Goal: Information Seeking & Learning: Learn about a topic

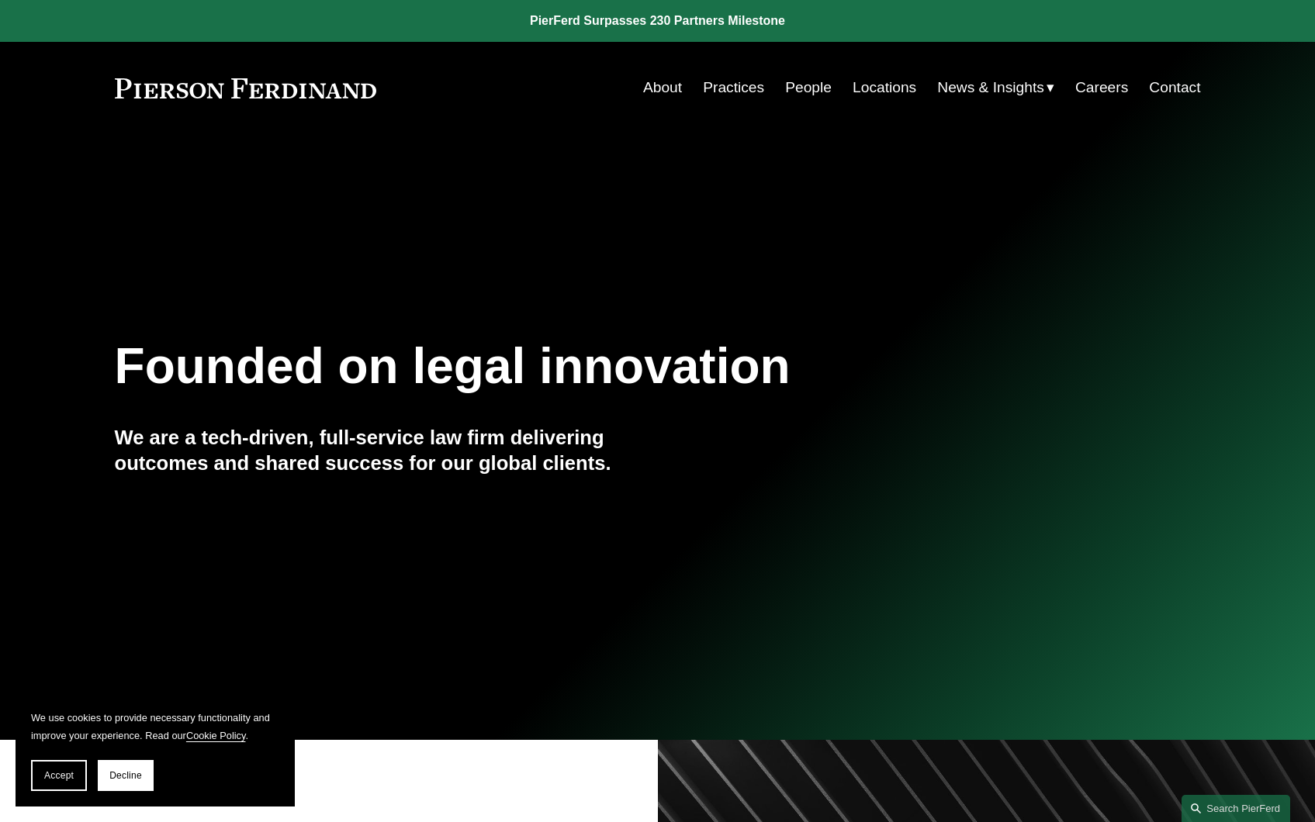
click at [865, 82] on link "Locations" at bounding box center [884, 87] width 64 height 29
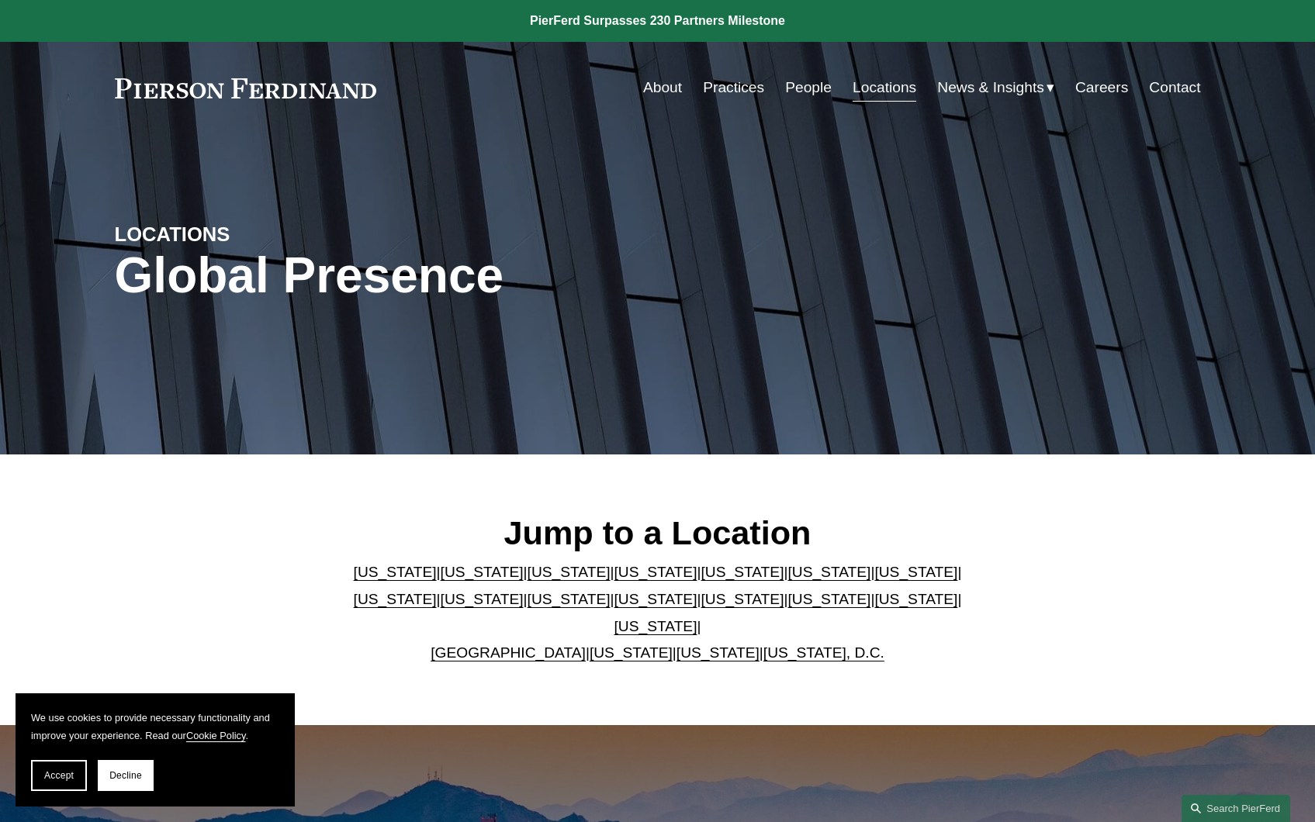
click at [874, 607] on link "[US_STATE]" at bounding box center [915, 599] width 83 height 16
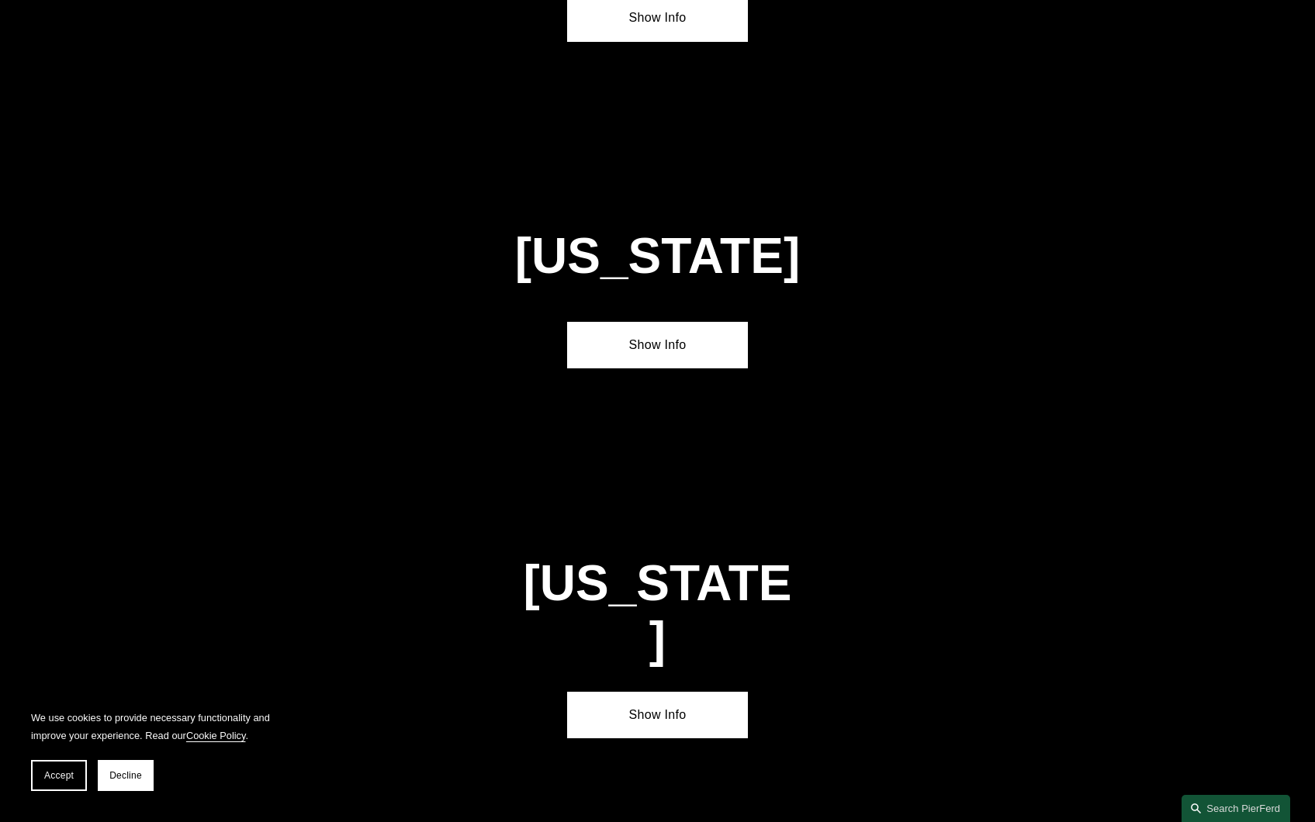
scroll to position [4974, 0]
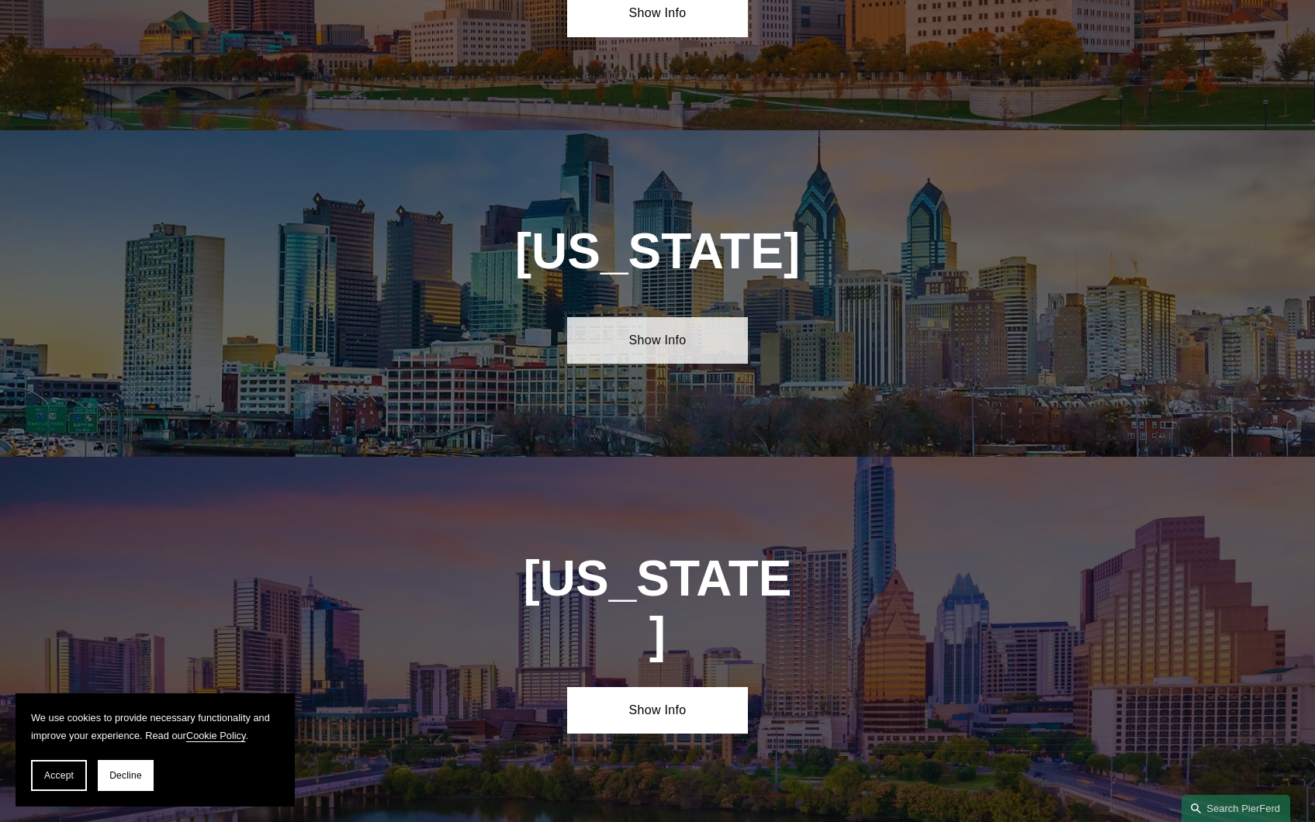
click at [681, 317] on link "Show Info" at bounding box center [657, 340] width 181 height 47
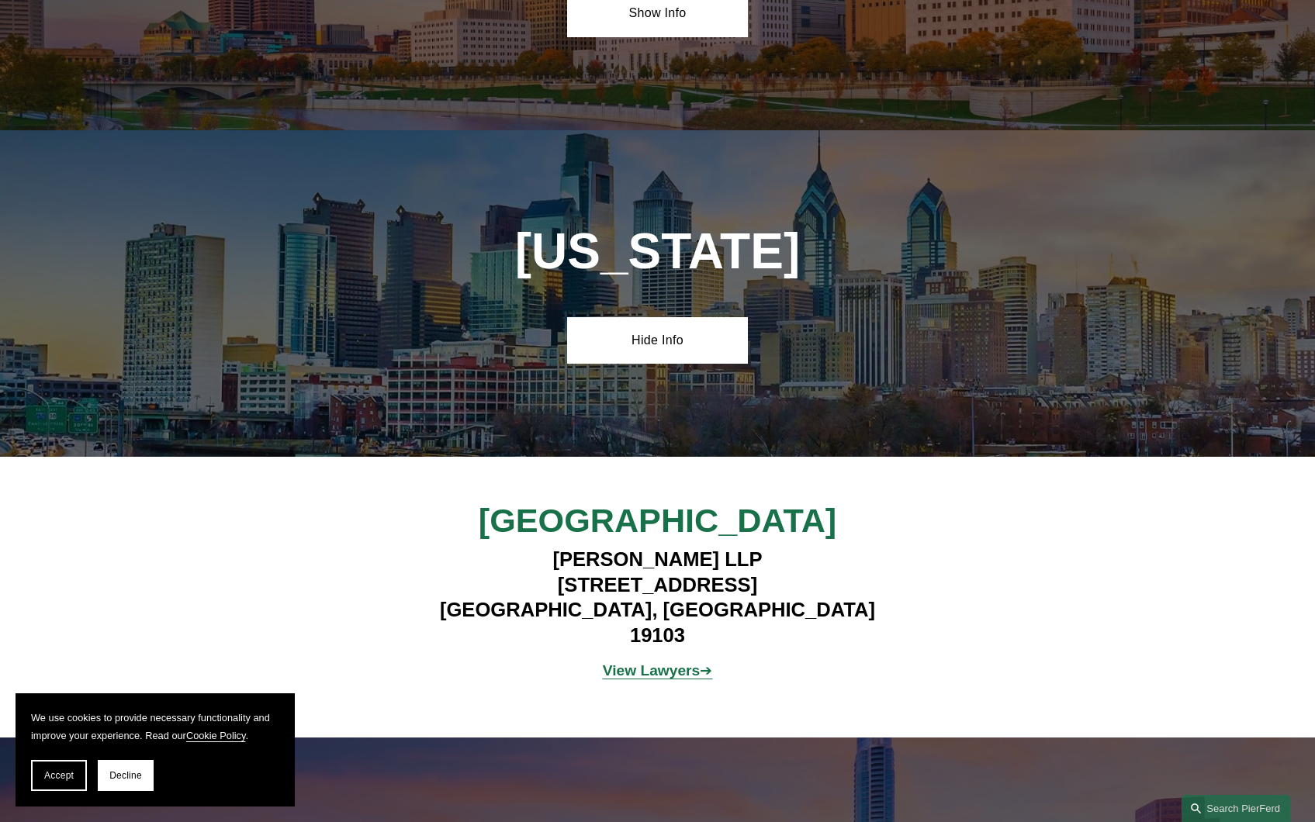
click at [677, 662] on strong "View Lawyers" at bounding box center [652, 670] width 98 height 16
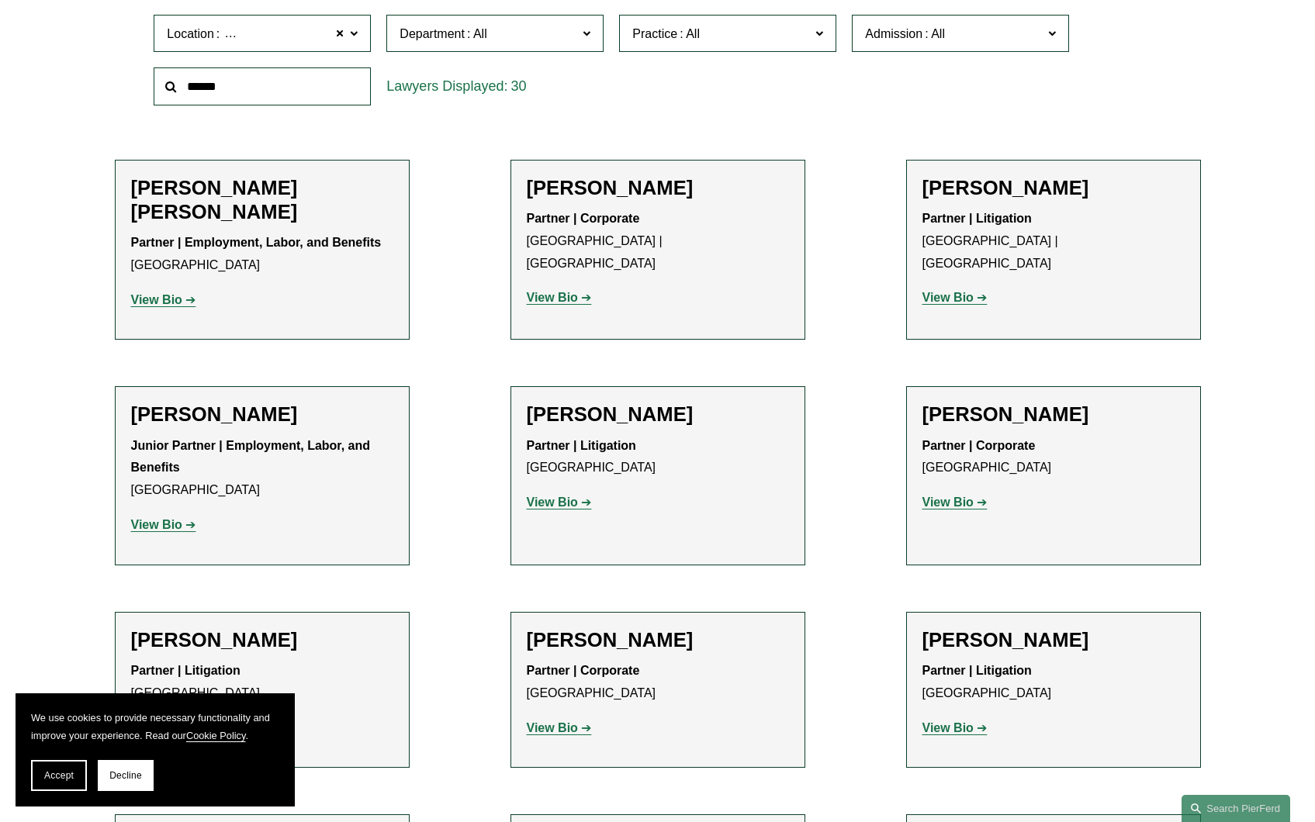
scroll to position [543, 0]
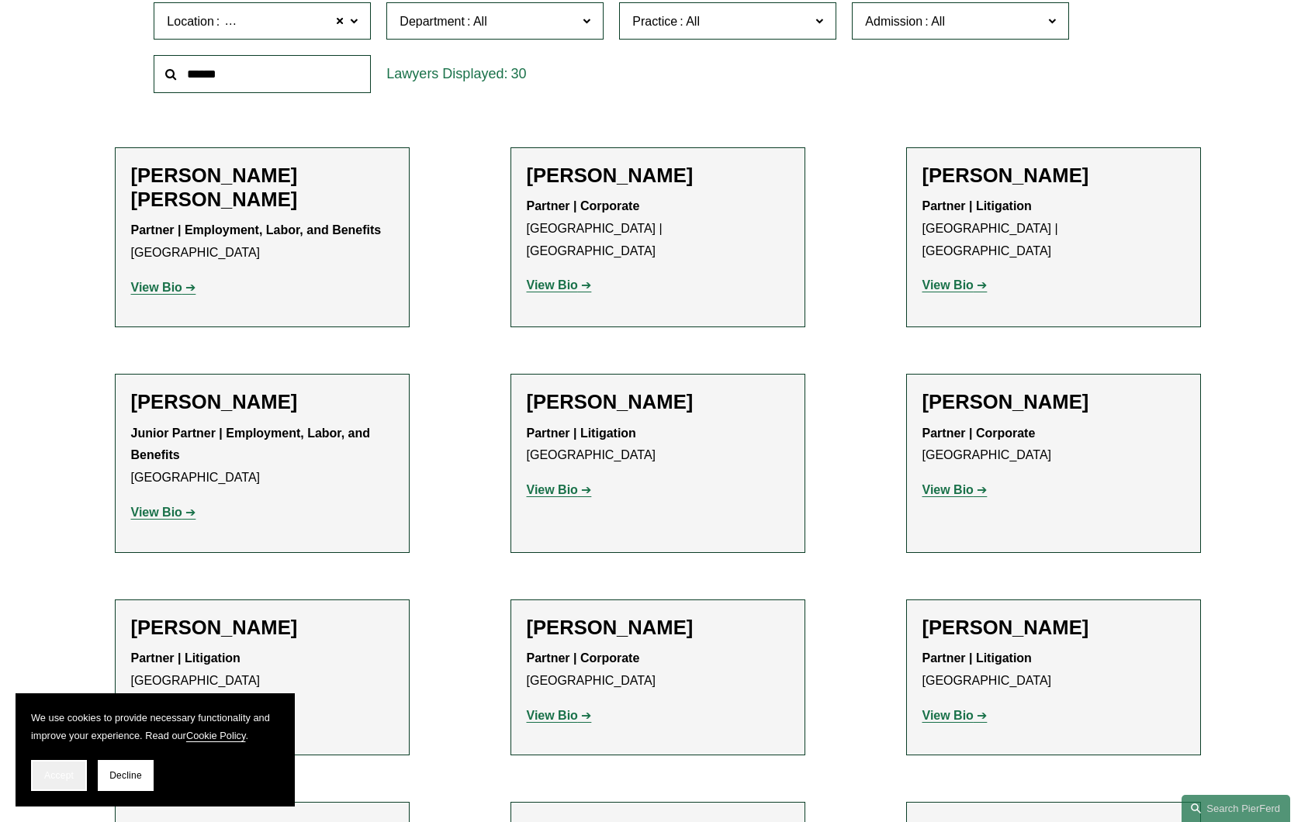
click at [55, 776] on span "Accept" at bounding box center [58, 775] width 29 height 11
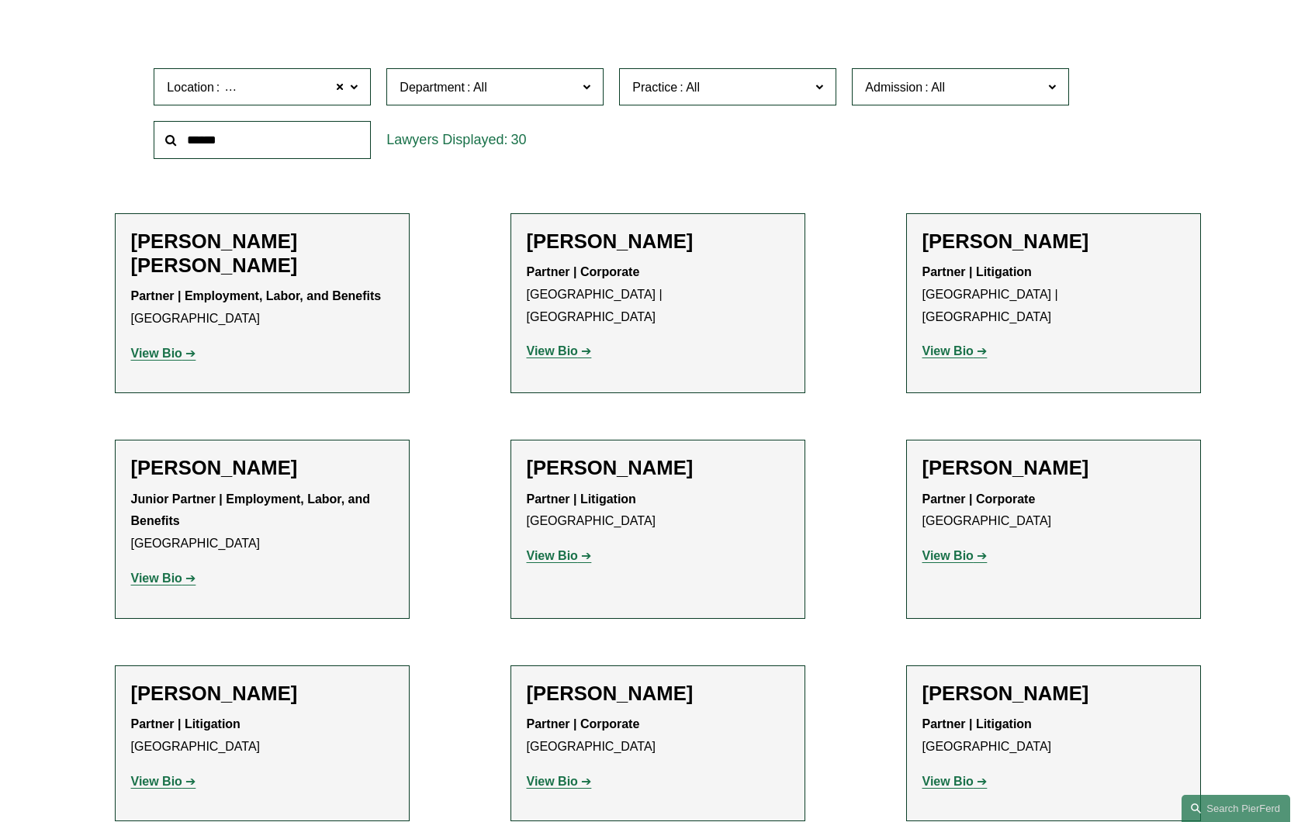
scroll to position [543, 0]
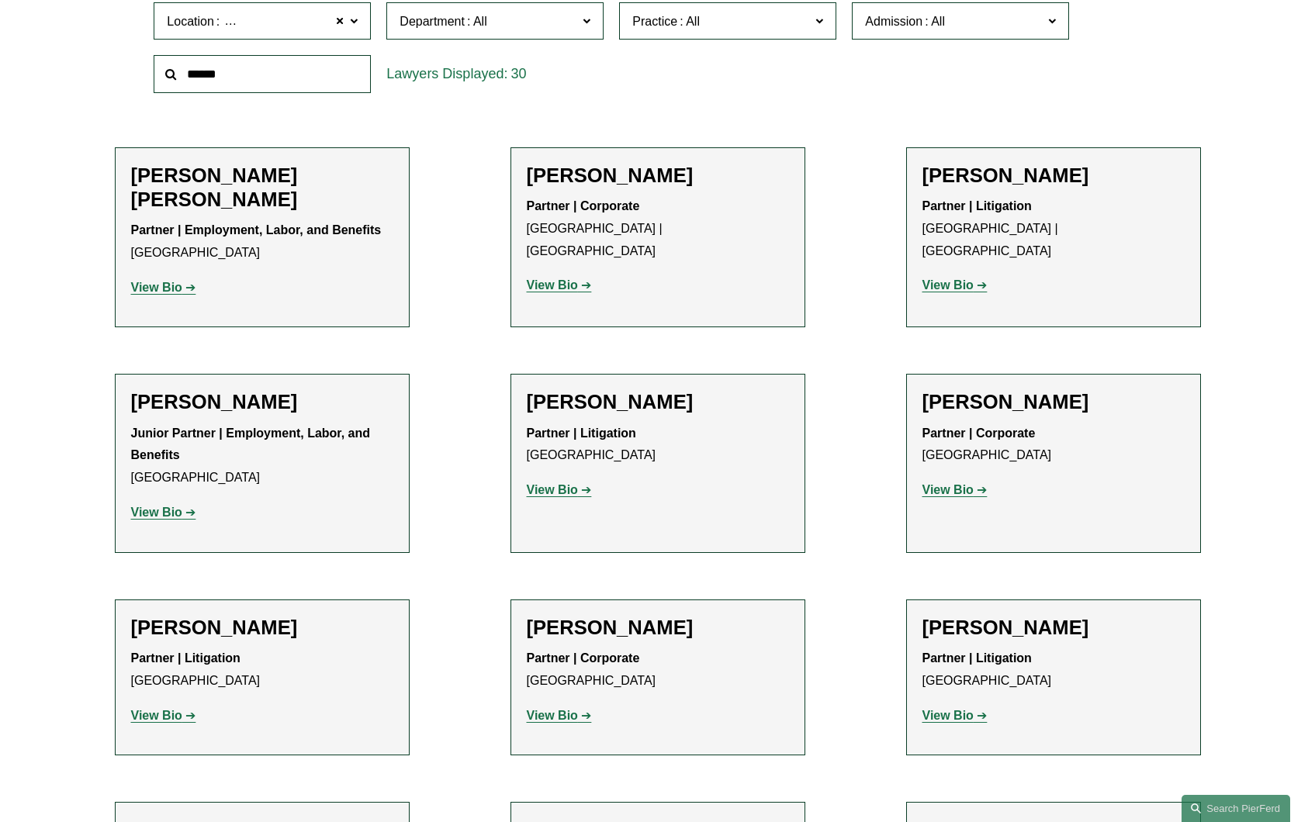
click at [966, 716] on strong "View Bio" at bounding box center [947, 715] width 51 height 13
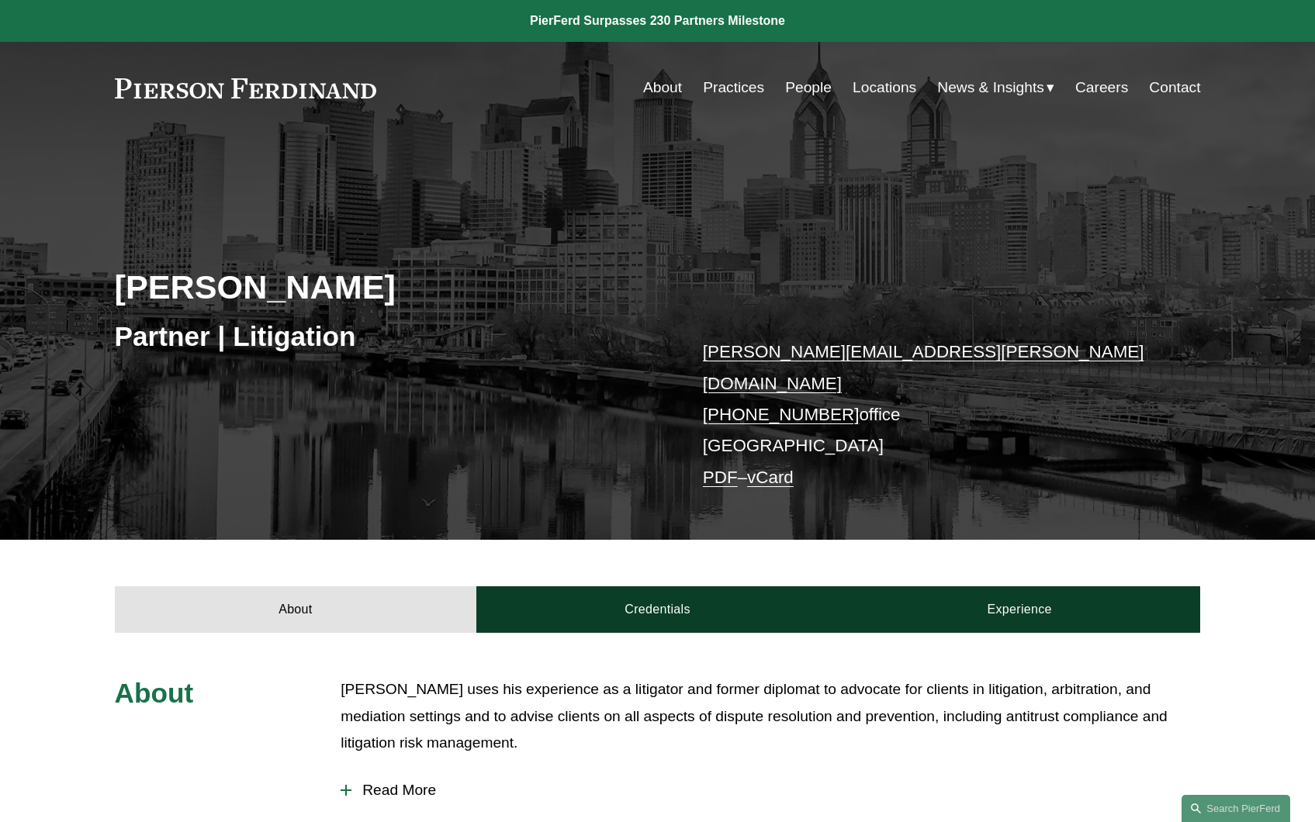
click at [841, 354] on link "jeffry.duffy@pierferd.com" at bounding box center [923, 367] width 441 height 50
click at [881, 88] on link "Locations" at bounding box center [884, 87] width 64 height 29
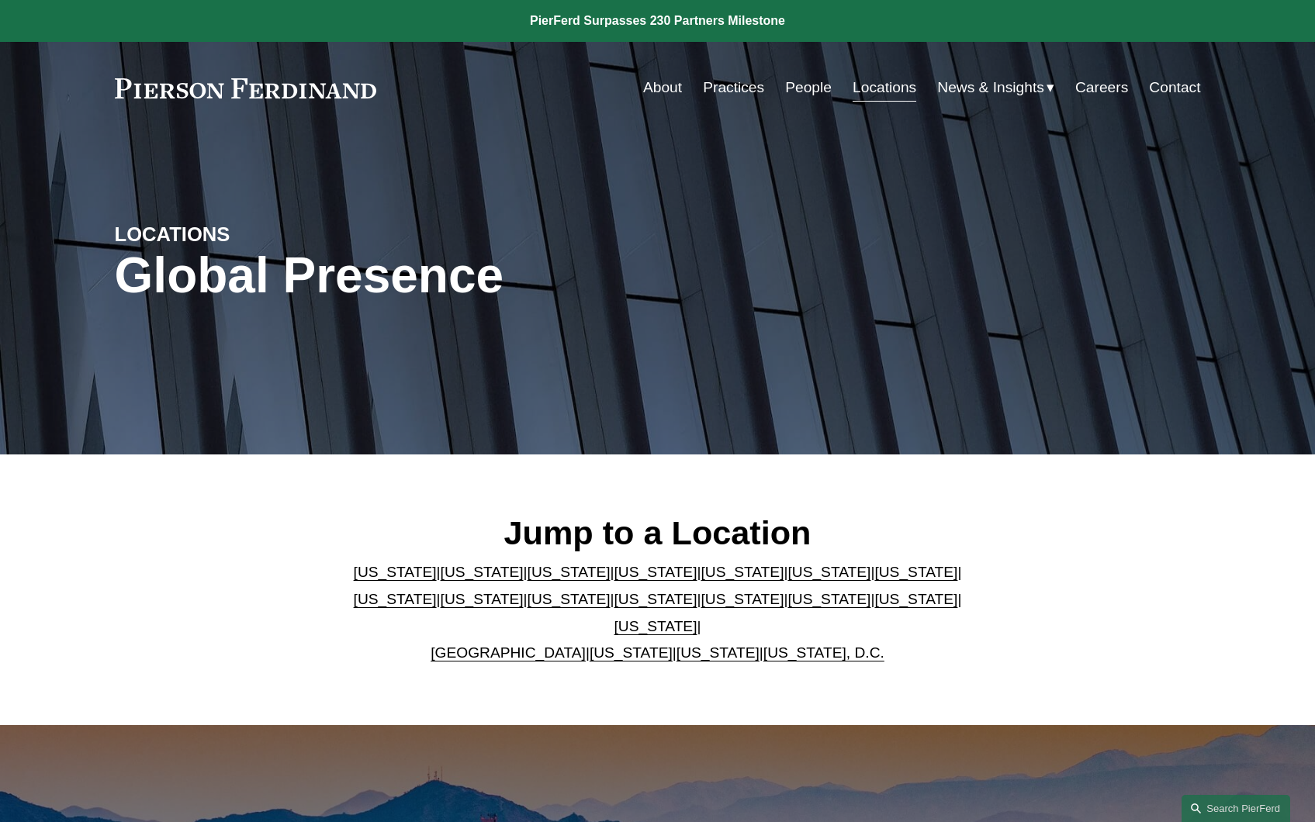
click at [874, 607] on link "[US_STATE]" at bounding box center [915, 599] width 83 height 16
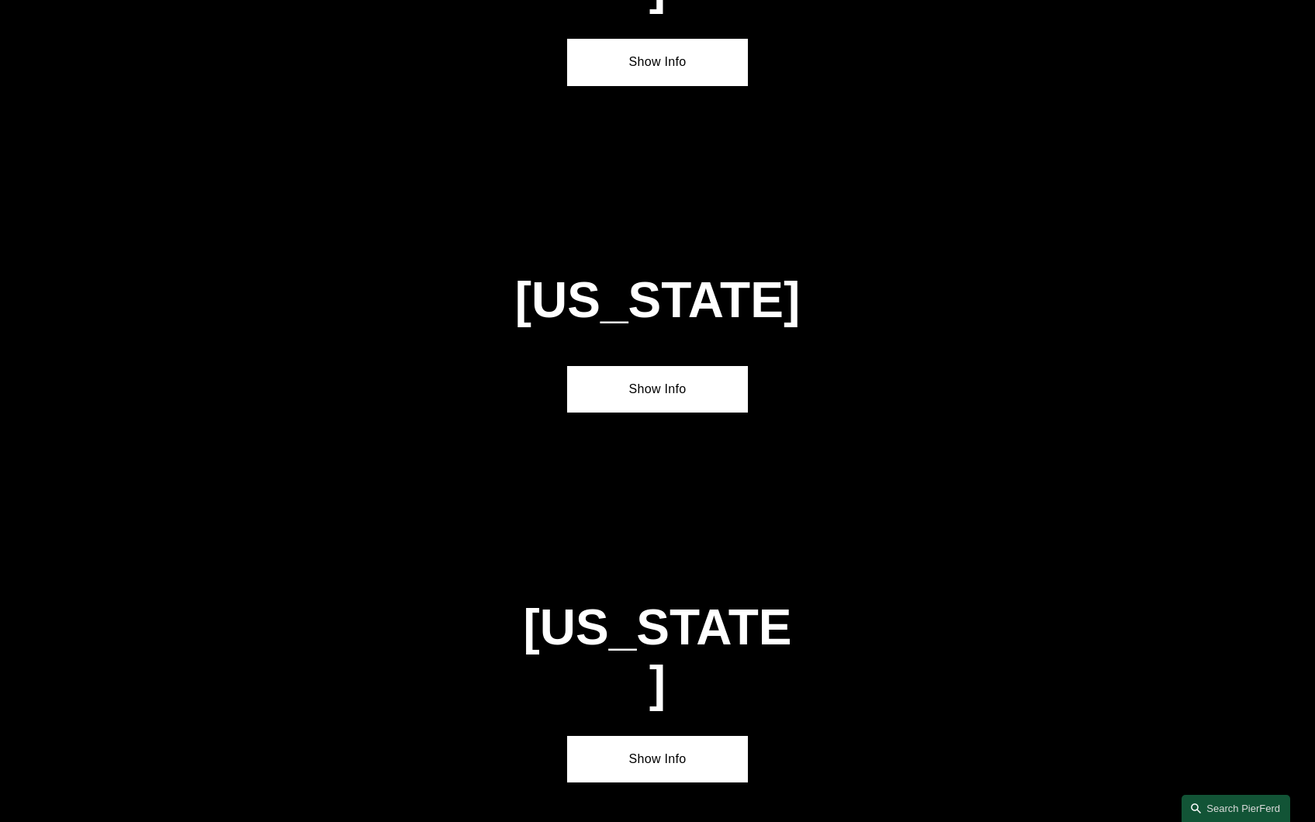
scroll to position [4974, 0]
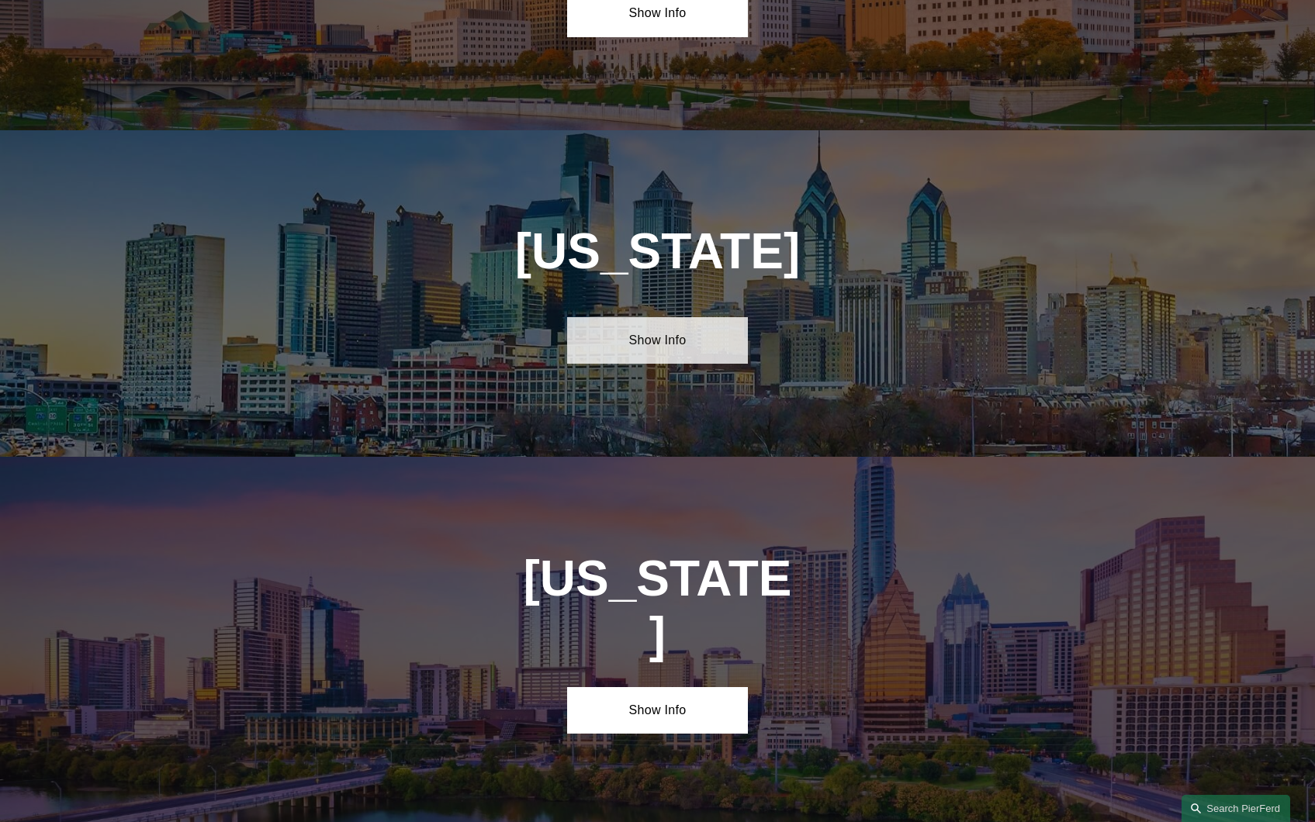
click at [692, 317] on link "Show Info" at bounding box center [657, 340] width 181 height 47
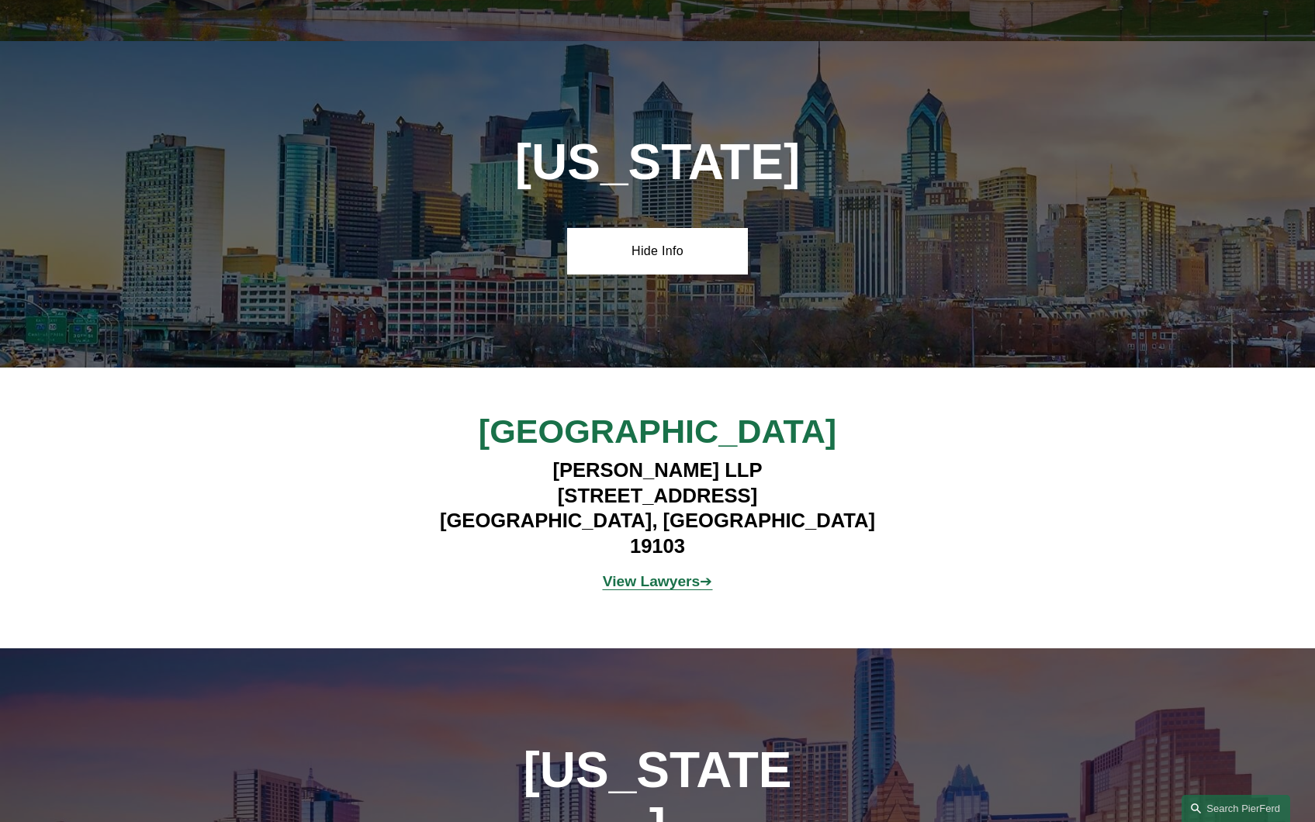
scroll to position [5206, 0]
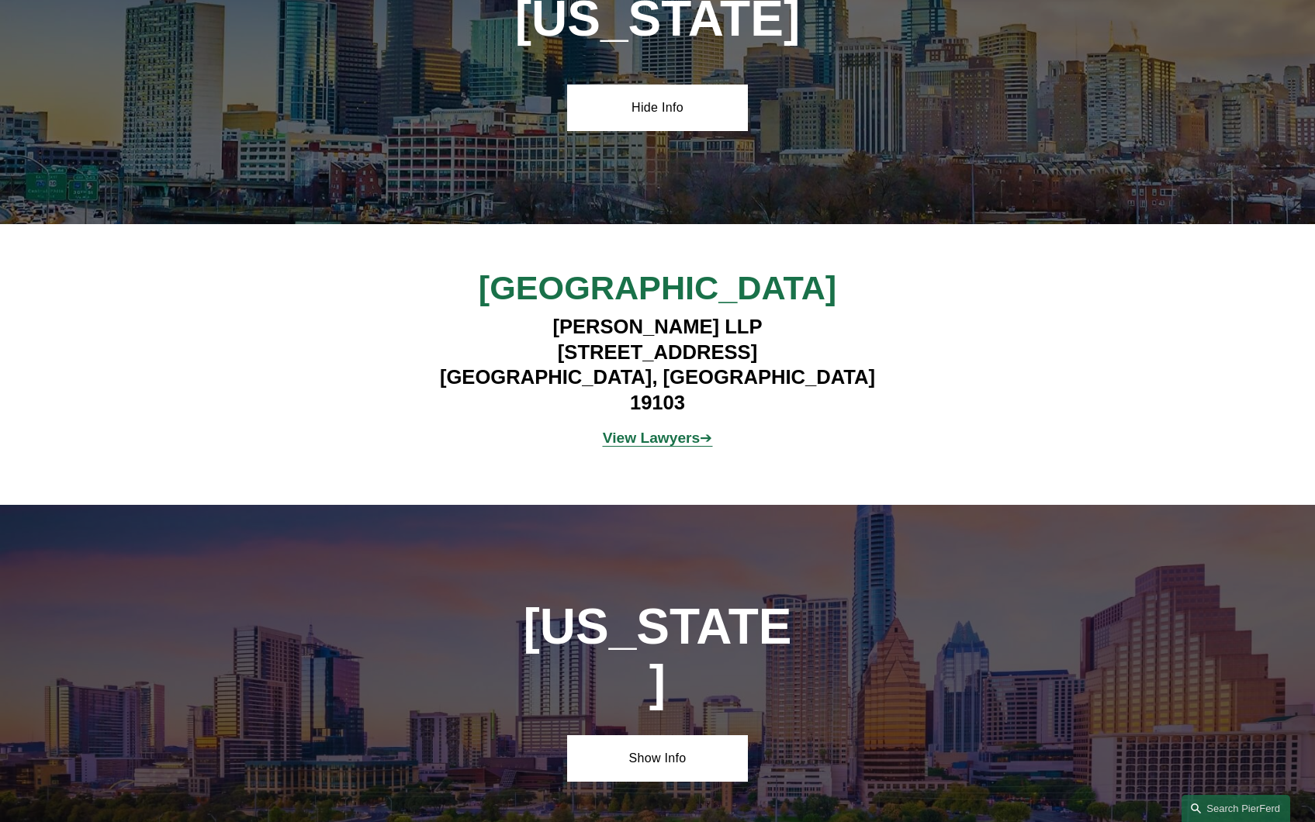
click at [655, 430] on strong "View Lawyers" at bounding box center [652, 438] width 98 height 16
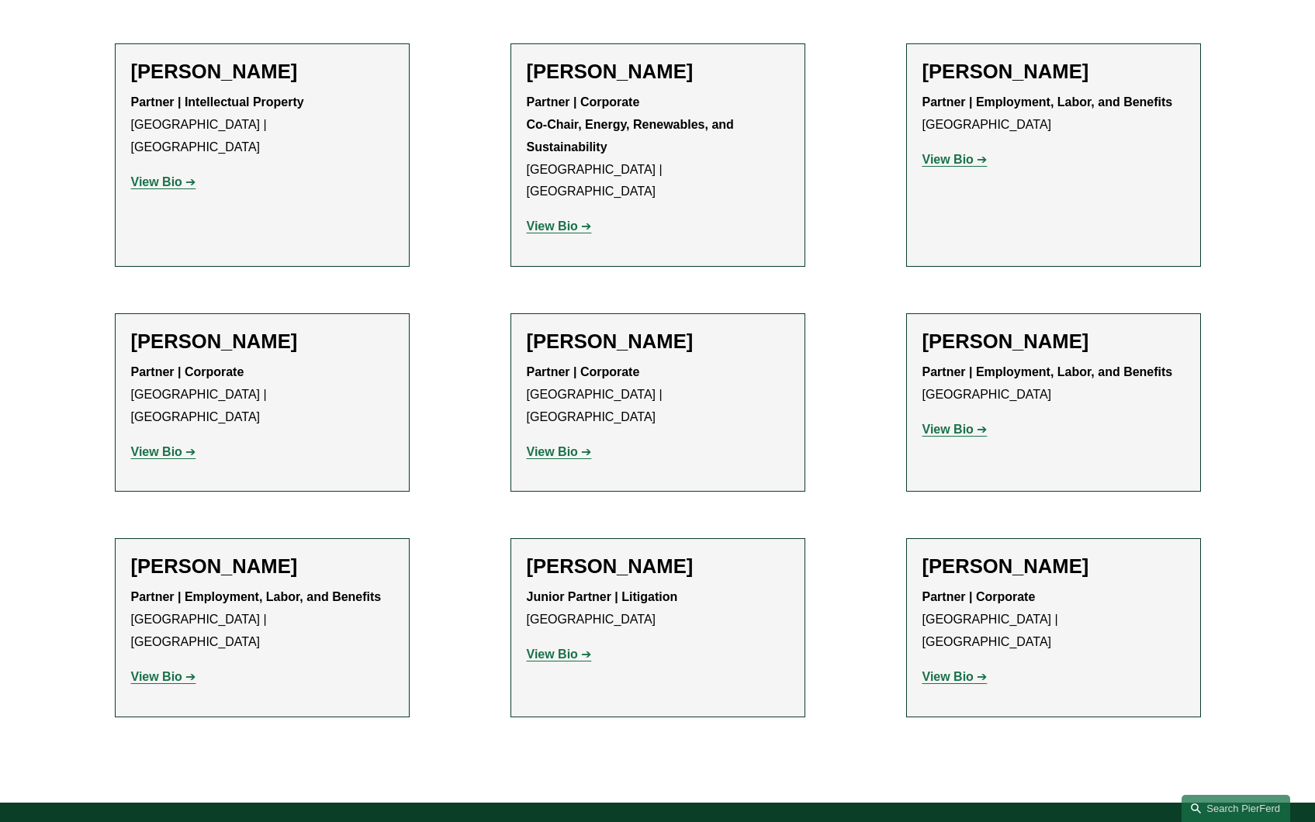
scroll to position [2327, 0]
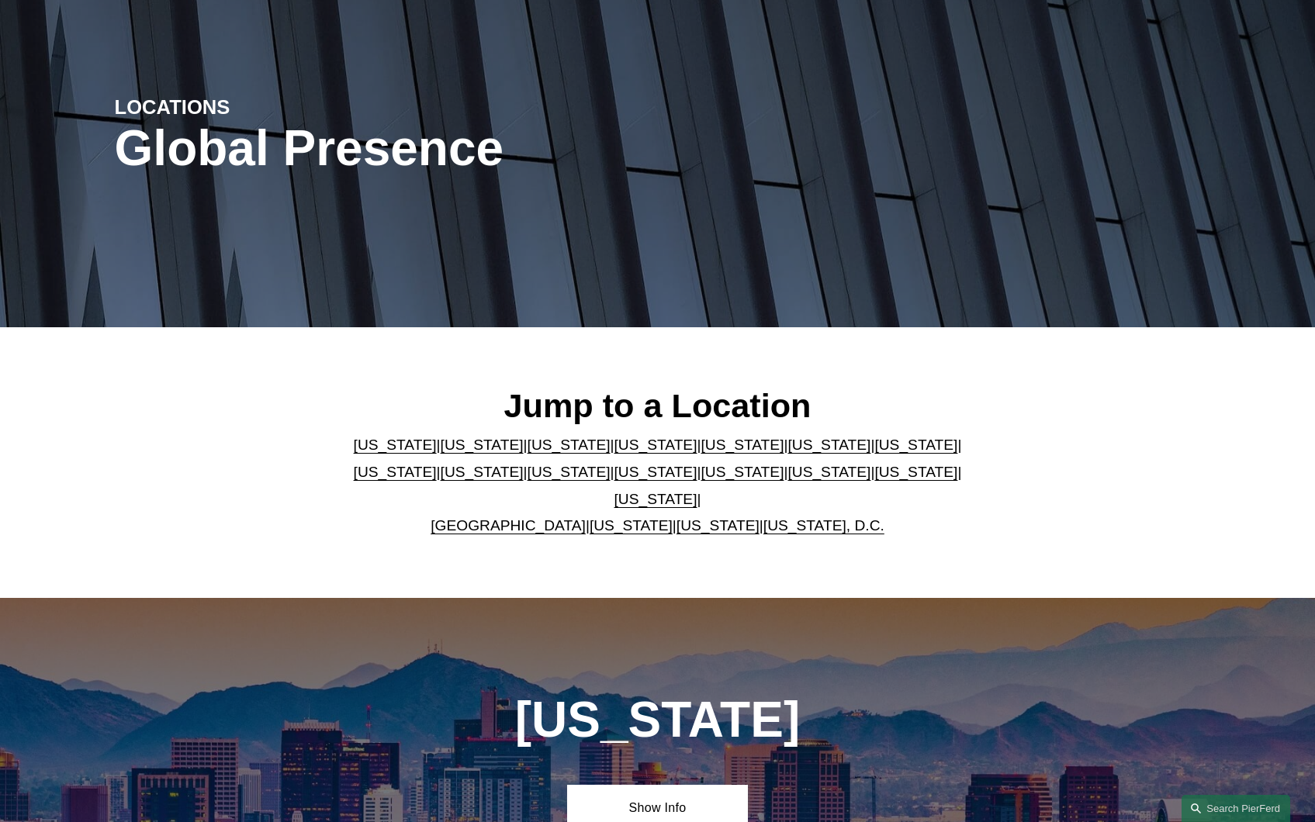
scroll to position [233, 0]
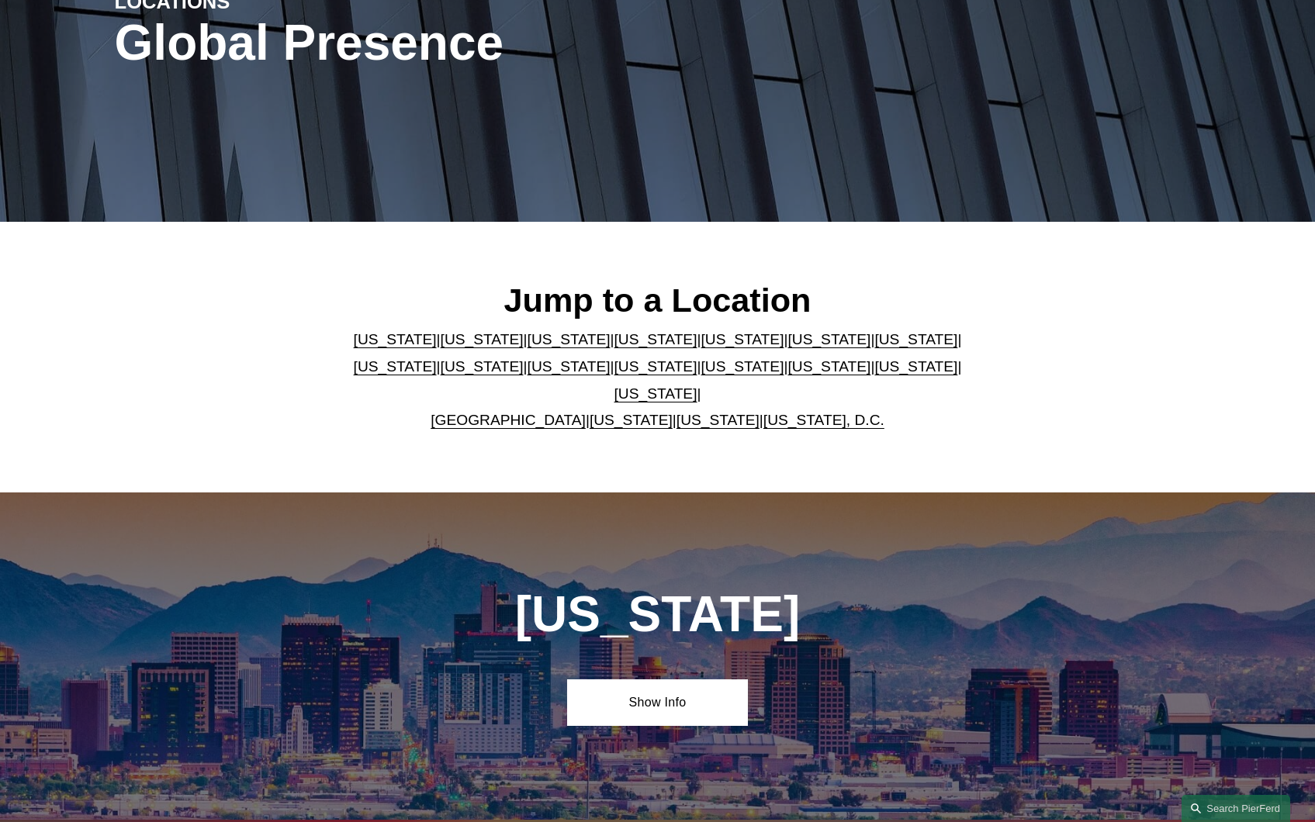
click at [700, 347] on link "[US_STATE]" at bounding box center [741, 339] width 83 height 16
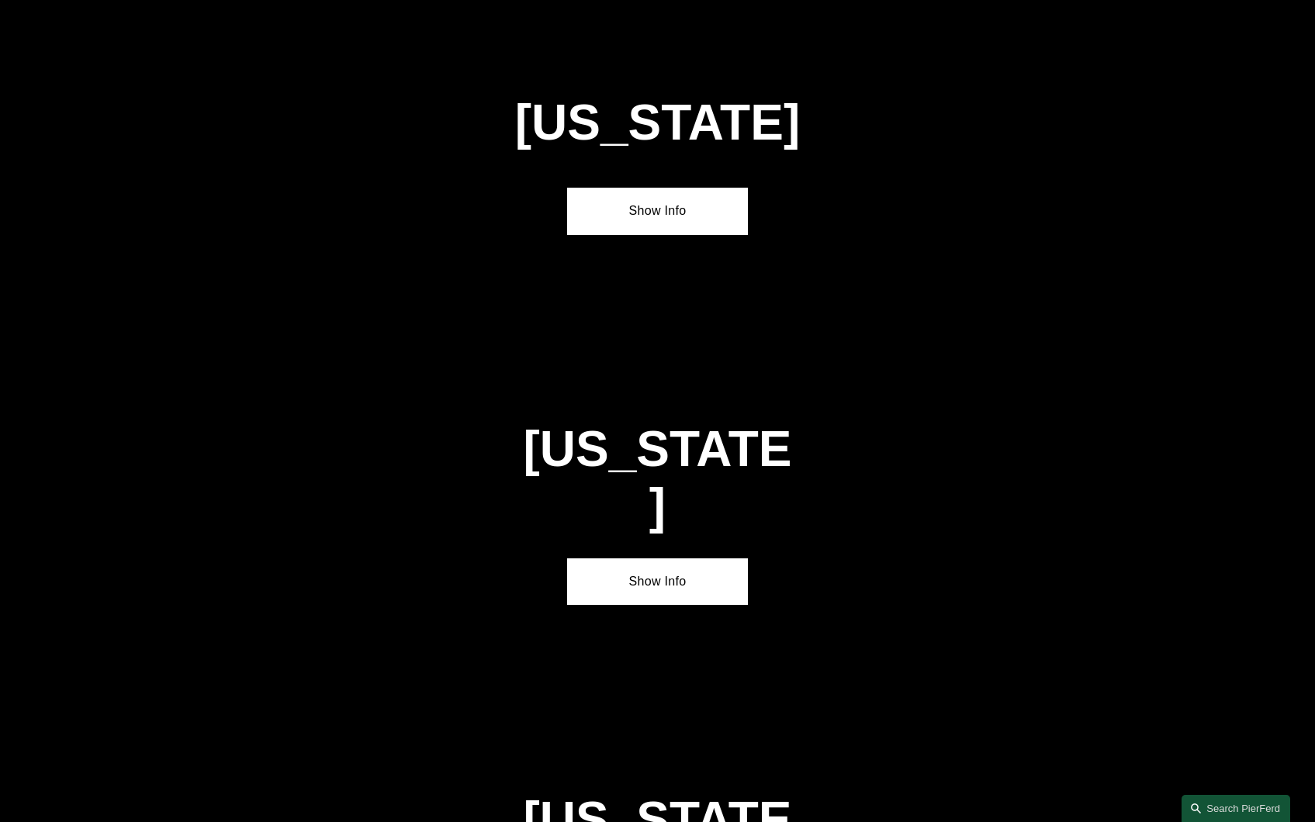
scroll to position [2034, 0]
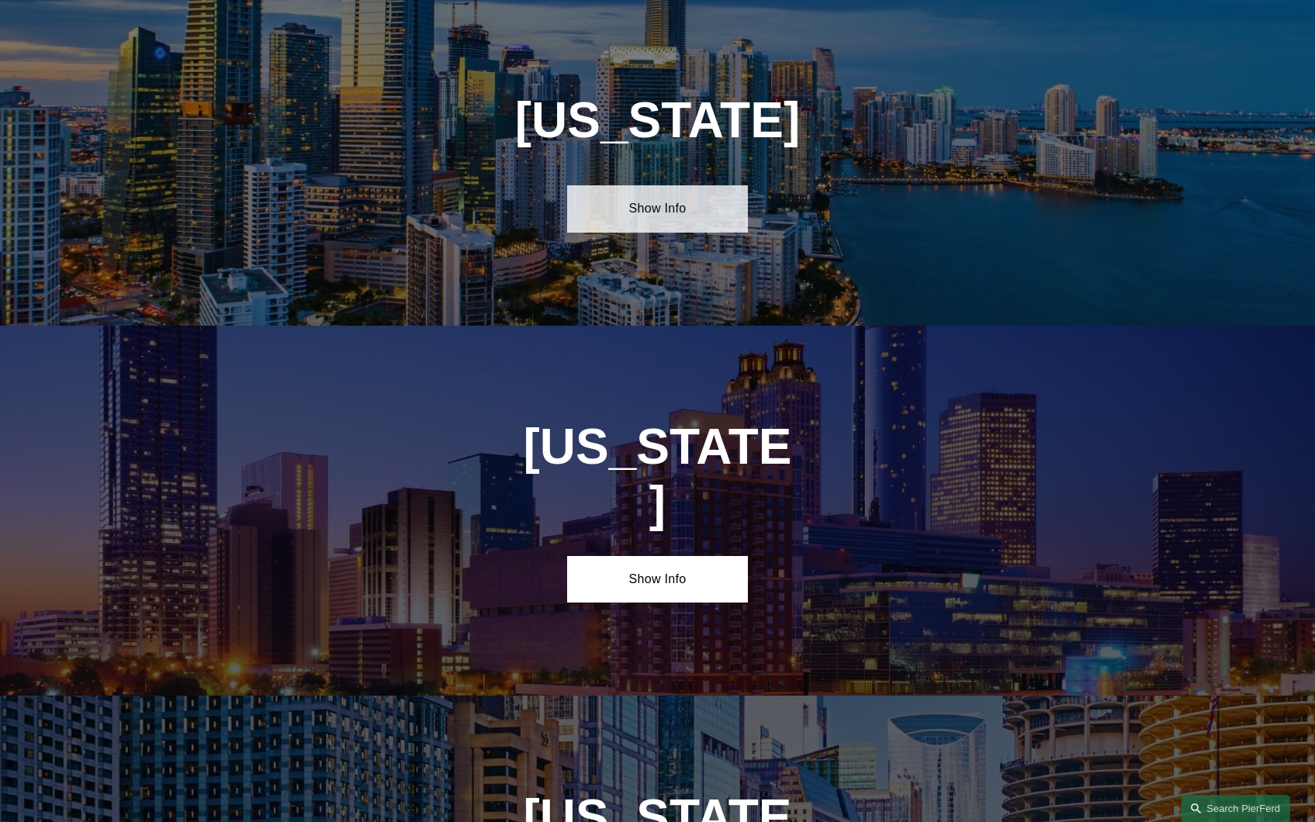
click at [681, 226] on link "Show Info" at bounding box center [657, 208] width 181 height 47
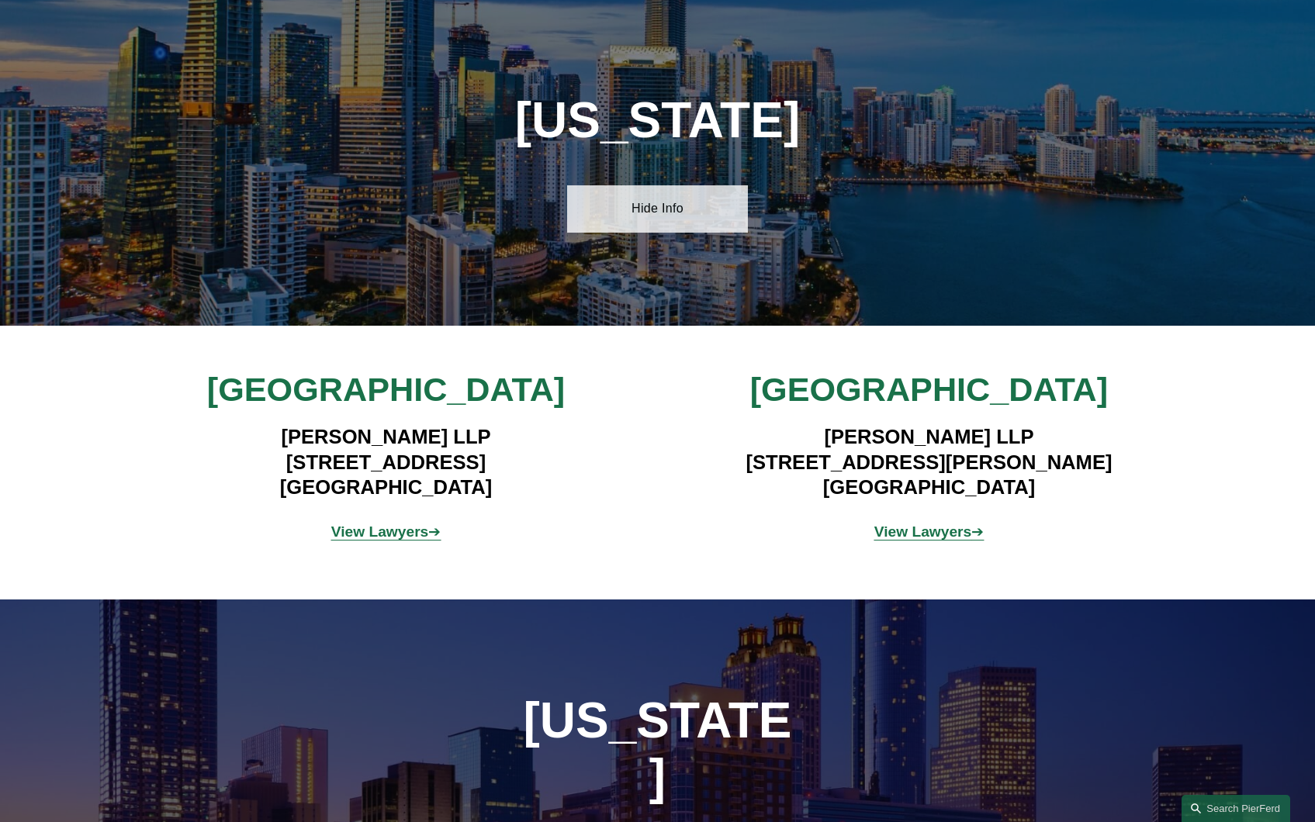
click at [681, 226] on link "Hide Info" at bounding box center [657, 208] width 181 height 47
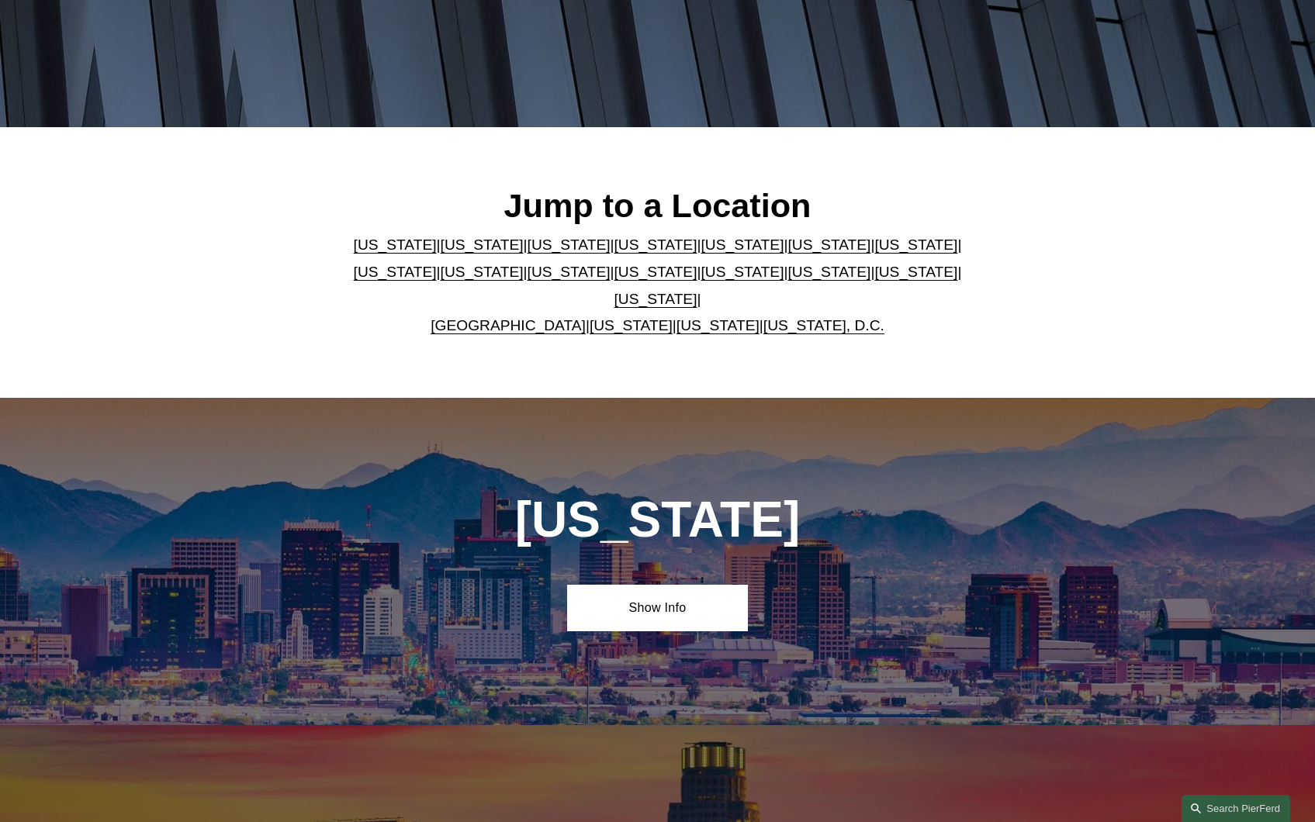
scroll to position [250, 0]
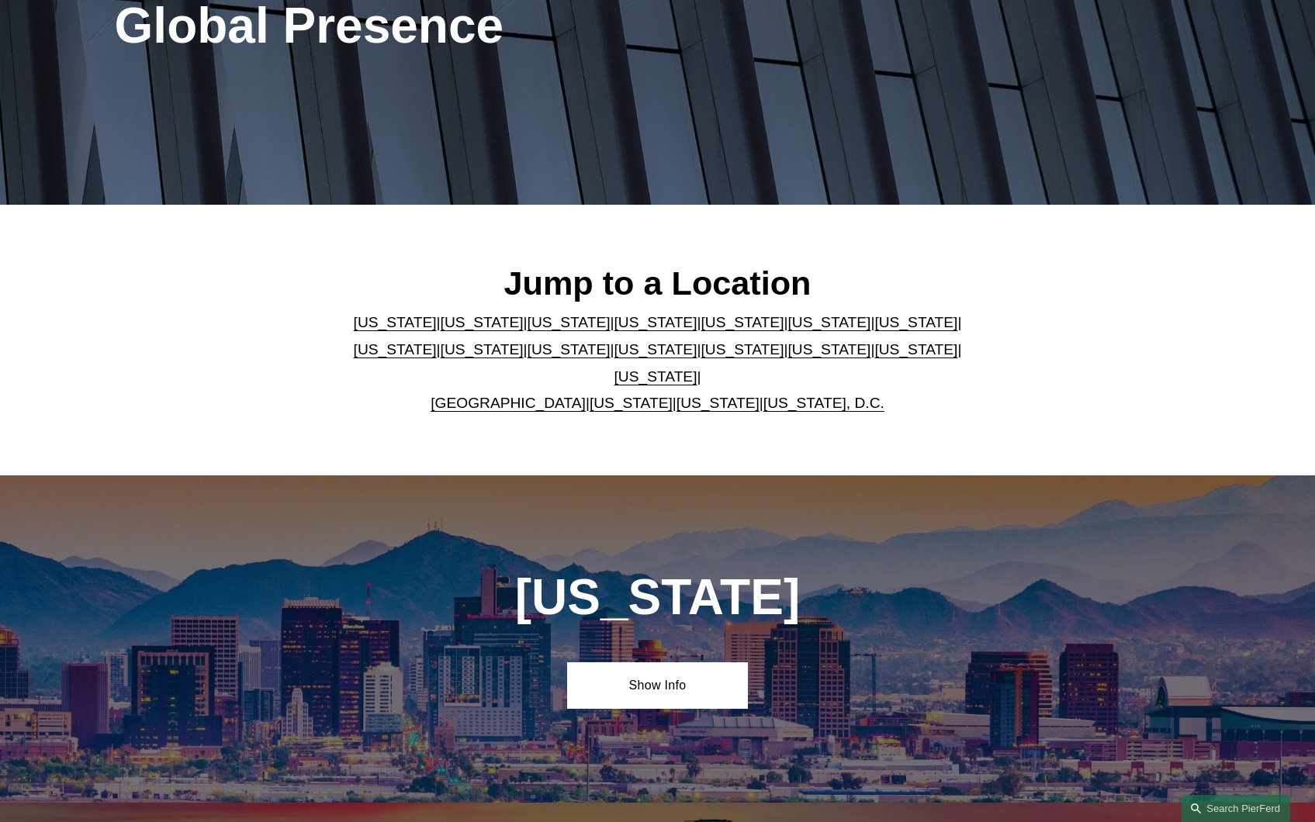
click at [805, 395] on link "[US_STATE], D.C." at bounding box center [823, 403] width 121 height 16
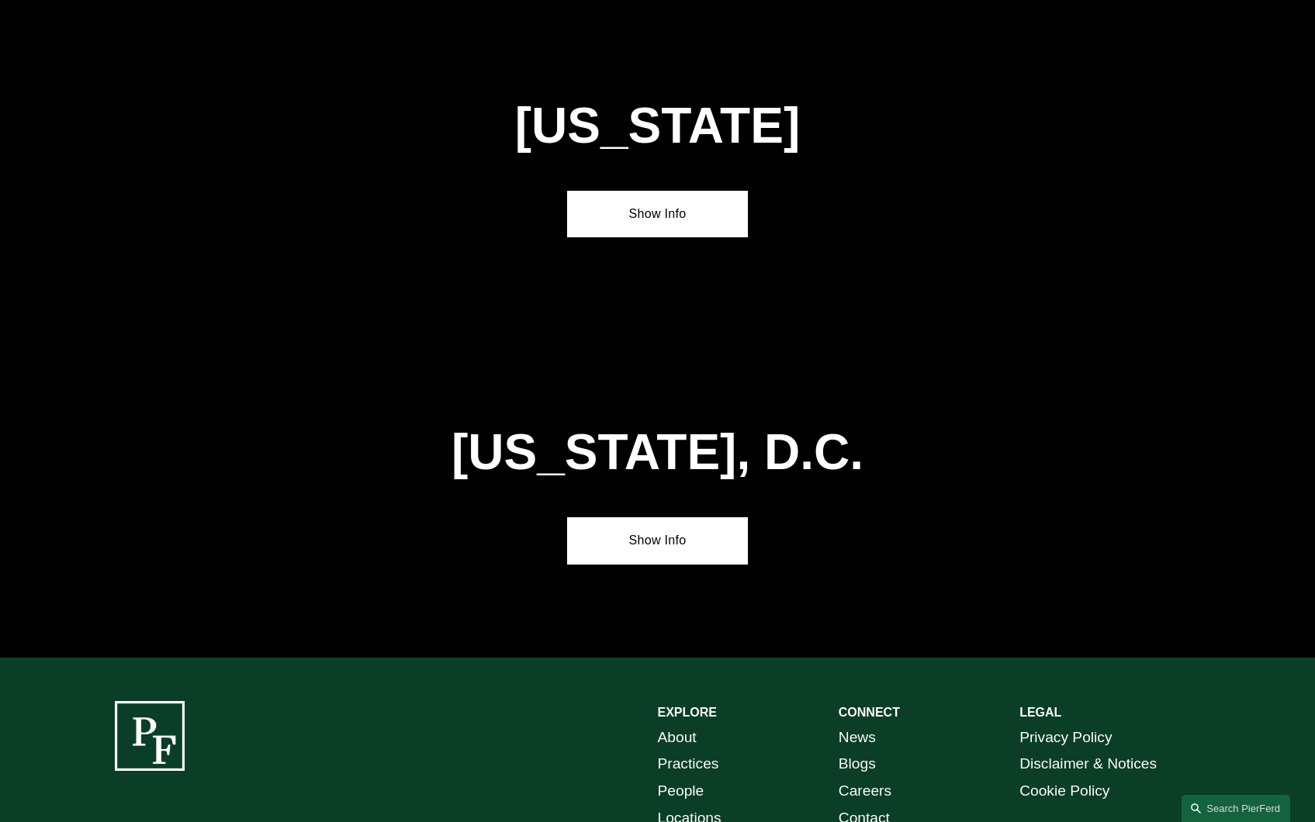
scroll to position [6457, 0]
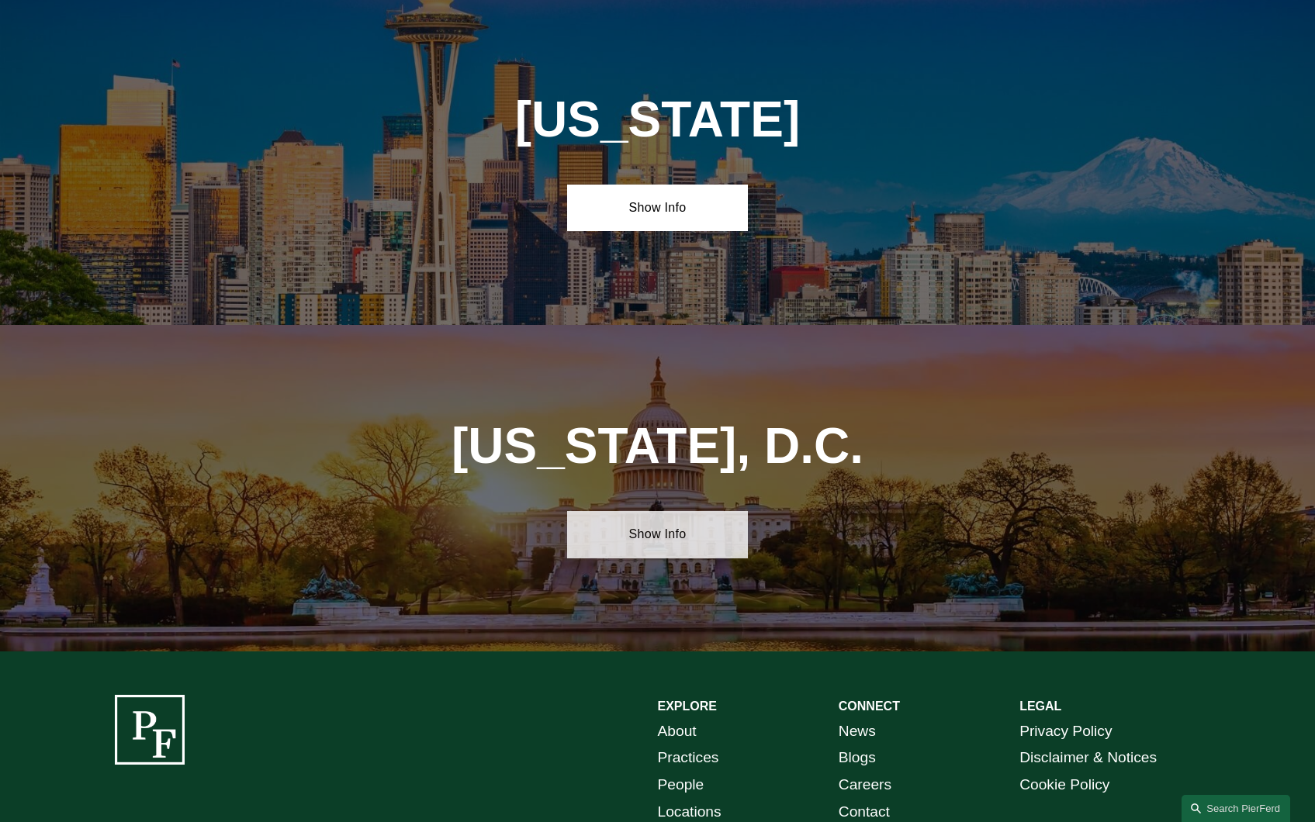
click at [685, 511] on link "Show Info" at bounding box center [657, 534] width 181 height 47
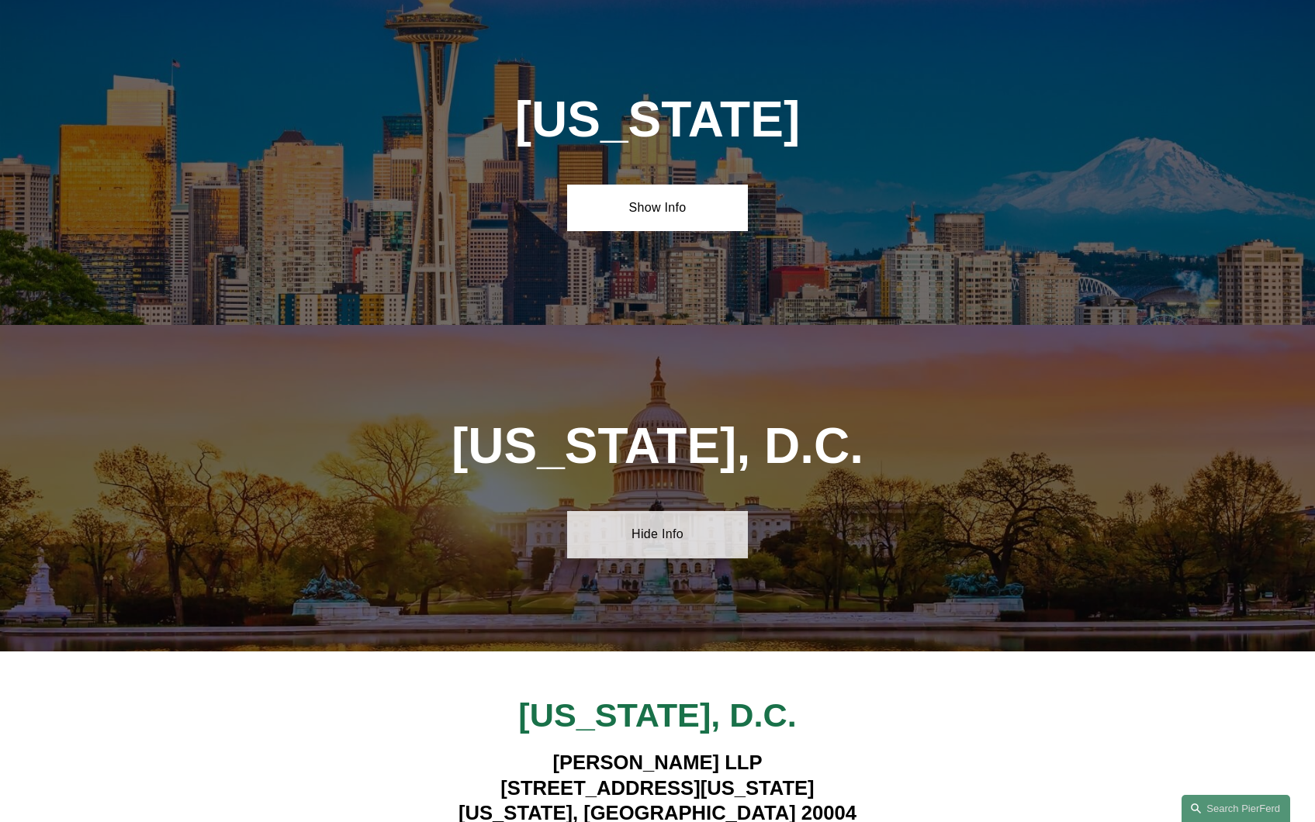
click at [685, 511] on link "Hide Info" at bounding box center [657, 534] width 181 height 47
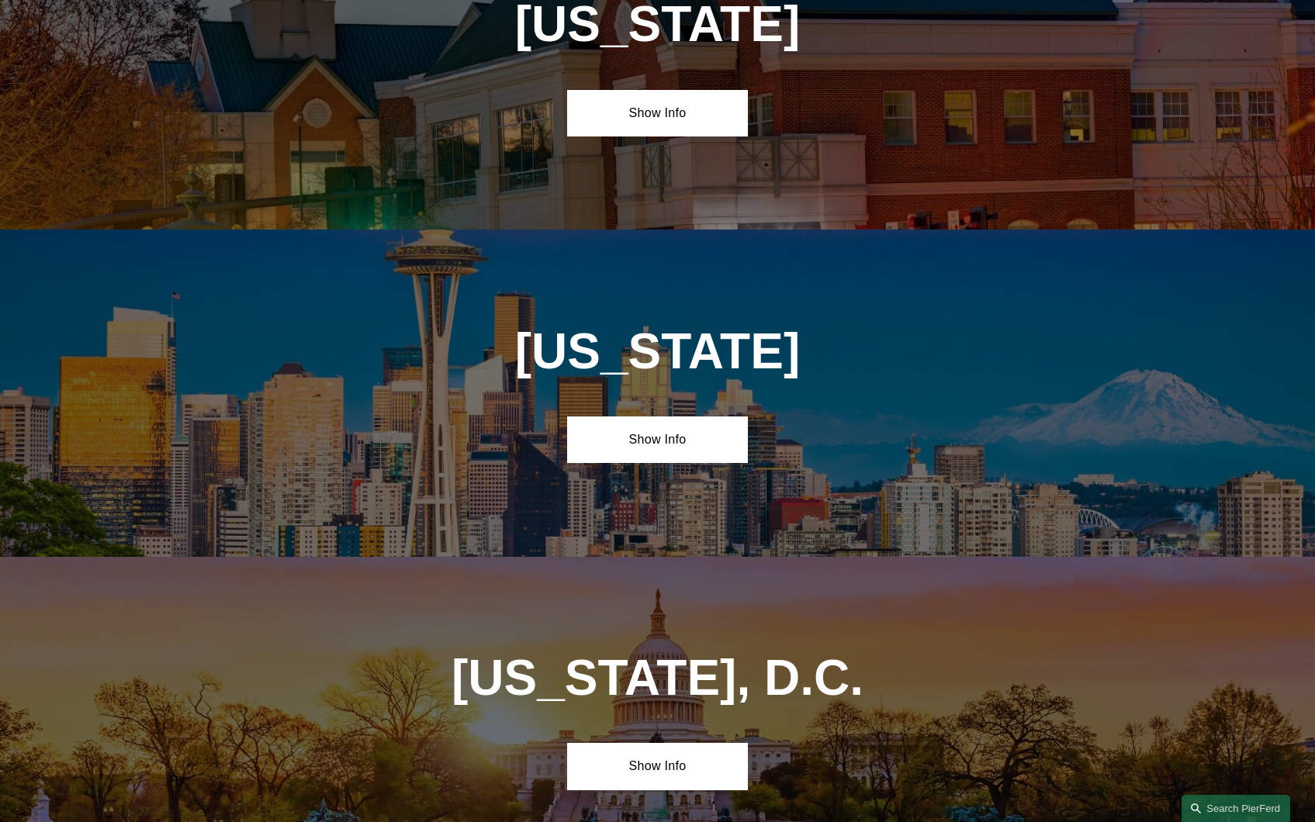
scroll to position [6224, 0]
click at [669, 417] on link "Show Info" at bounding box center [657, 440] width 181 height 47
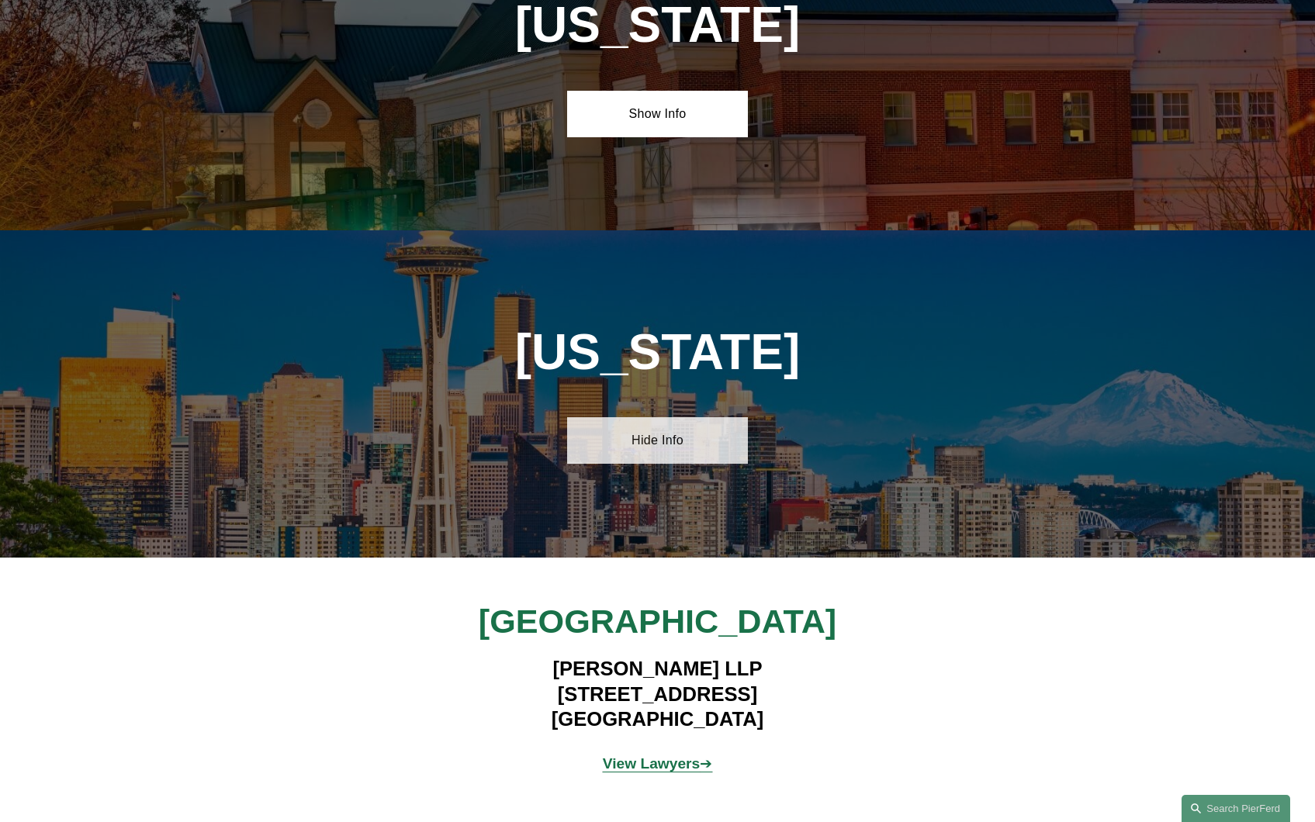
click at [669, 417] on link "Hide Info" at bounding box center [657, 440] width 181 height 47
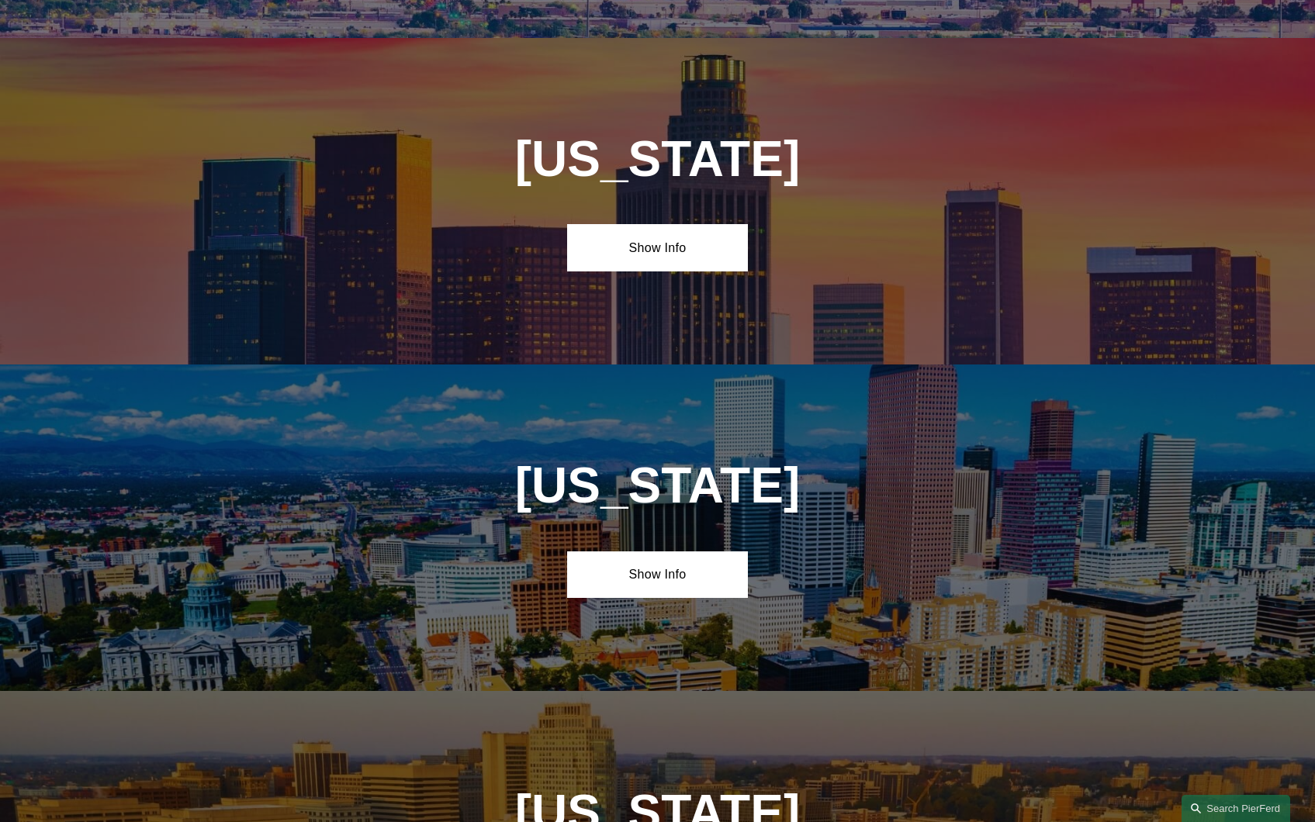
scroll to position [0, 0]
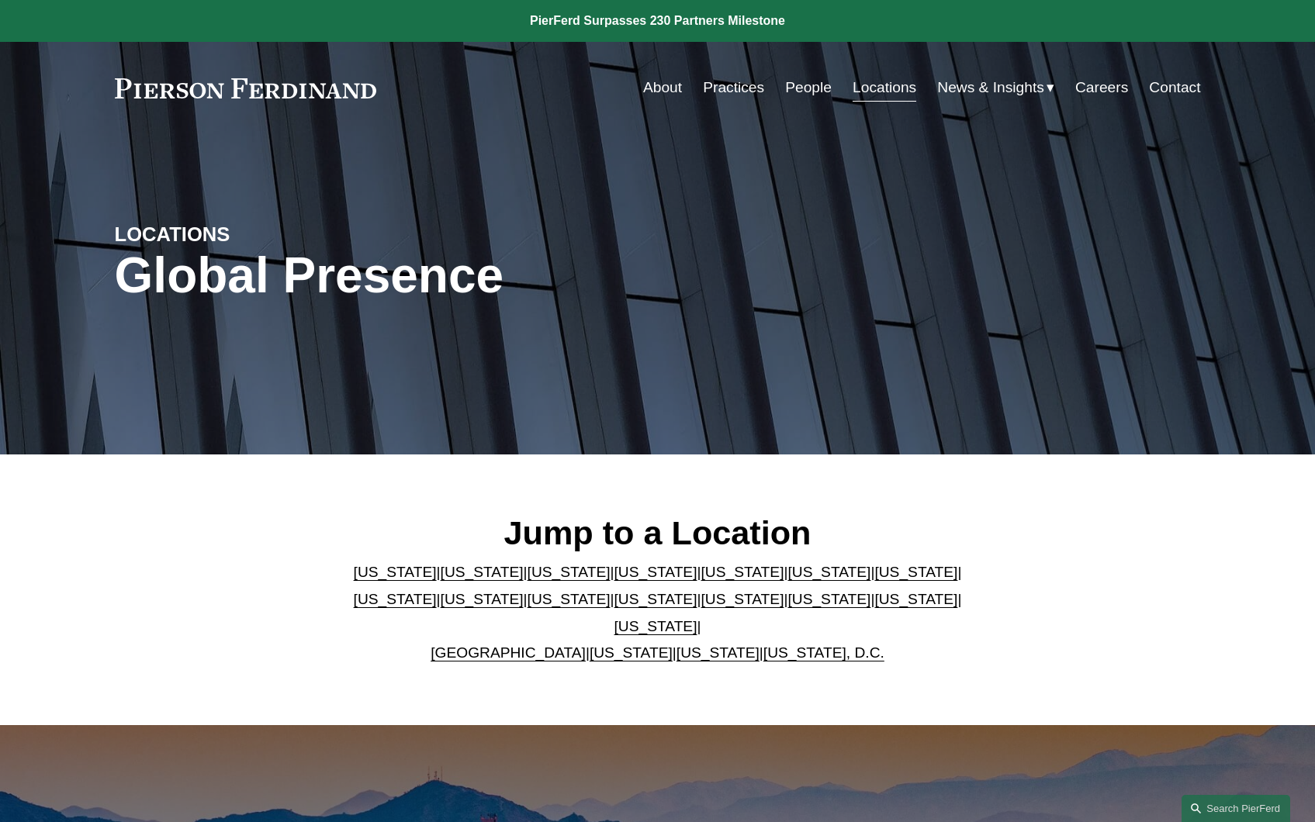
click at [589, 644] on link "[US_STATE]" at bounding box center [630, 652] width 83 height 16
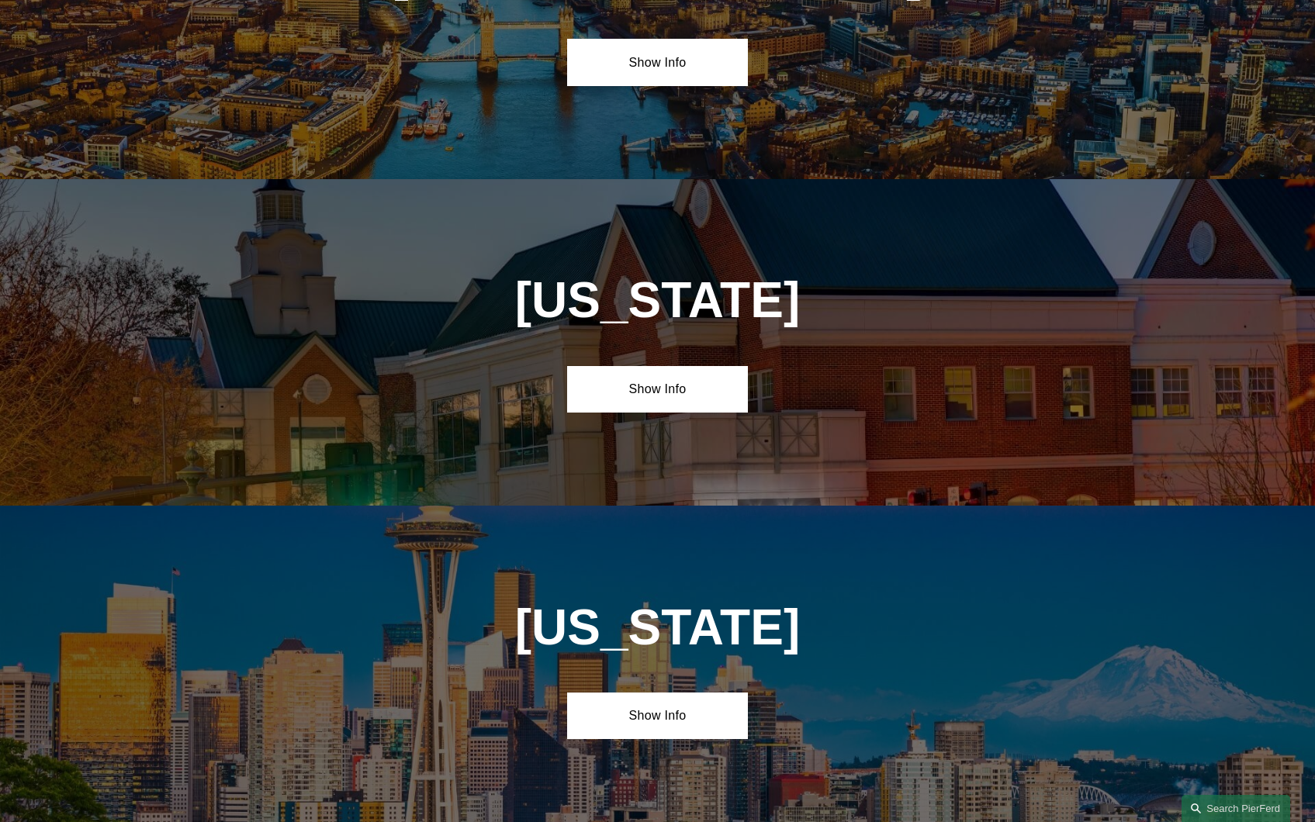
scroll to position [5954, 0]
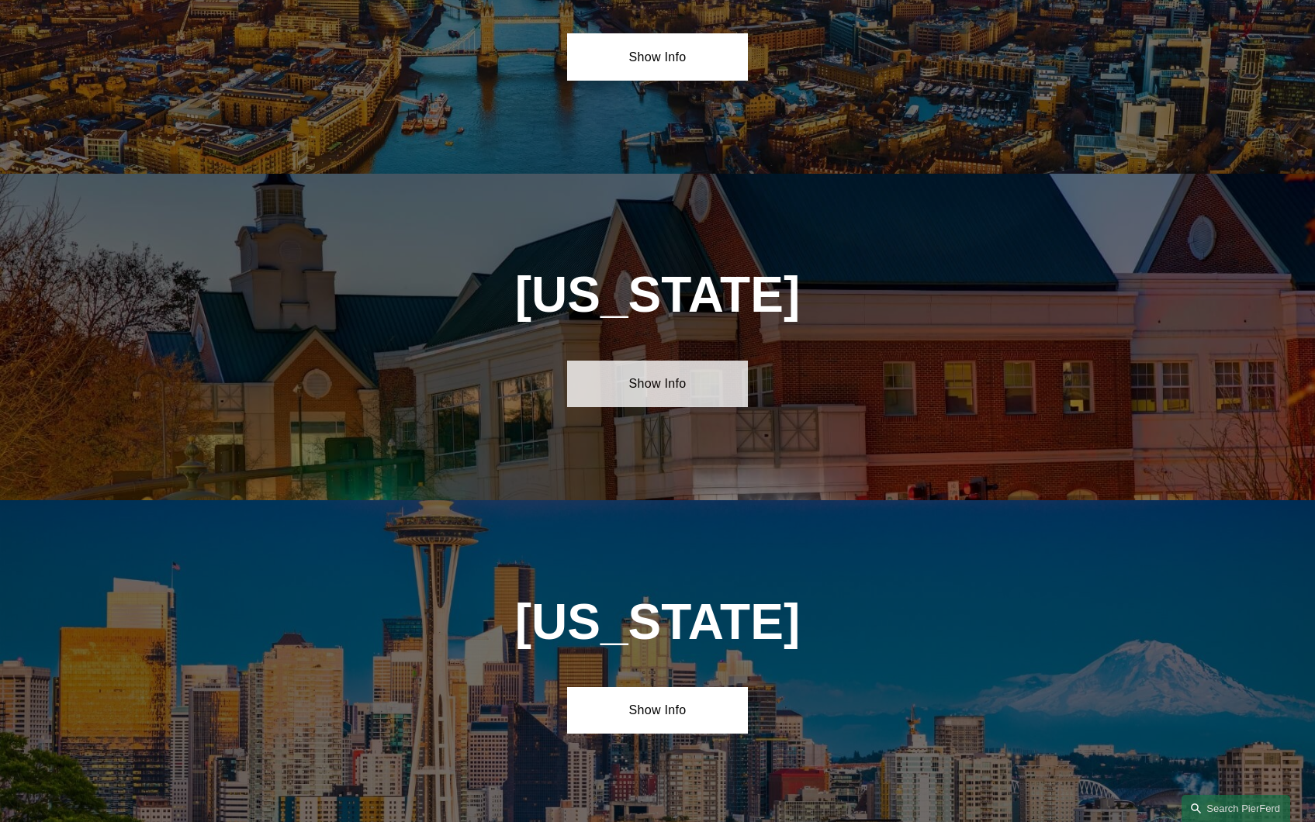
click at [655, 361] on link "Show Info" at bounding box center [657, 384] width 181 height 47
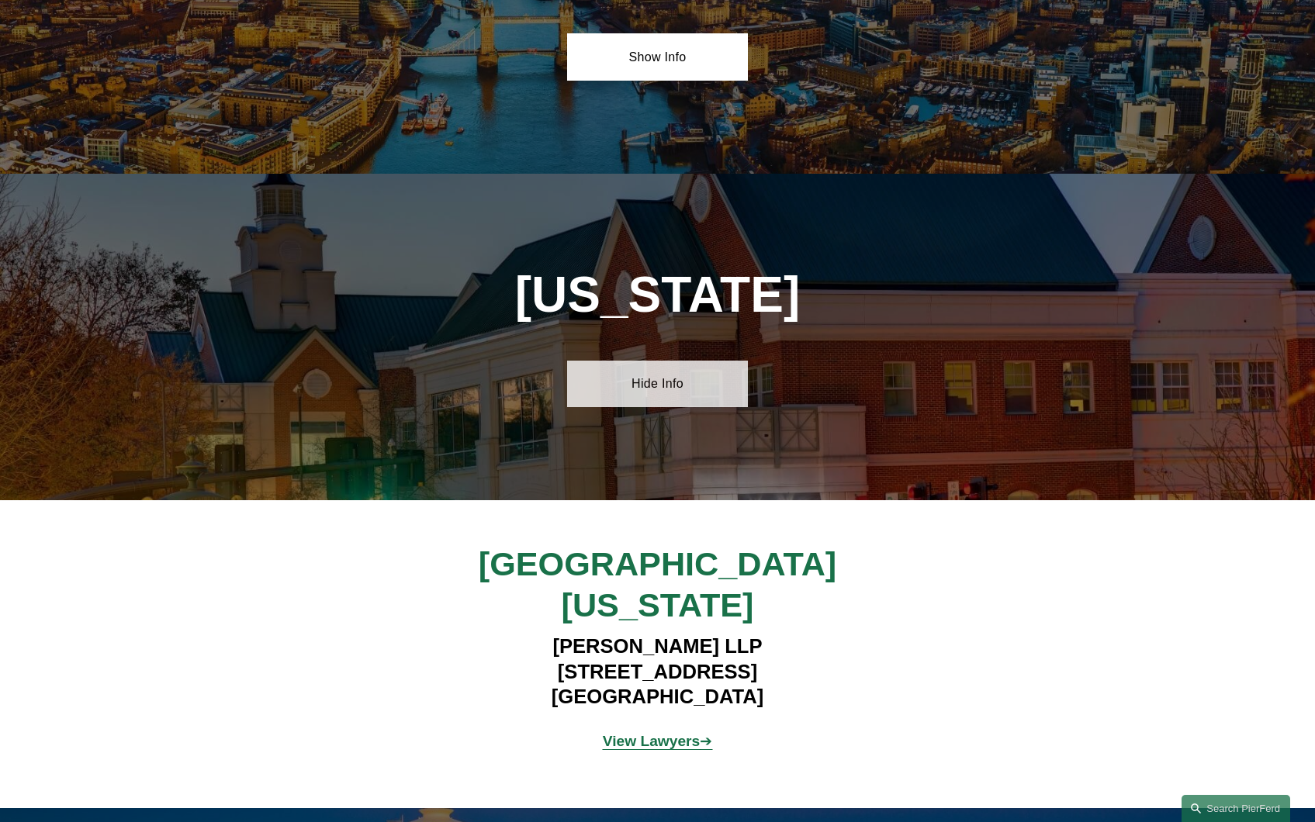
click at [655, 361] on link "Hide Info" at bounding box center [657, 384] width 181 height 47
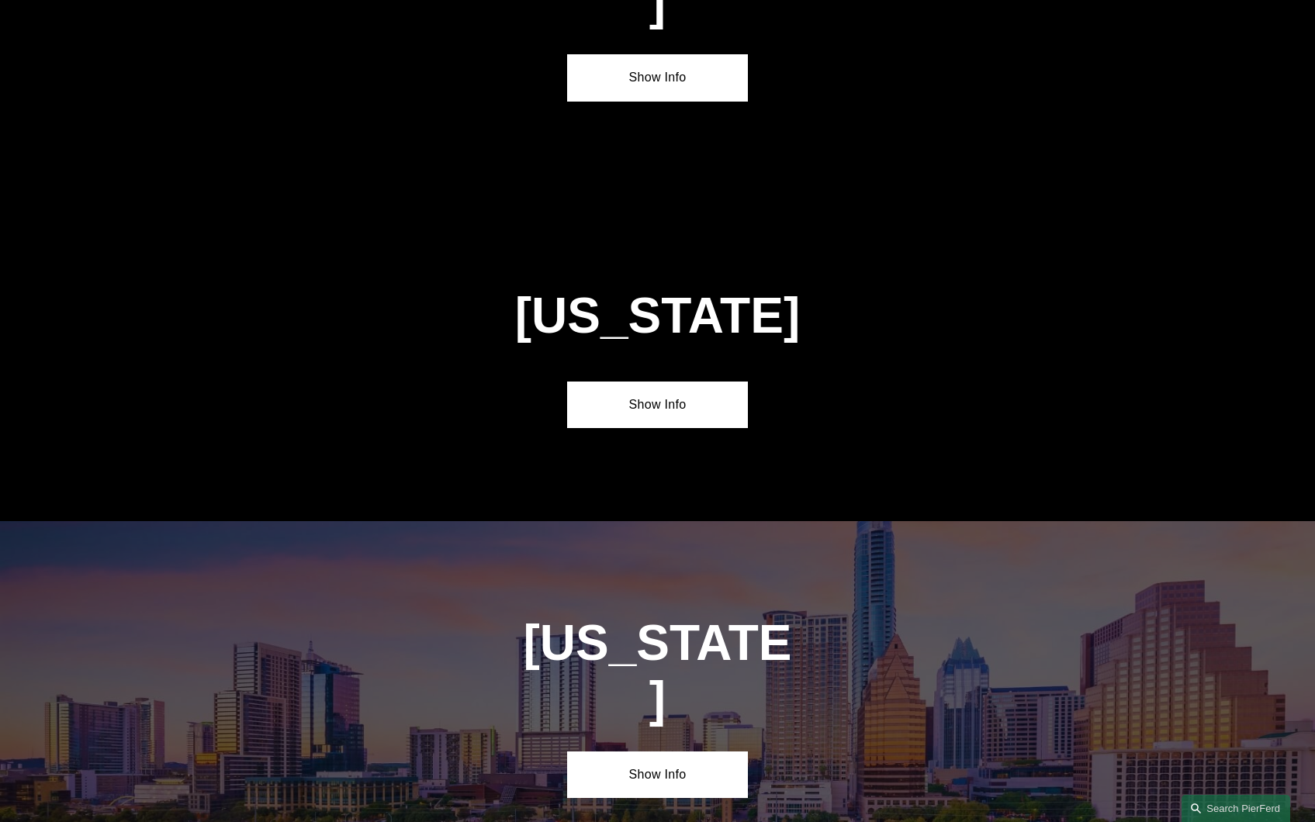
scroll to position [4868, 0]
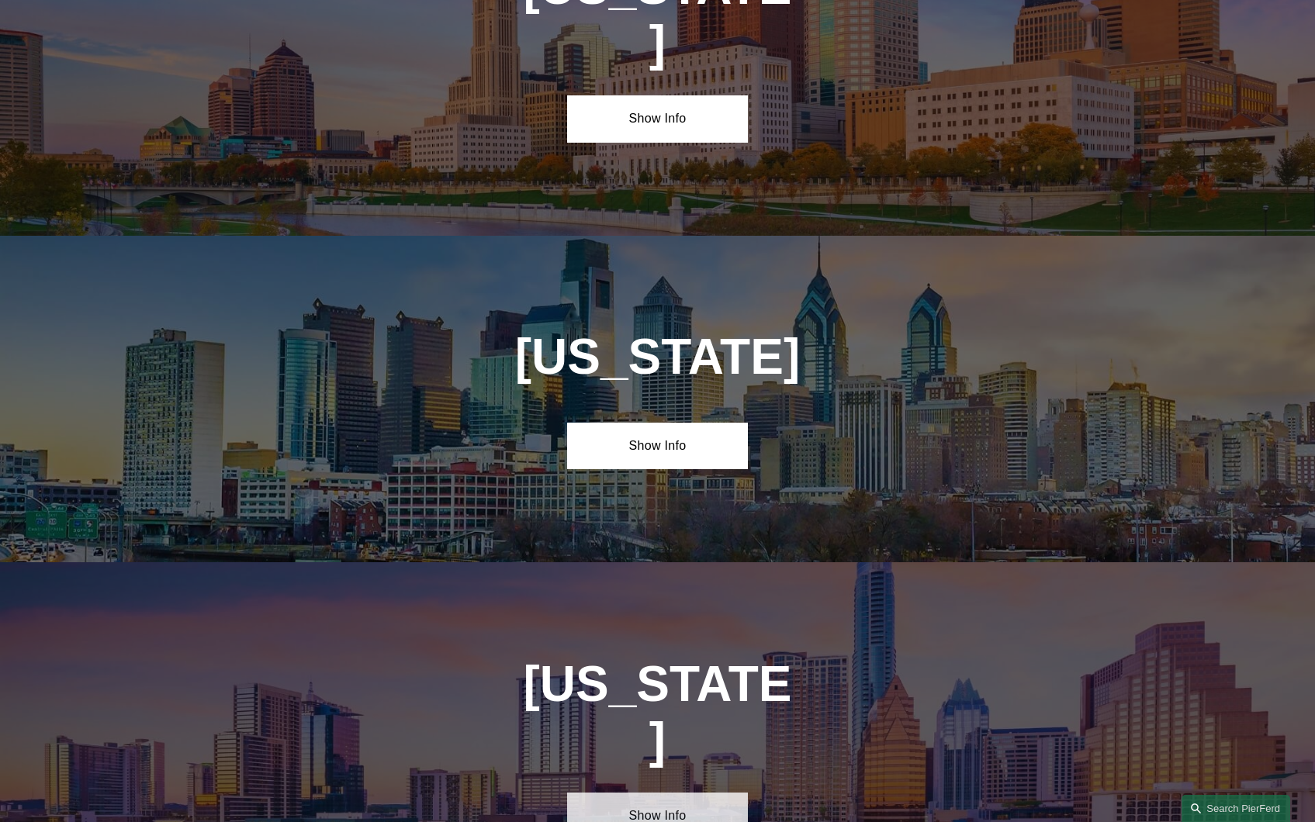
click at [661, 793] on link "Show Info" at bounding box center [657, 816] width 181 height 47
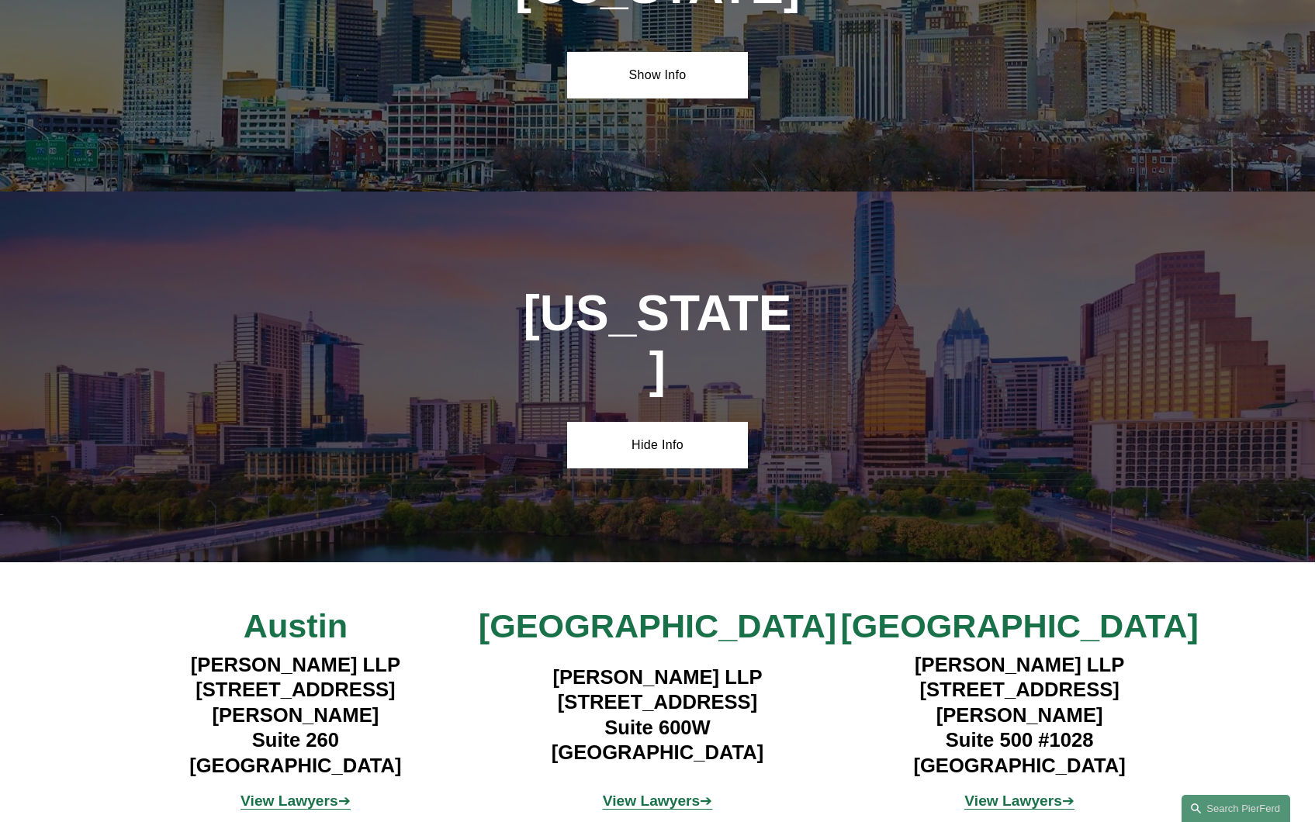
scroll to position [5256, 0]
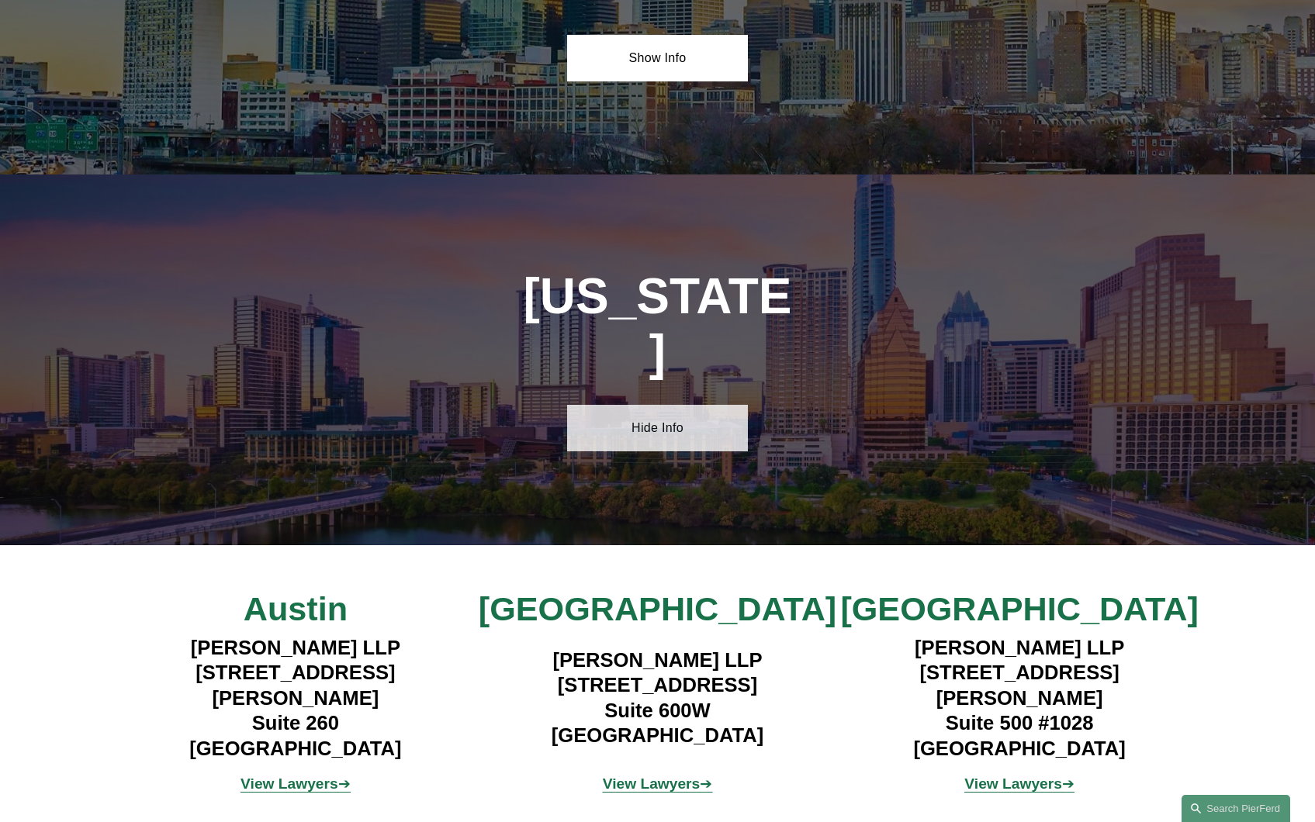
click at [644, 405] on link "Hide Info" at bounding box center [657, 428] width 181 height 47
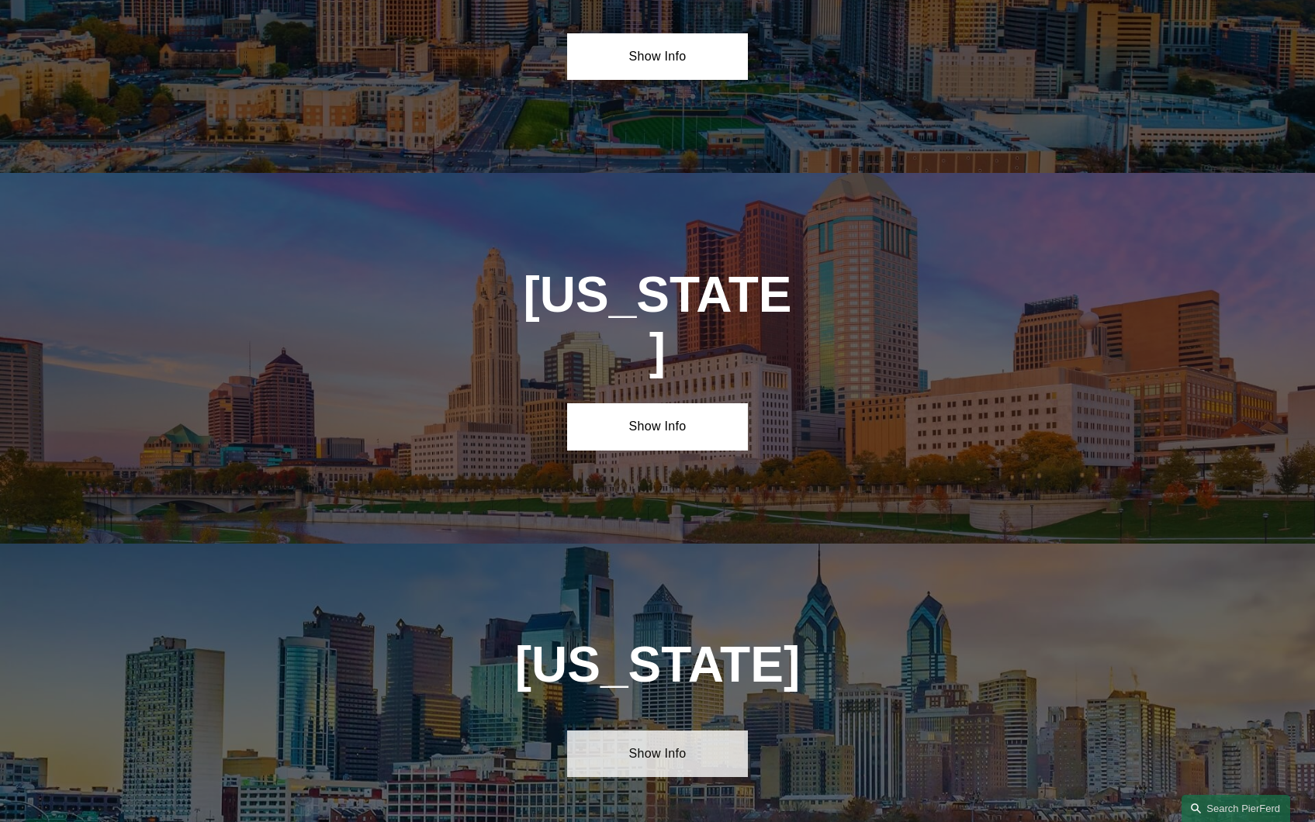
scroll to position [4558, 0]
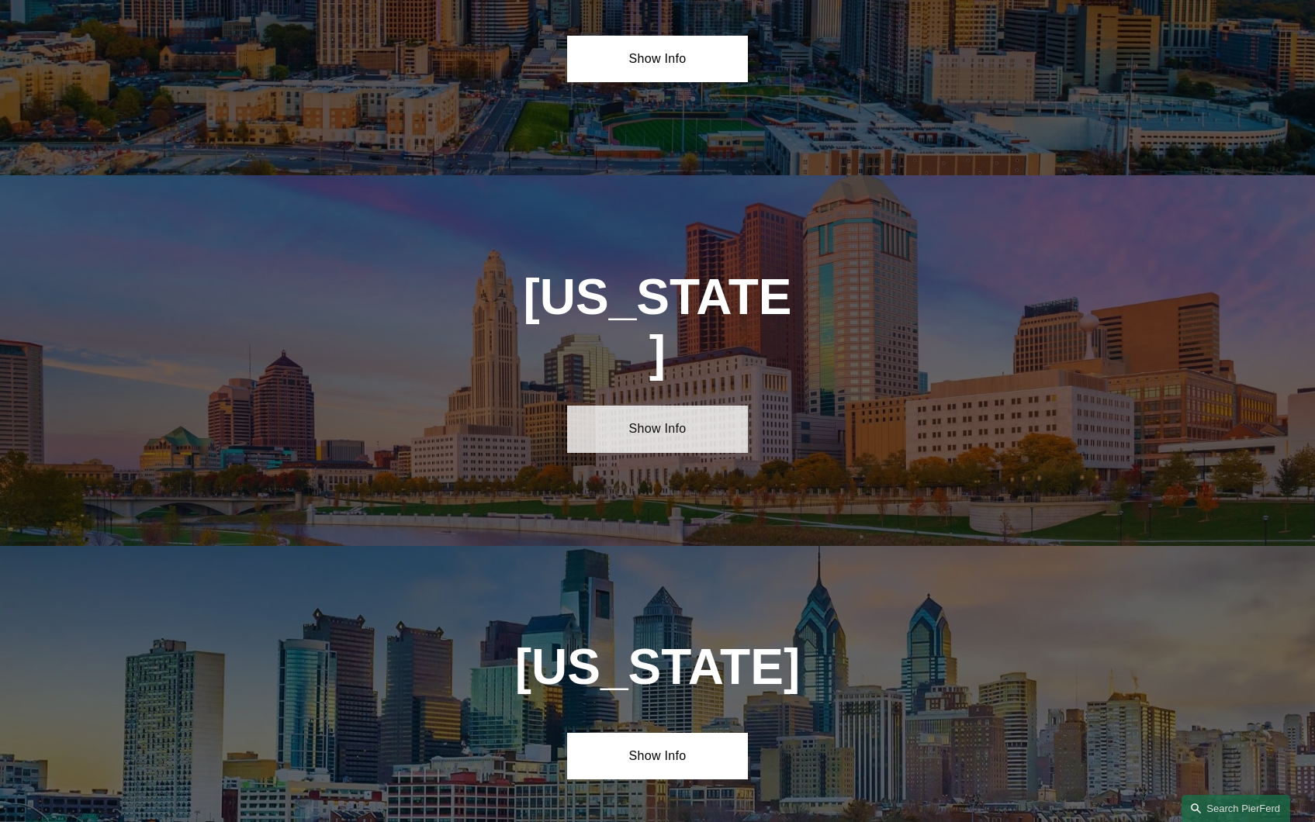
click at [668, 406] on link "Show Info" at bounding box center [657, 429] width 181 height 47
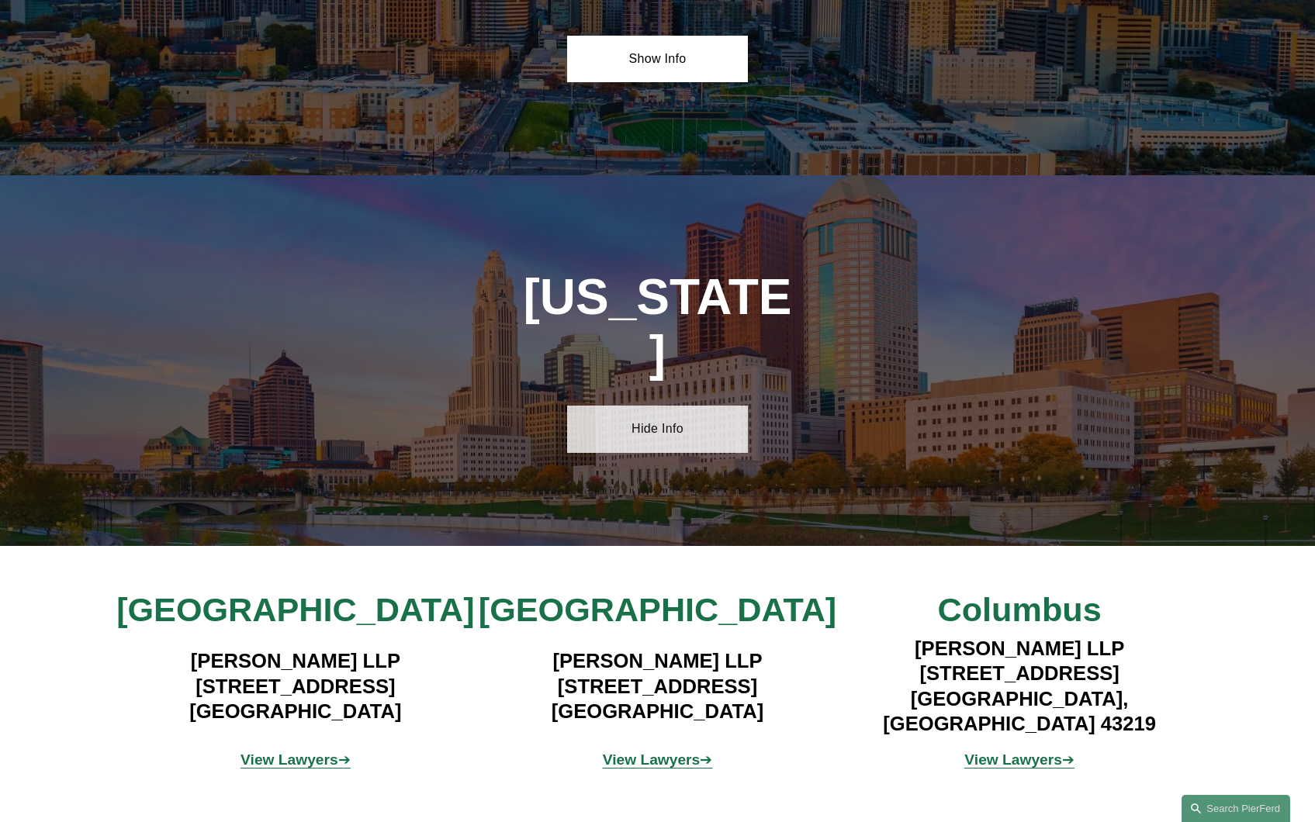
click at [668, 406] on link "Hide Info" at bounding box center [657, 429] width 181 height 47
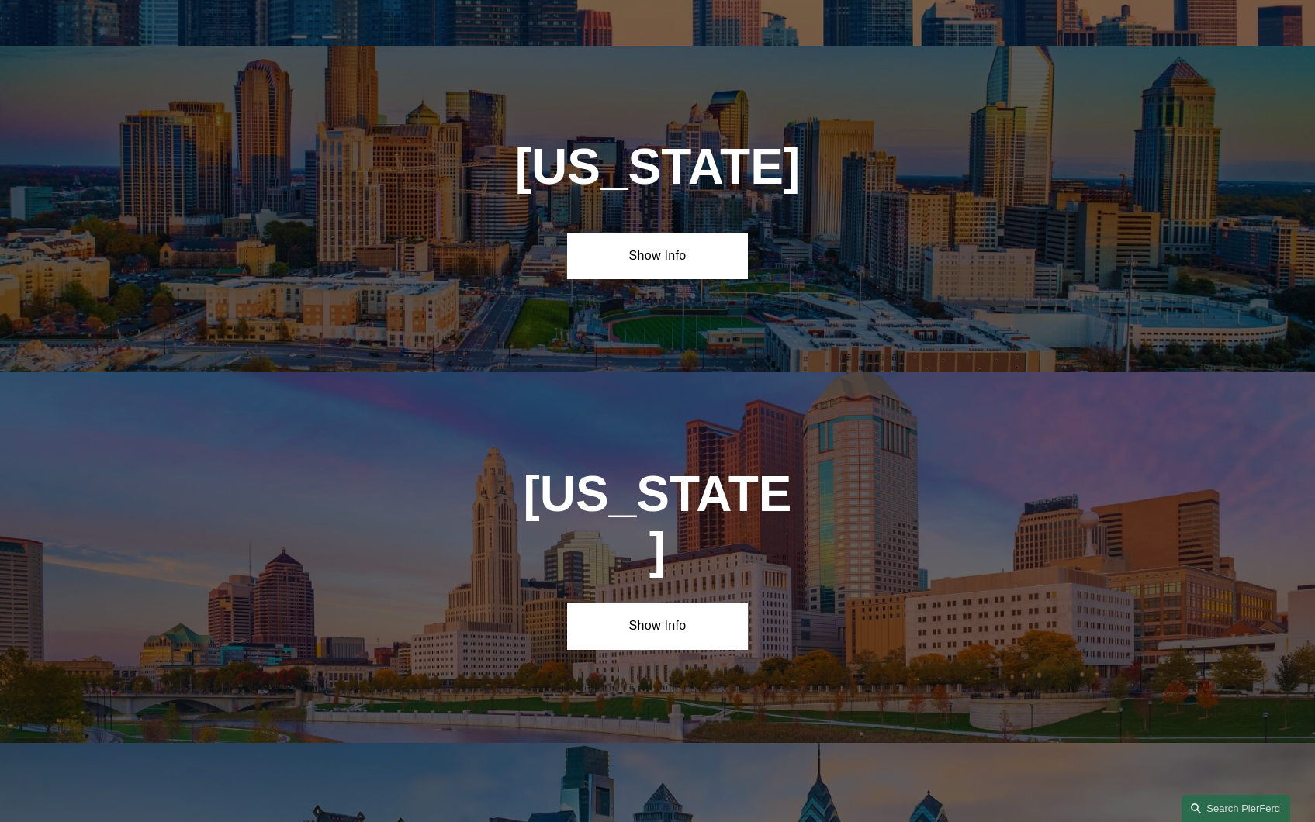
scroll to position [4403, 0]
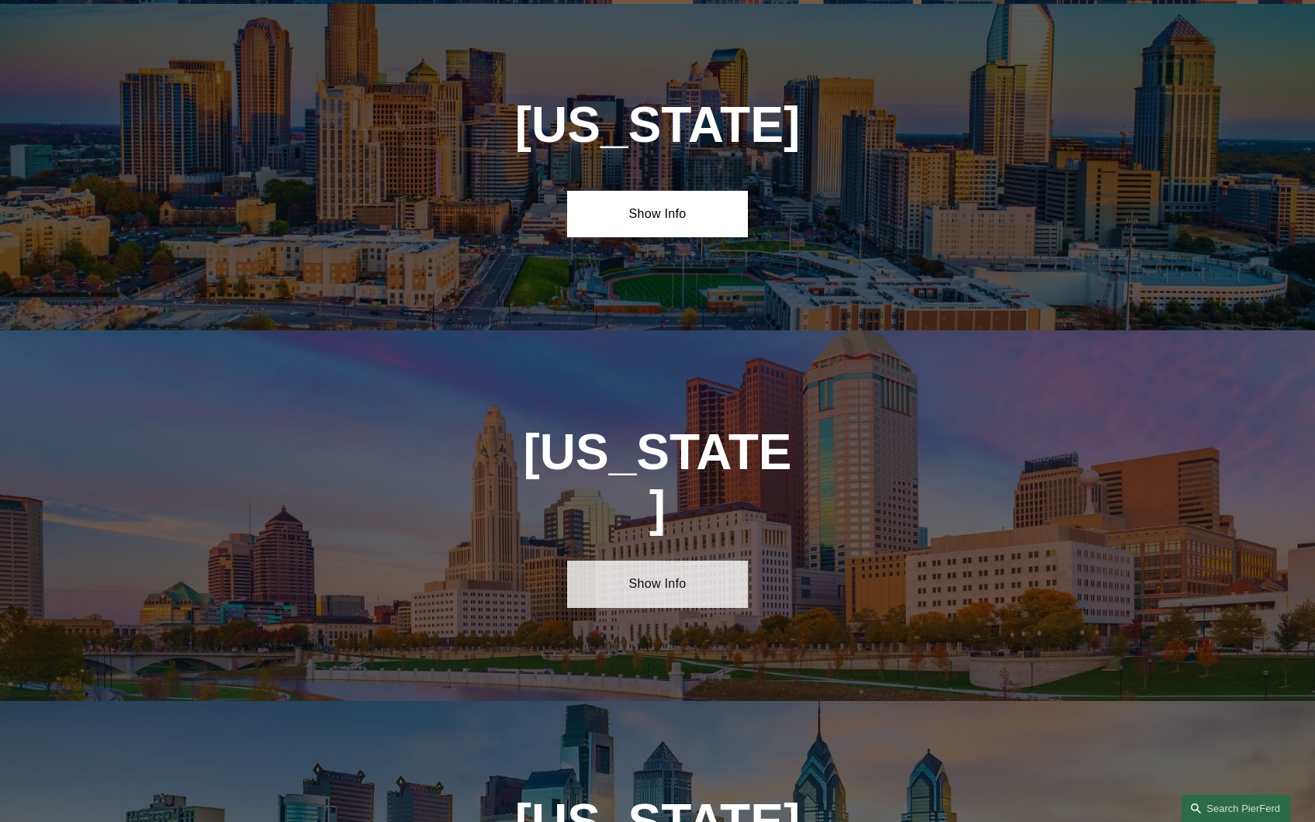
click at [655, 561] on link "Show Info" at bounding box center [657, 584] width 181 height 47
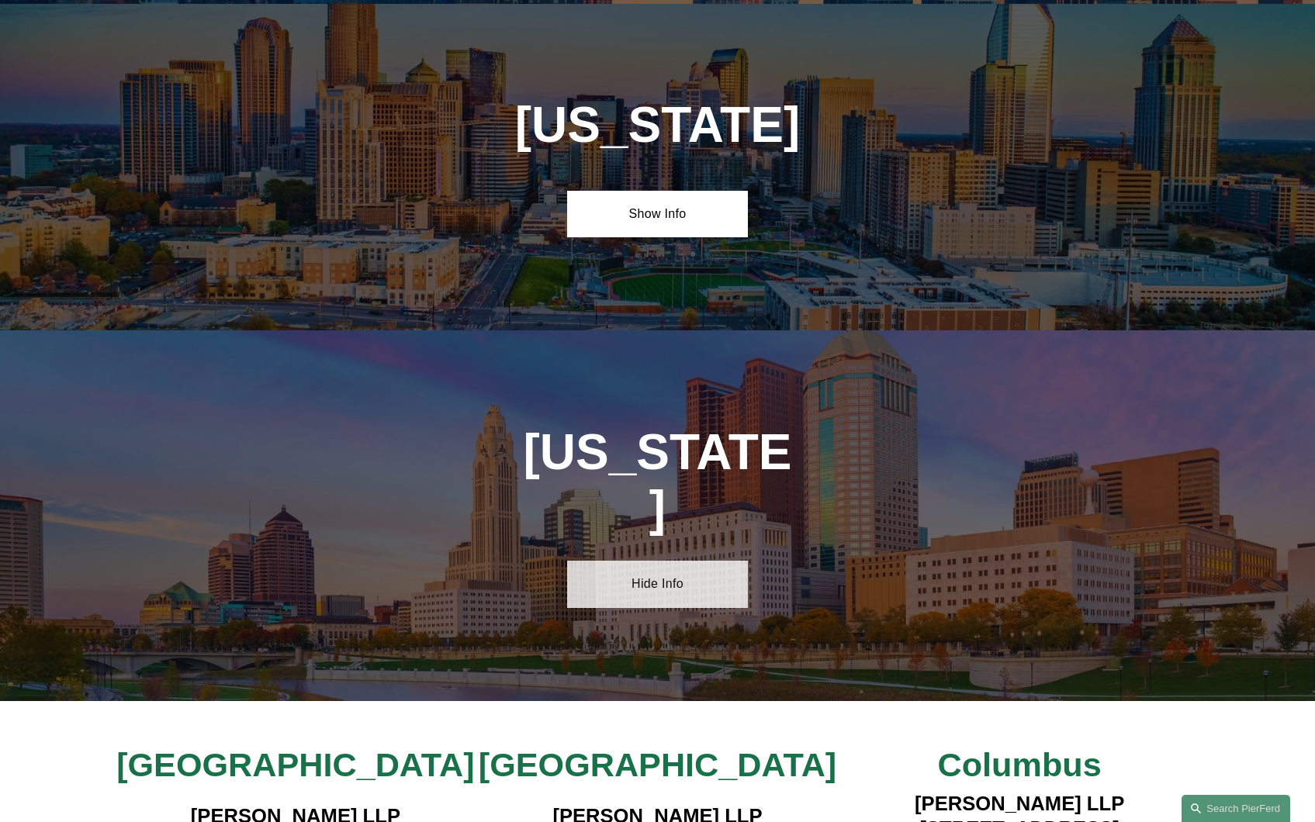
click at [655, 561] on link "Hide Info" at bounding box center [657, 584] width 181 height 47
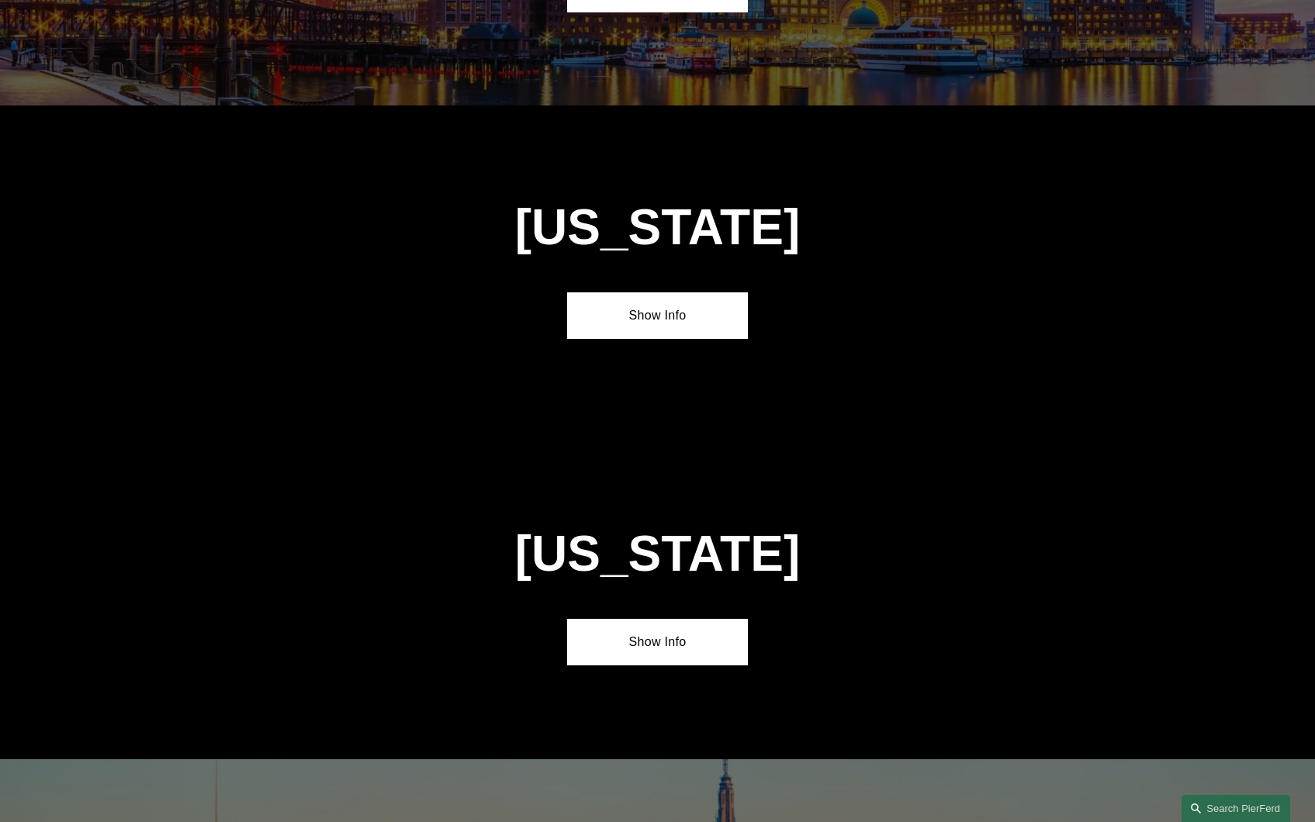
scroll to position [3317, 0]
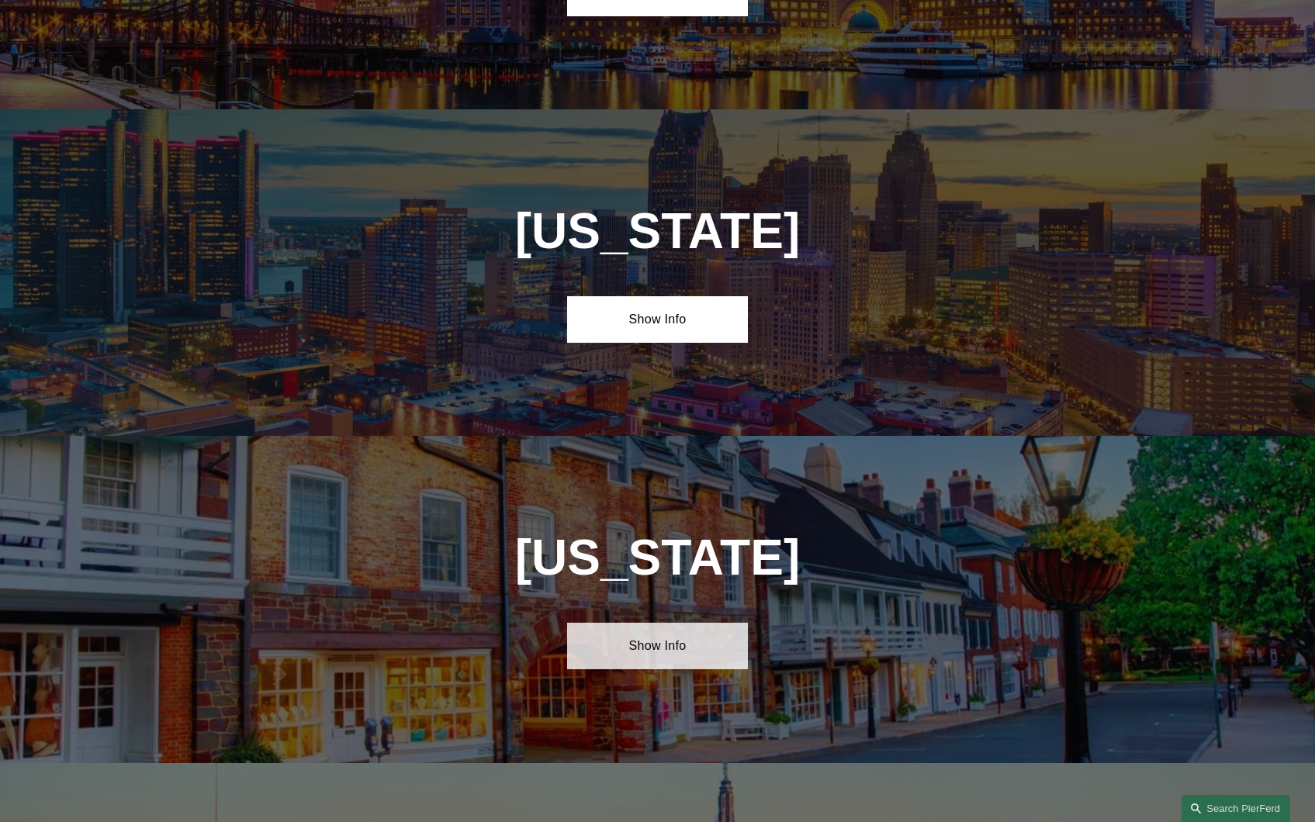
click at [680, 623] on link "Show Info" at bounding box center [657, 646] width 181 height 47
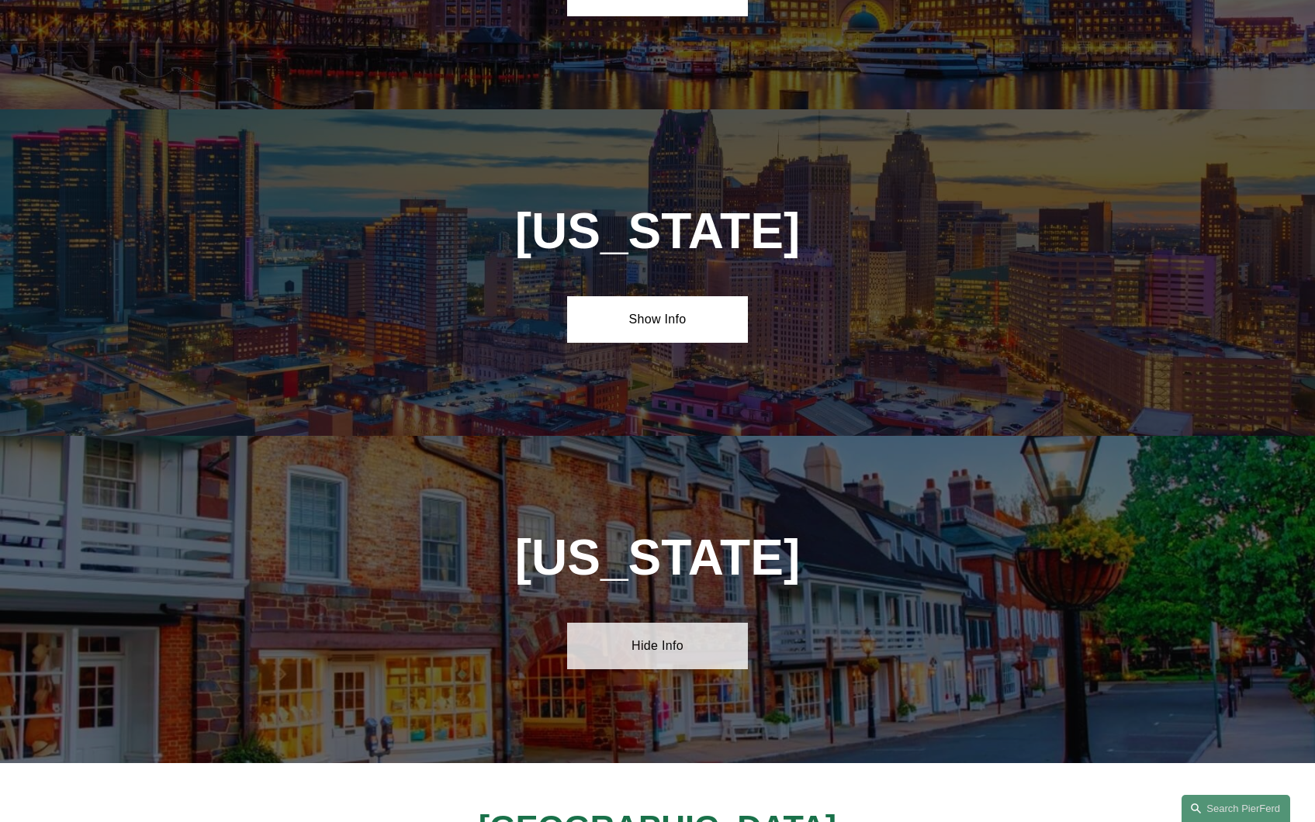
scroll to position [3627, 0]
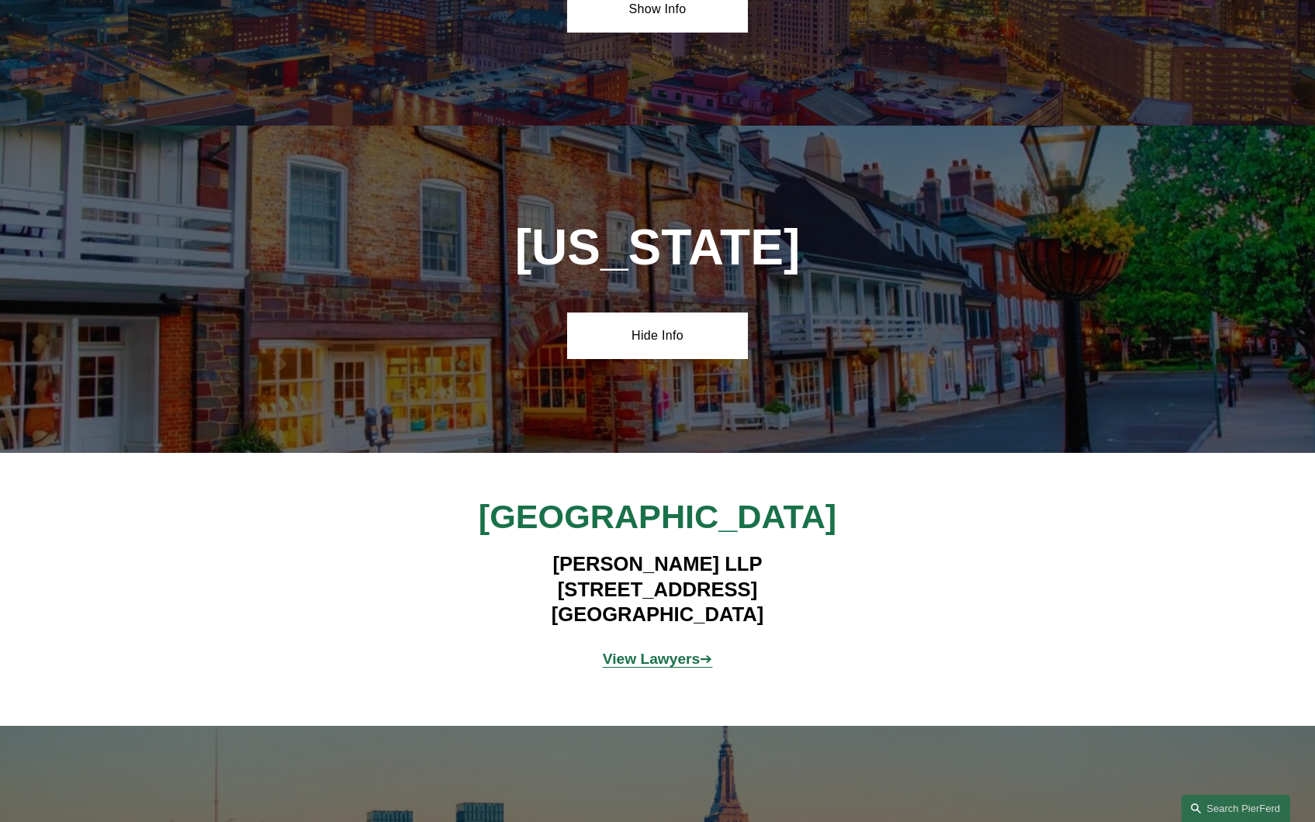
click at [668, 651] on strong "View Lawyers" at bounding box center [652, 659] width 98 height 16
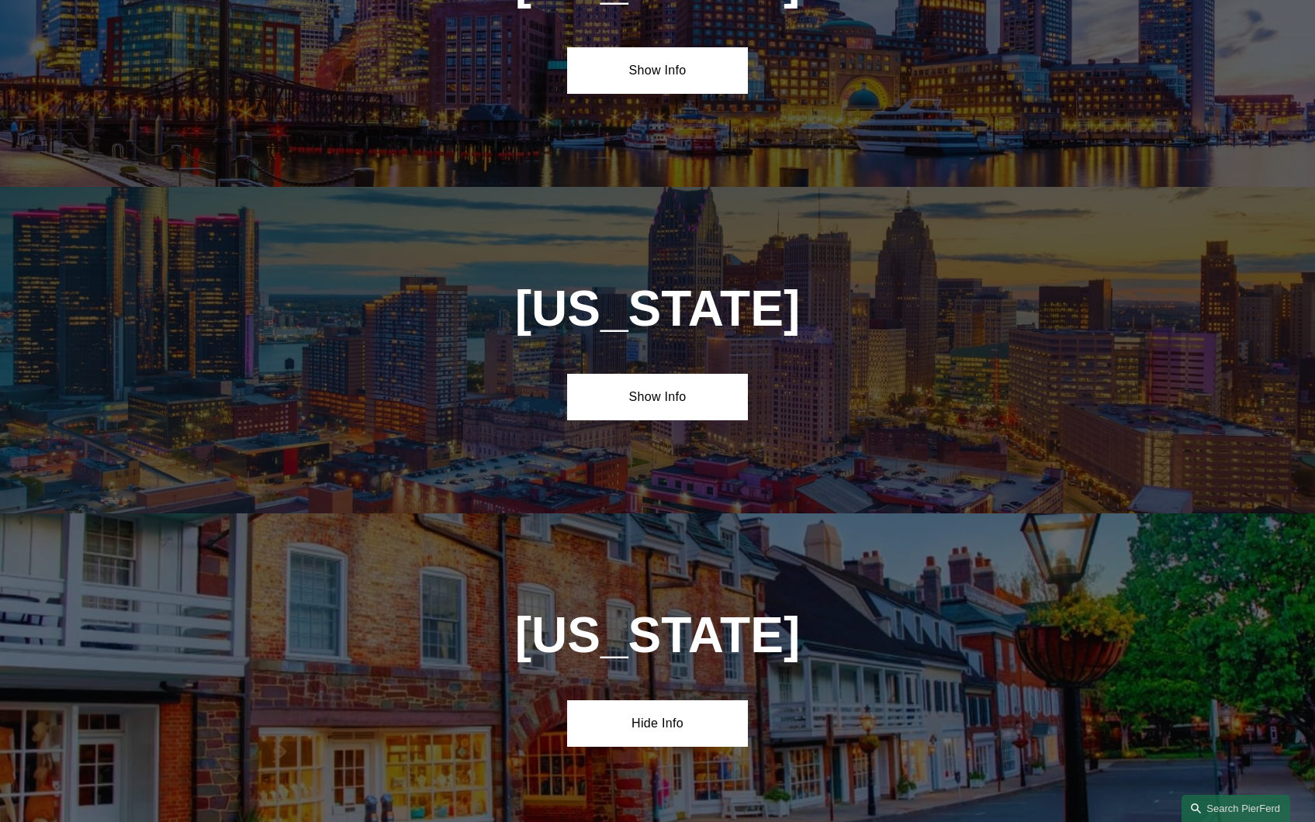
scroll to position [2774, 0]
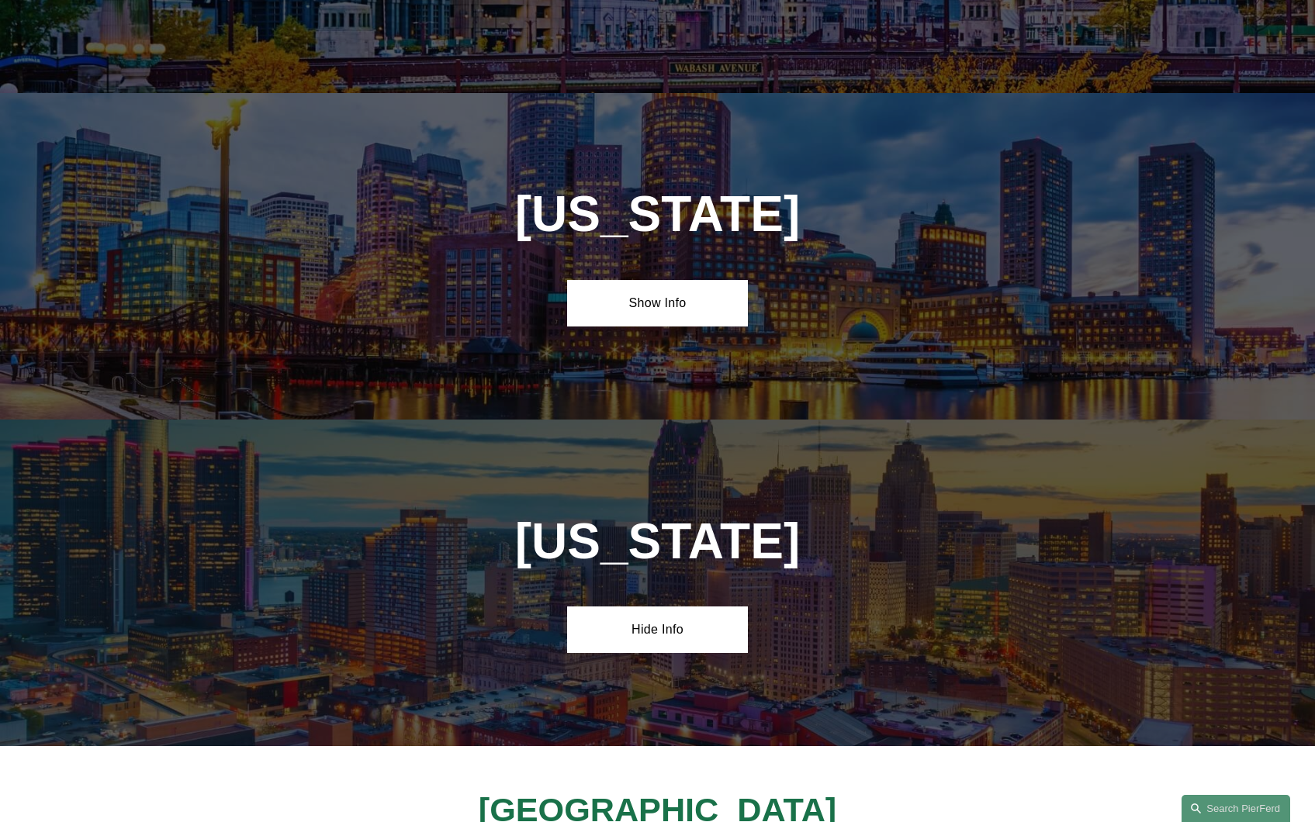
scroll to position [2619, 0]
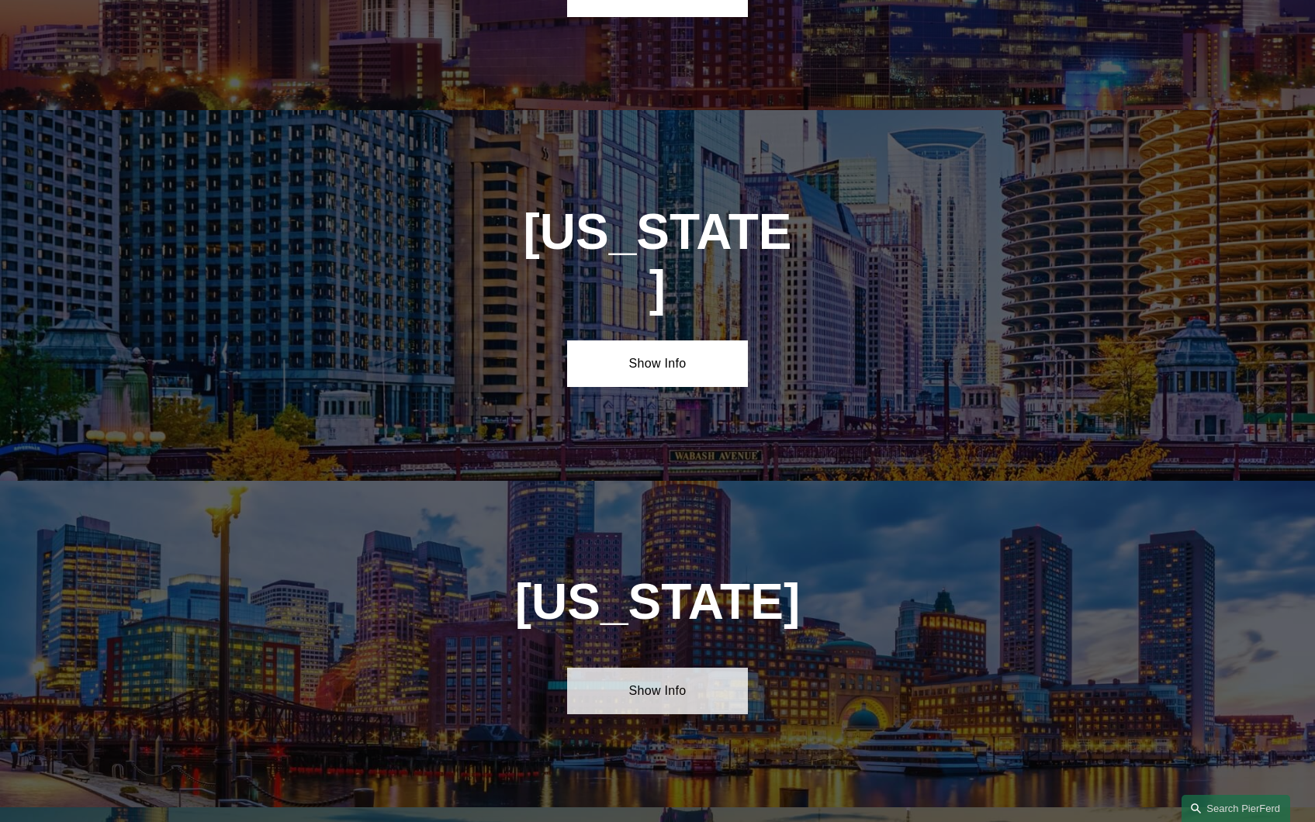
click at [659, 668] on link "Show Info" at bounding box center [657, 691] width 181 height 47
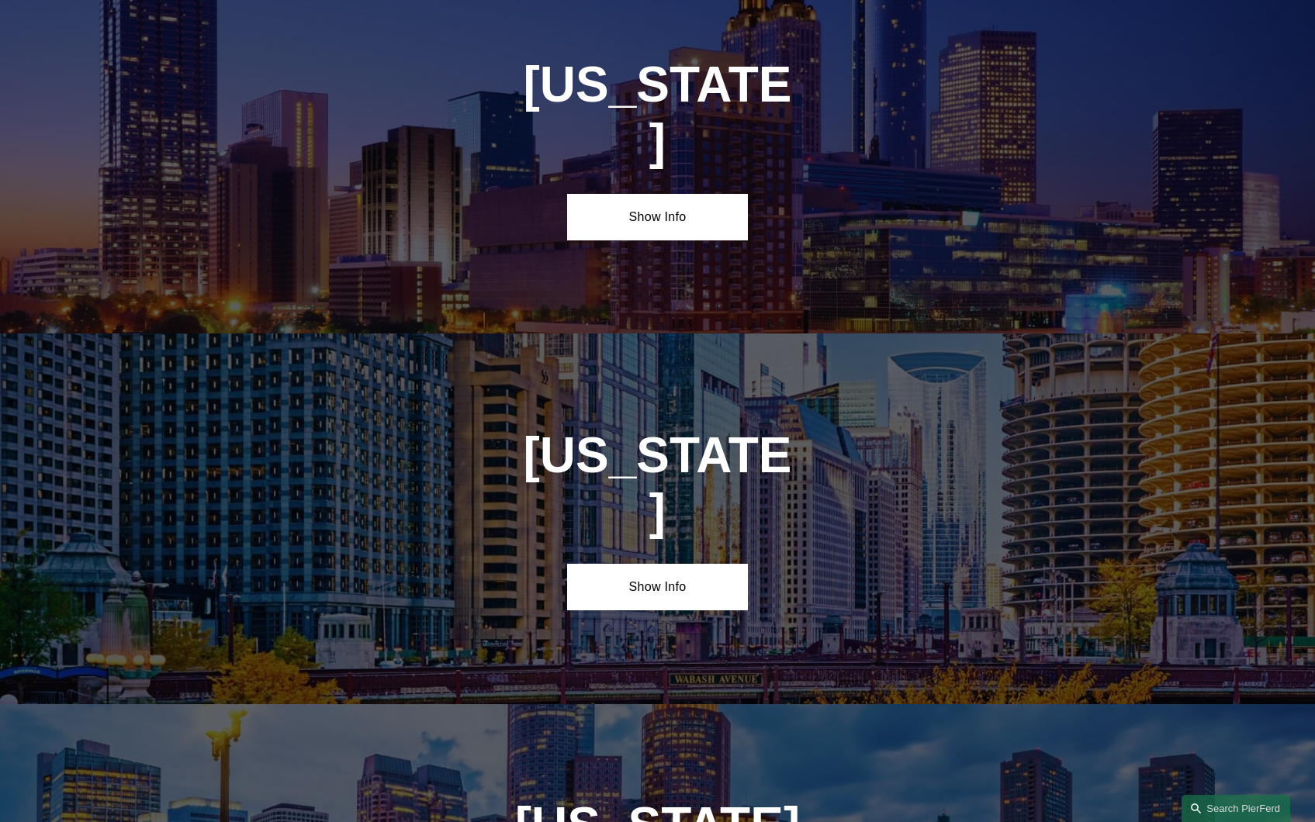
scroll to position [2386, 0]
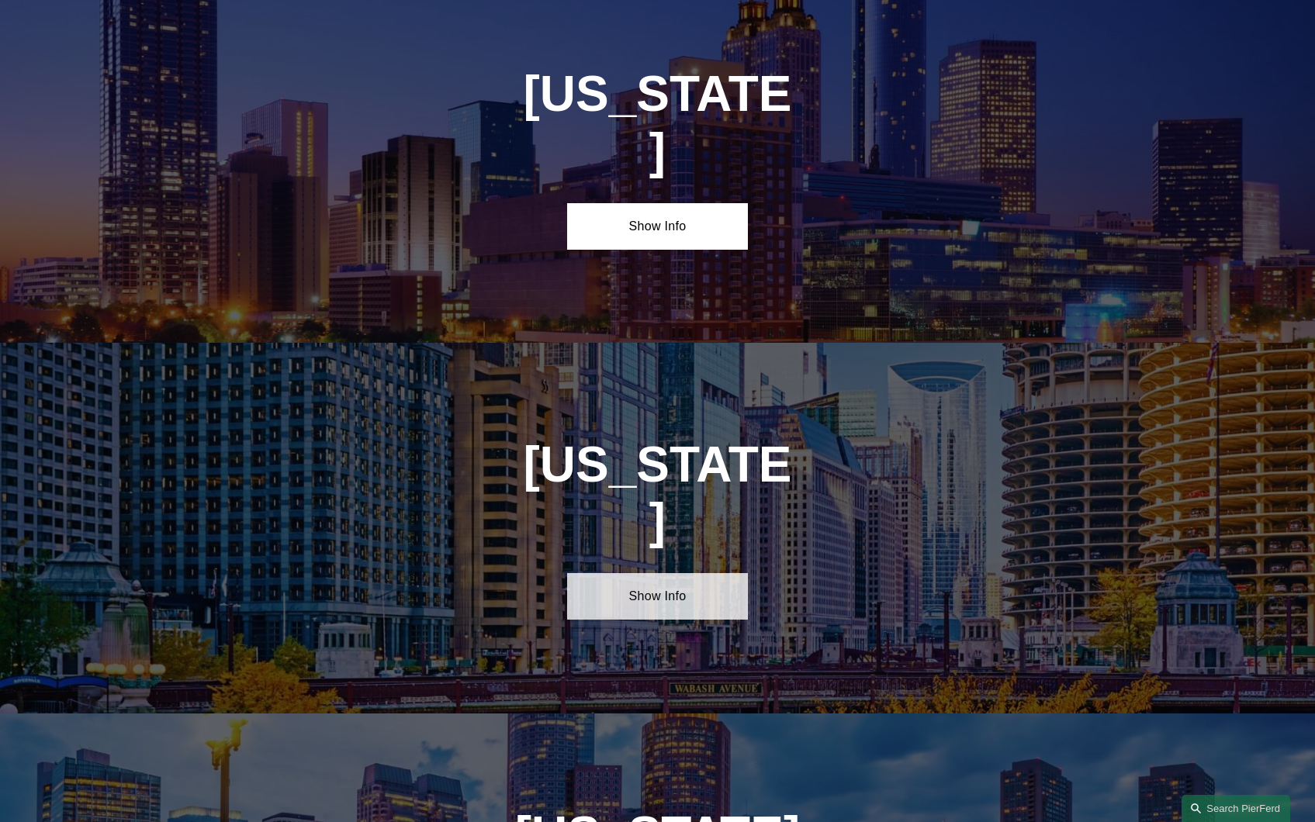
click at [668, 573] on link "Show Info" at bounding box center [657, 596] width 181 height 47
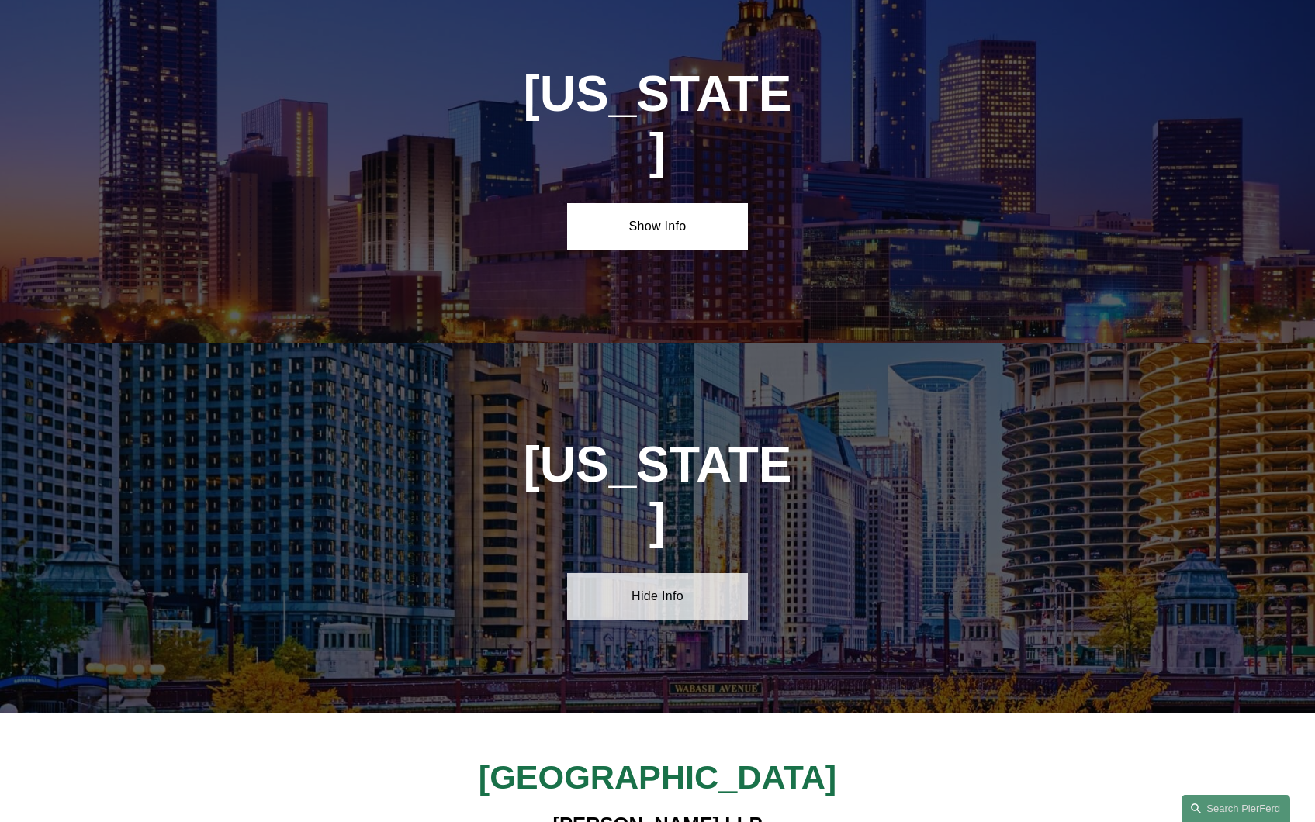
click at [668, 573] on link "Hide Info" at bounding box center [657, 596] width 181 height 47
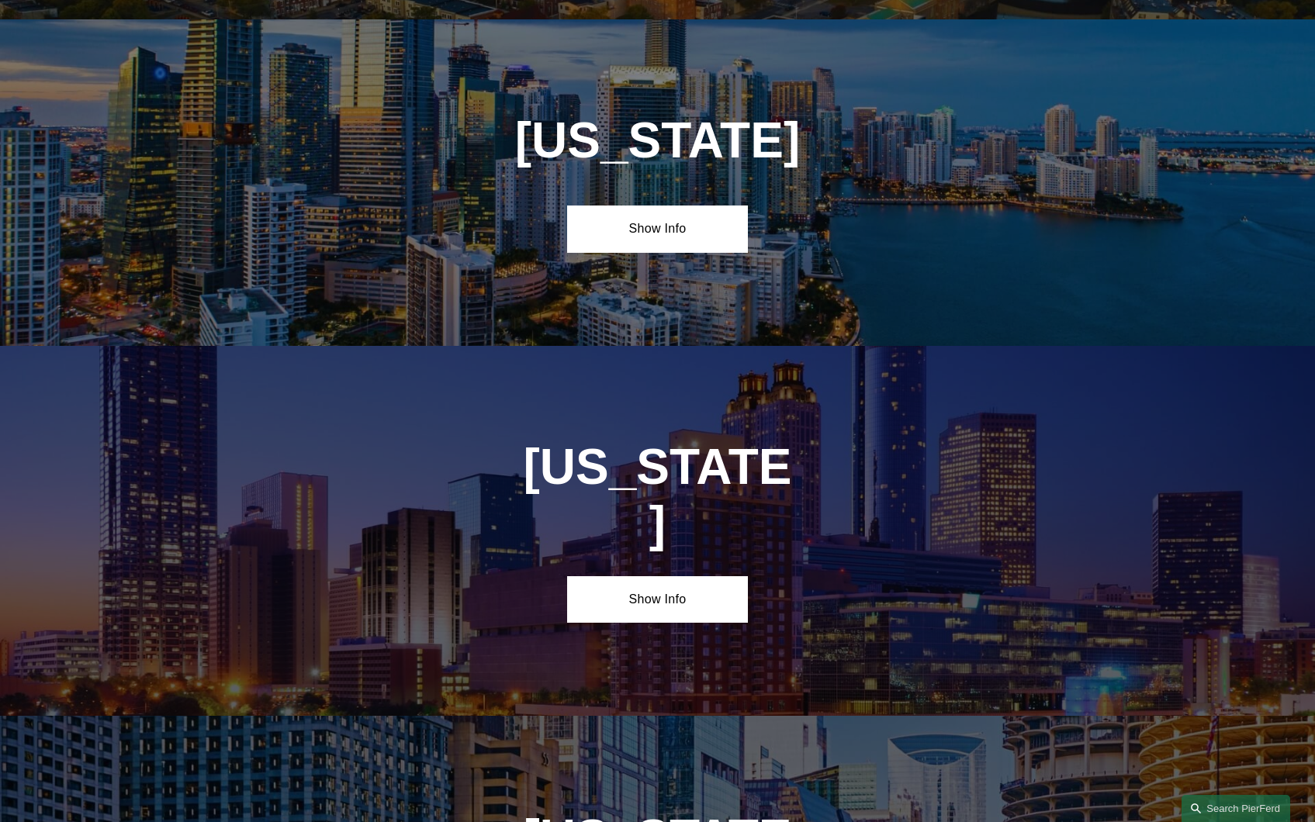
scroll to position [1999, 0]
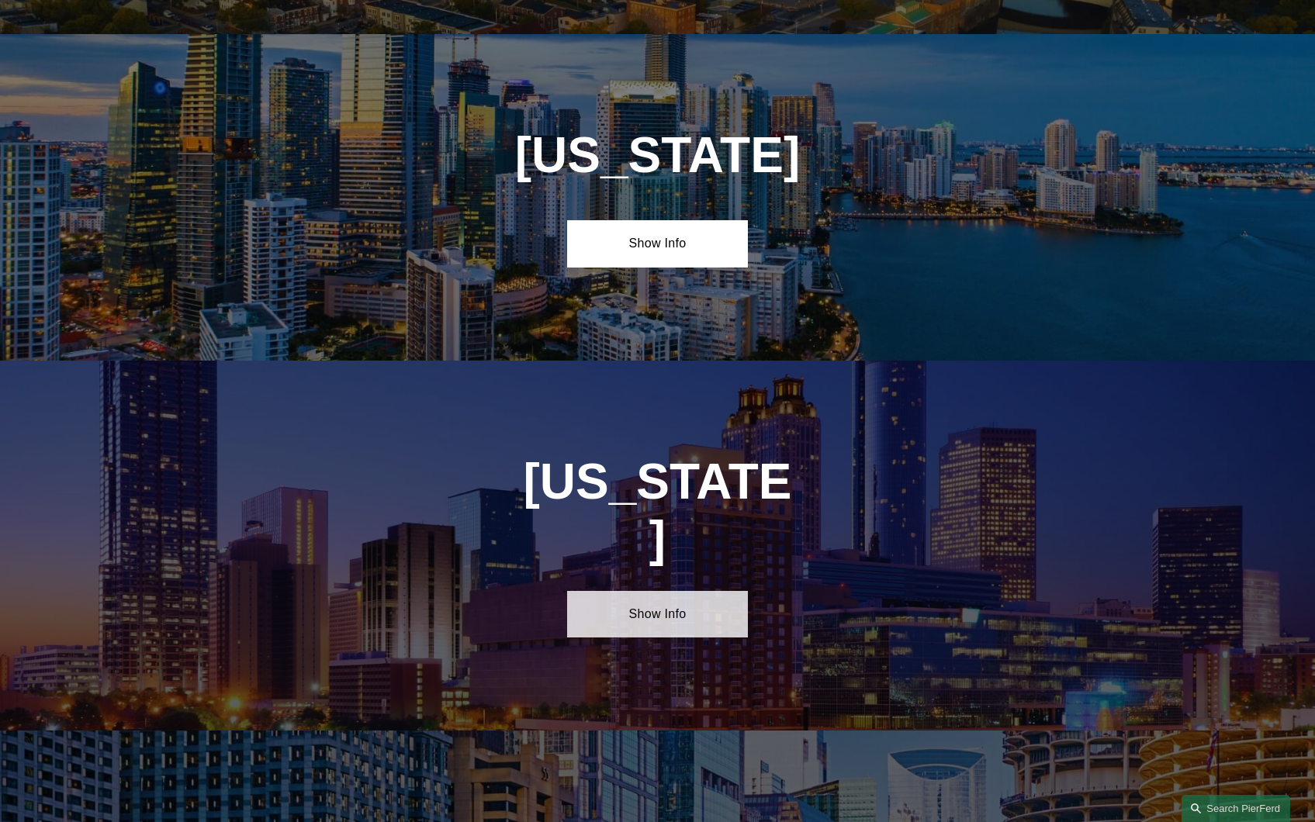
click at [636, 591] on link "Show Info" at bounding box center [657, 614] width 181 height 47
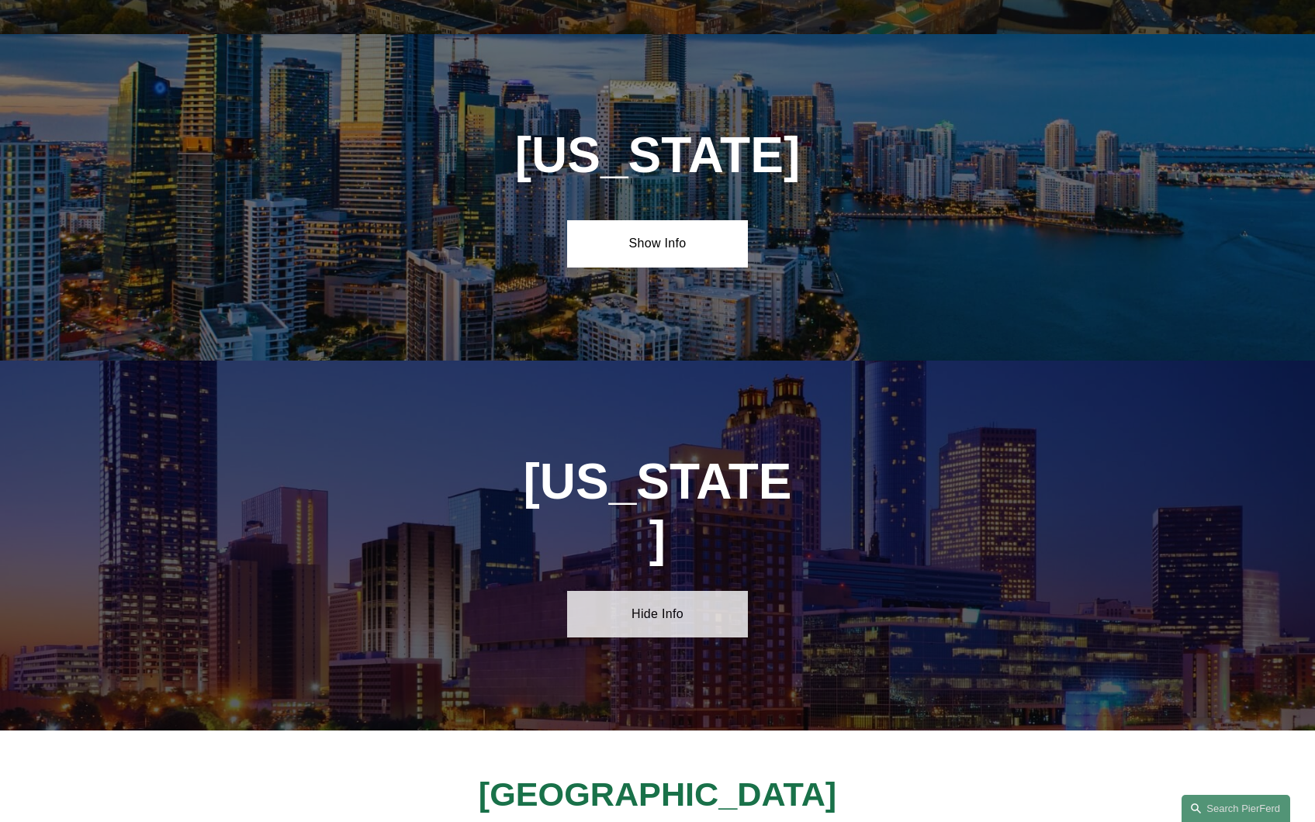
click at [636, 591] on link "Hide Info" at bounding box center [657, 614] width 181 height 47
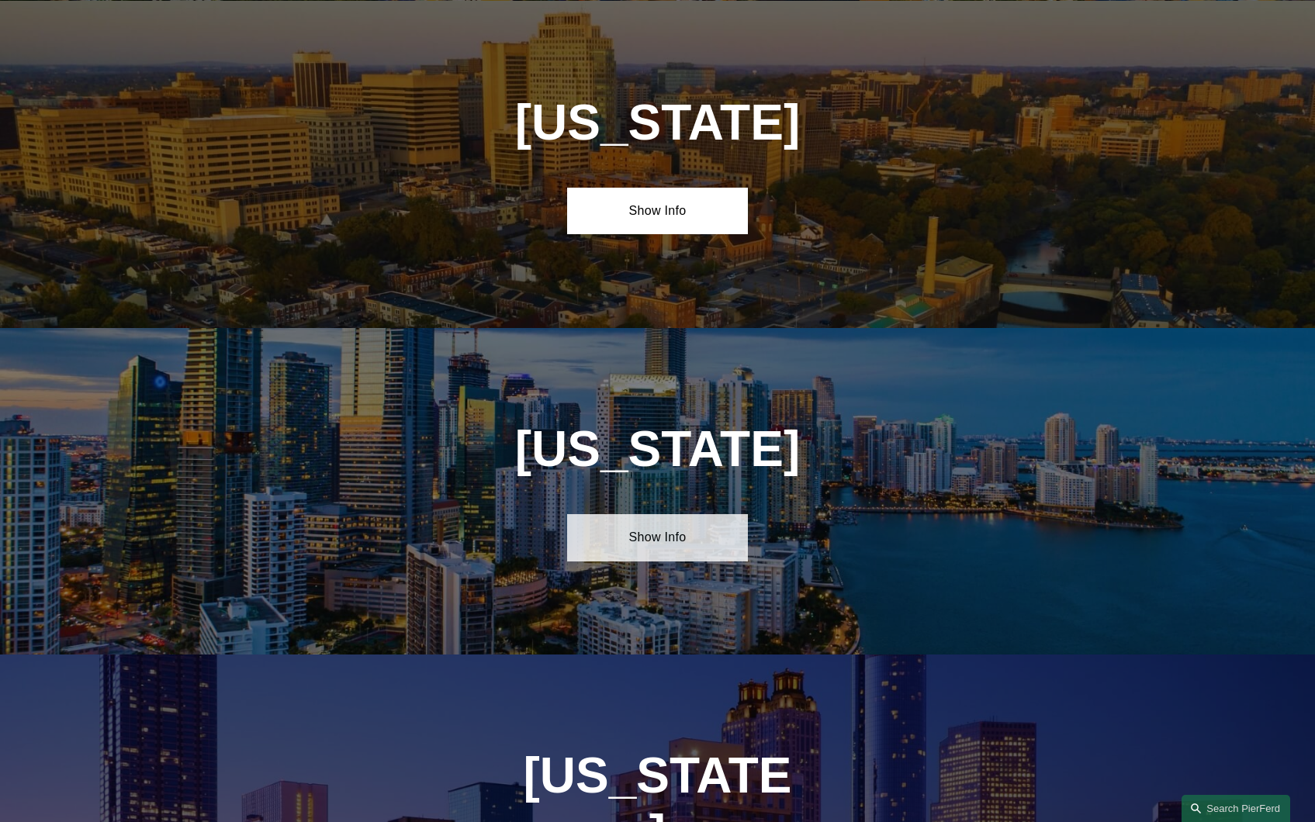
scroll to position [1533, 0]
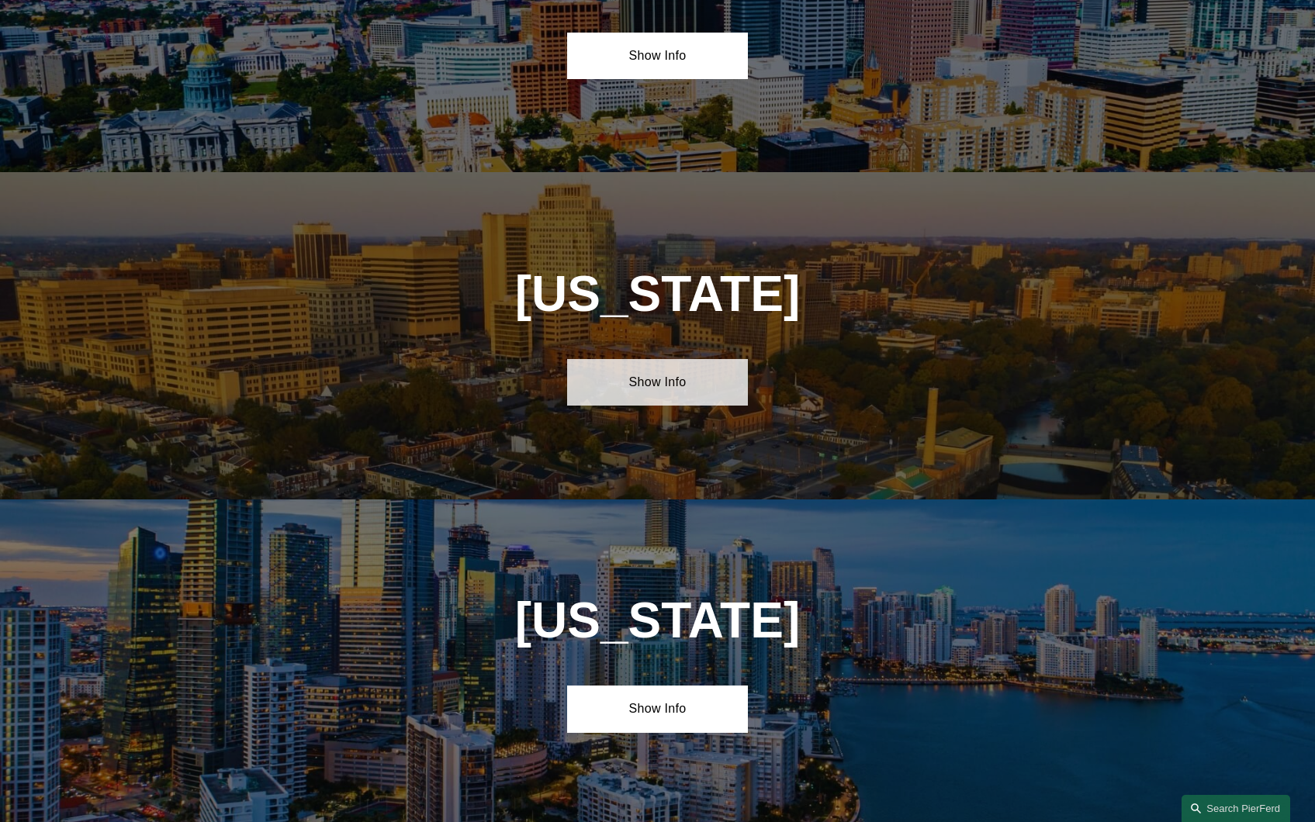
click at [627, 386] on link "Show Info" at bounding box center [657, 382] width 181 height 47
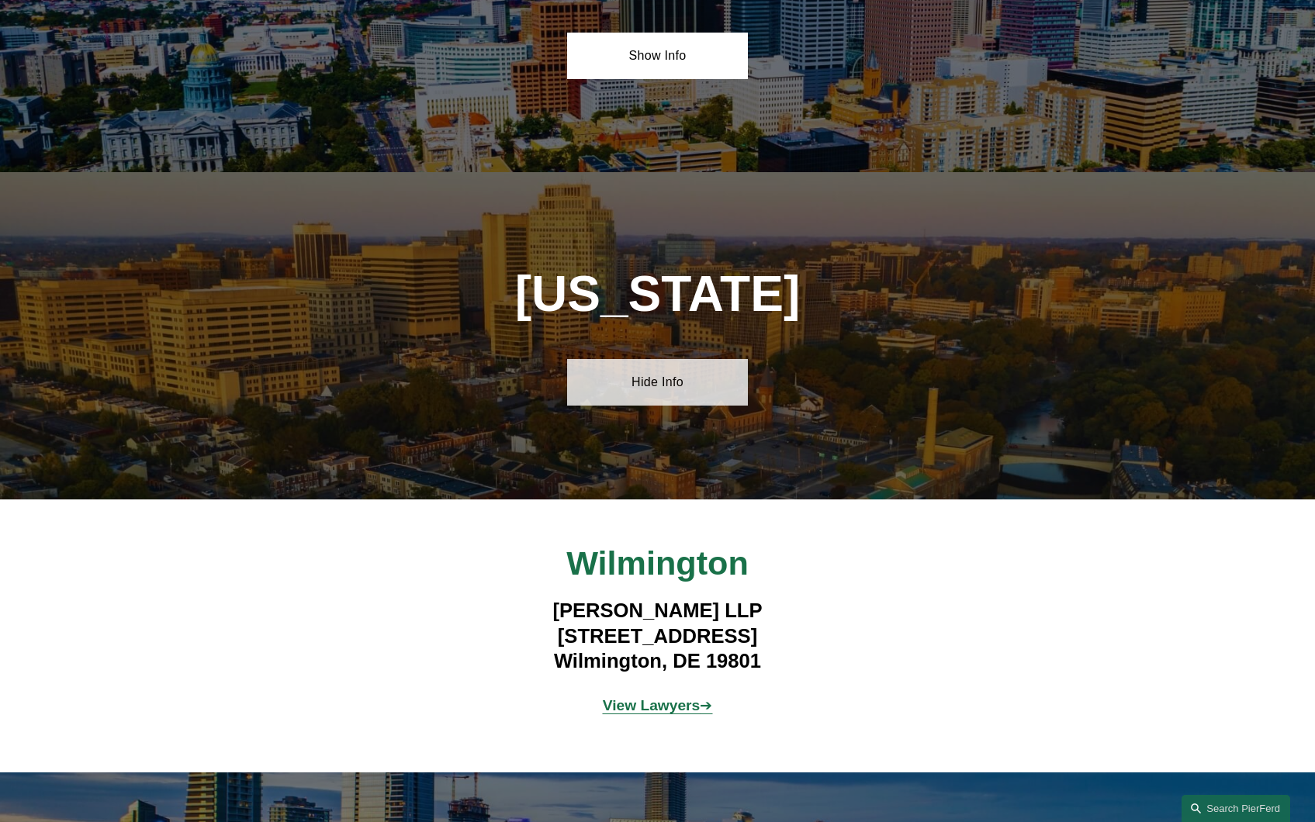
click at [627, 386] on link "Hide Info" at bounding box center [657, 382] width 181 height 47
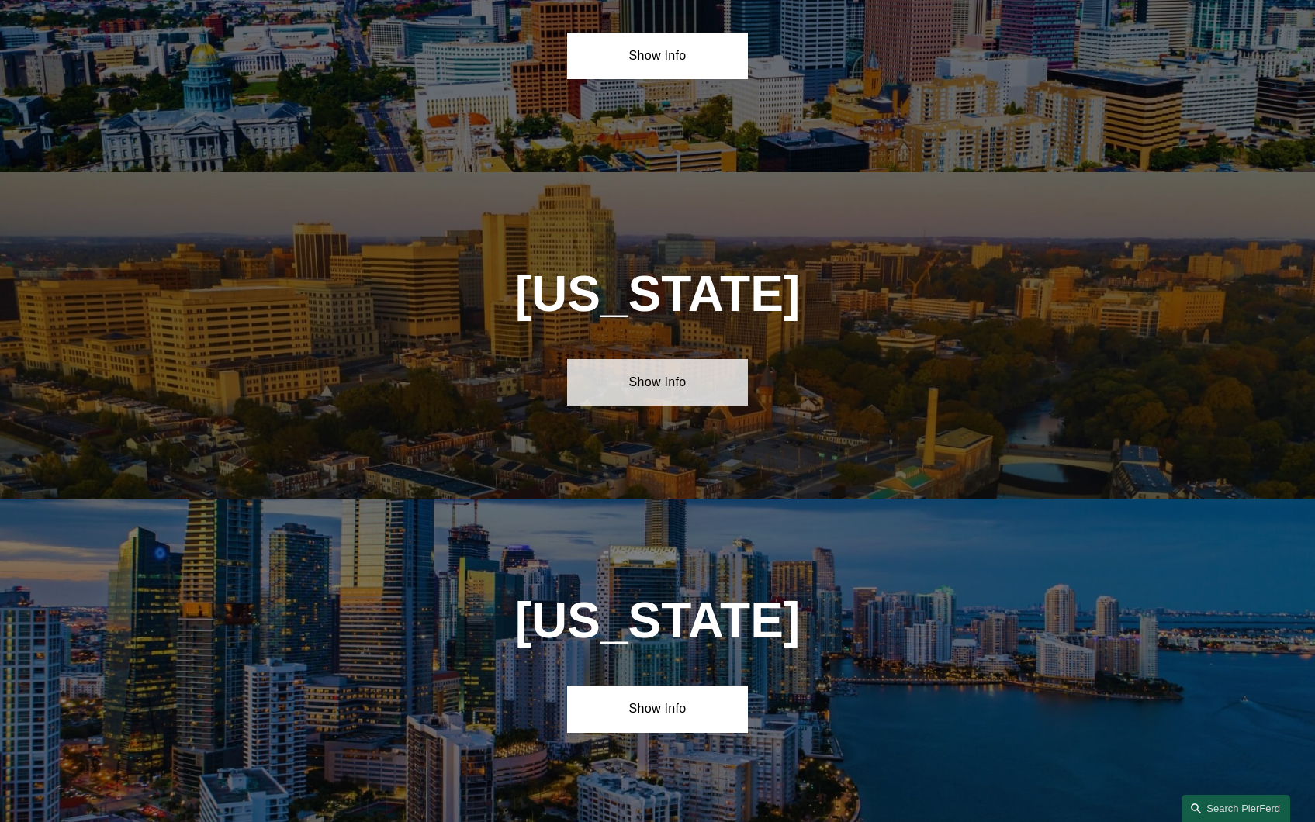
click at [627, 386] on link "Show Info" at bounding box center [657, 382] width 181 height 47
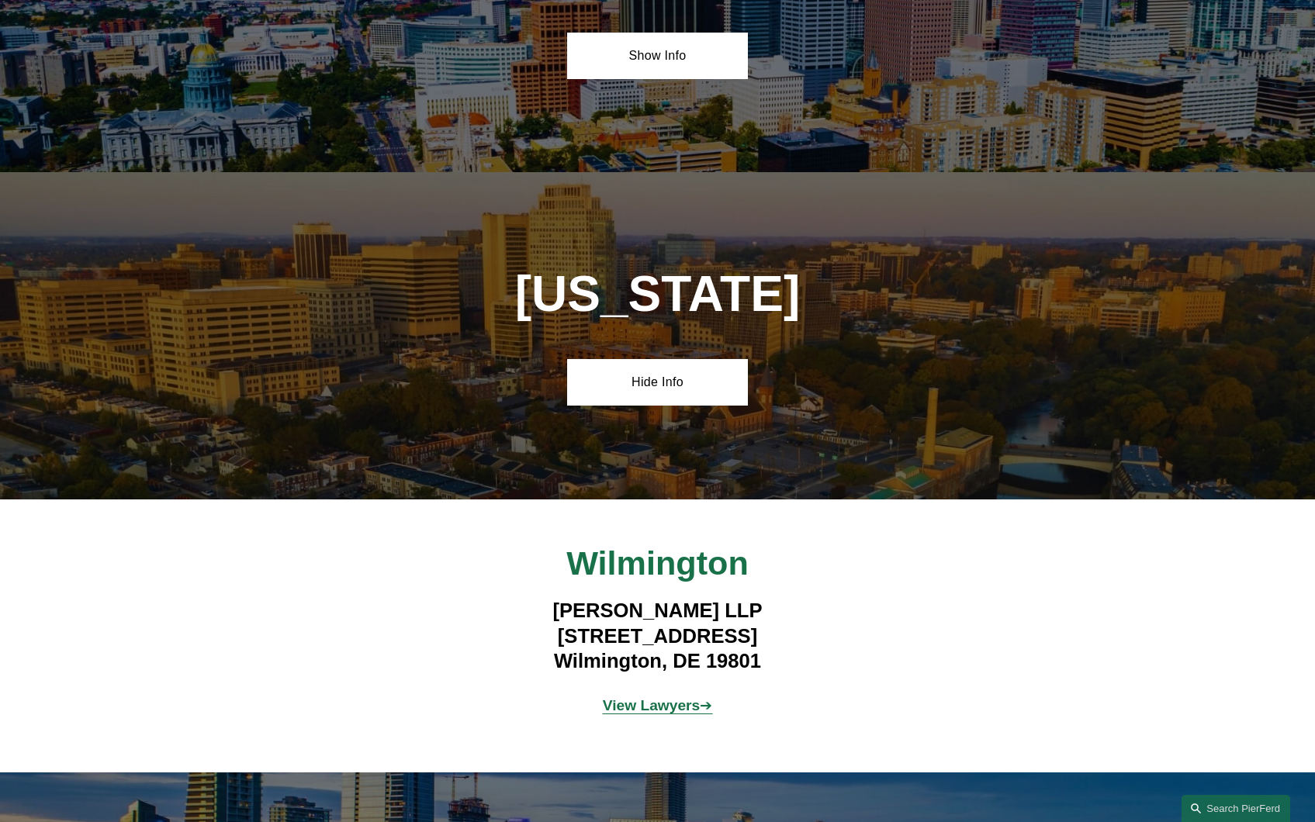
click at [648, 703] on strong "View Lawyers" at bounding box center [652, 705] width 98 height 16
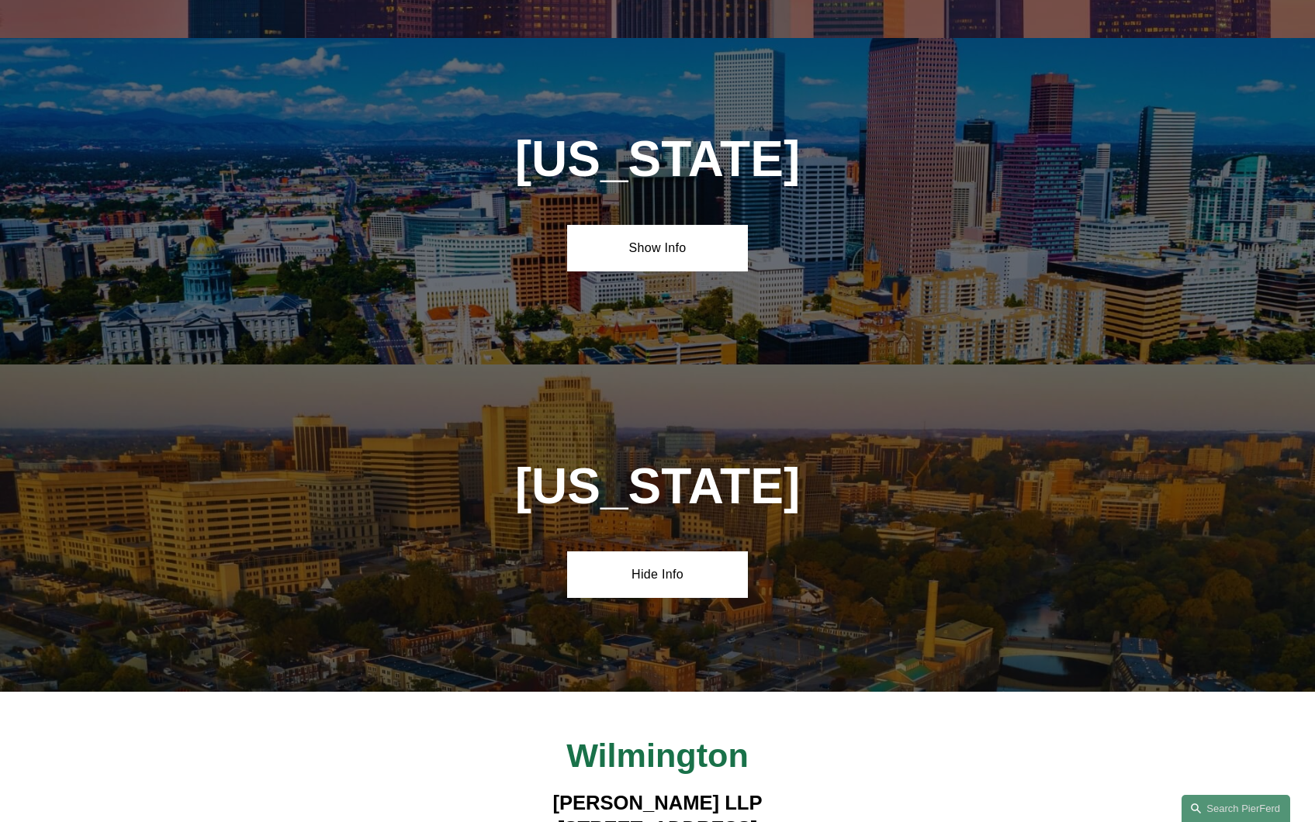
scroll to position [1223, 0]
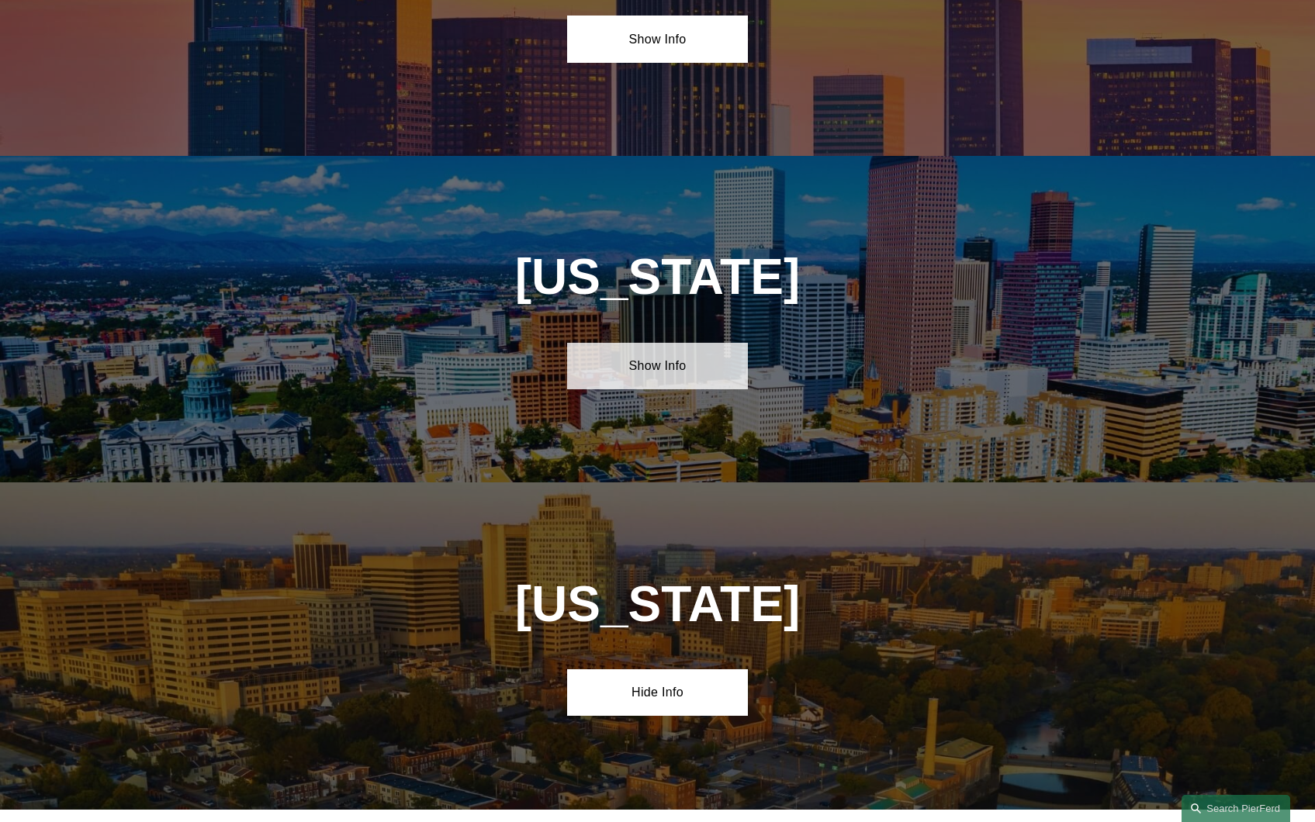
click at [668, 371] on link "Show Info" at bounding box center [657, 366] width 181 height 47
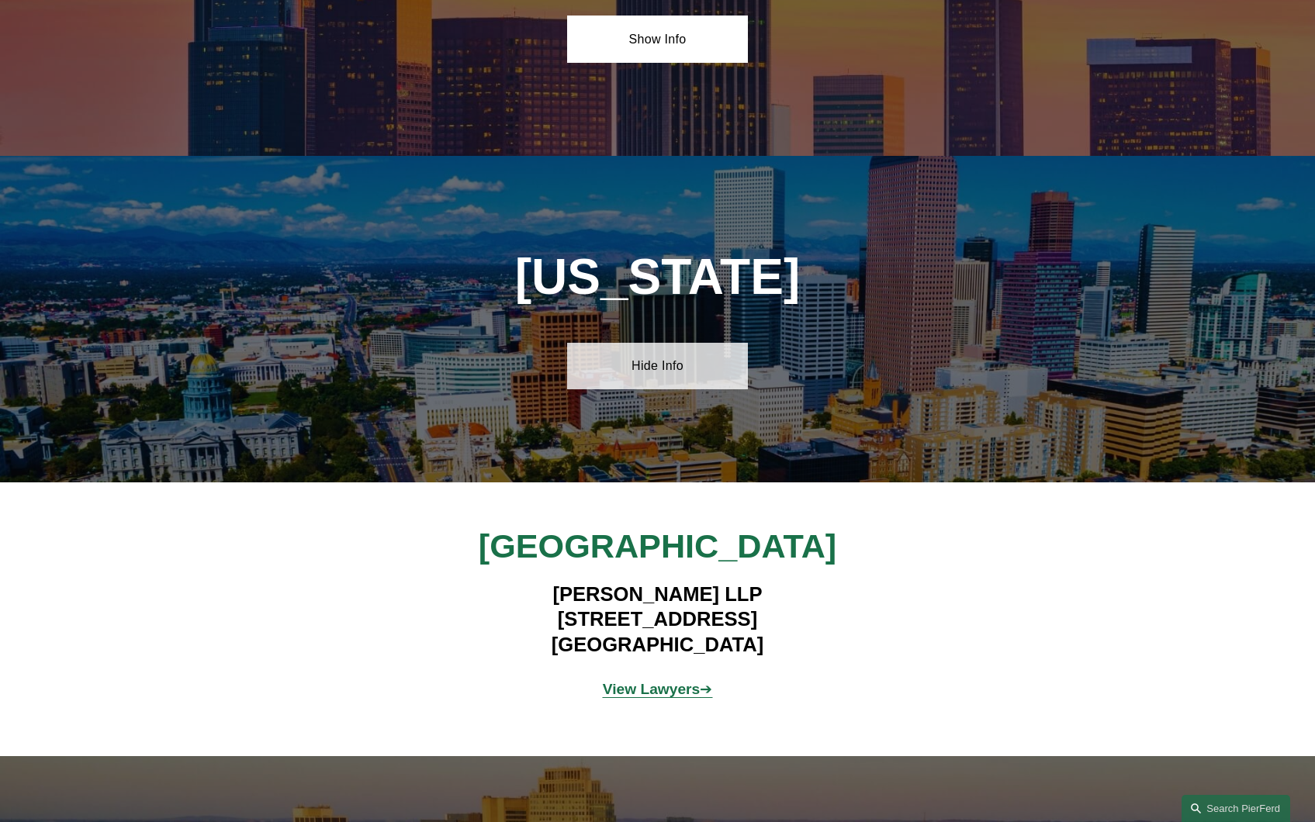
click at [668, 371] on link "Hide Info" at bounding box center [657, 366] width 181 height 47
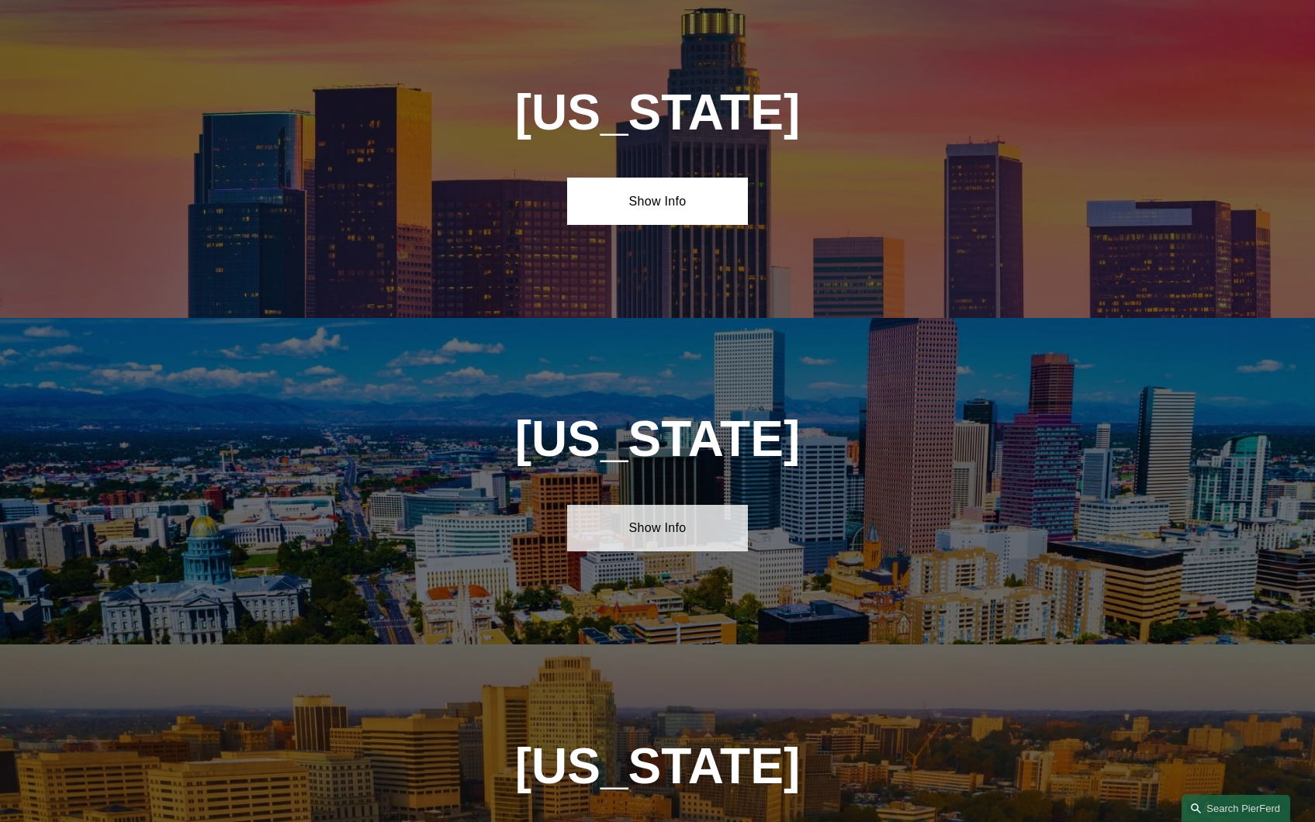
scroll to position [913, 0]
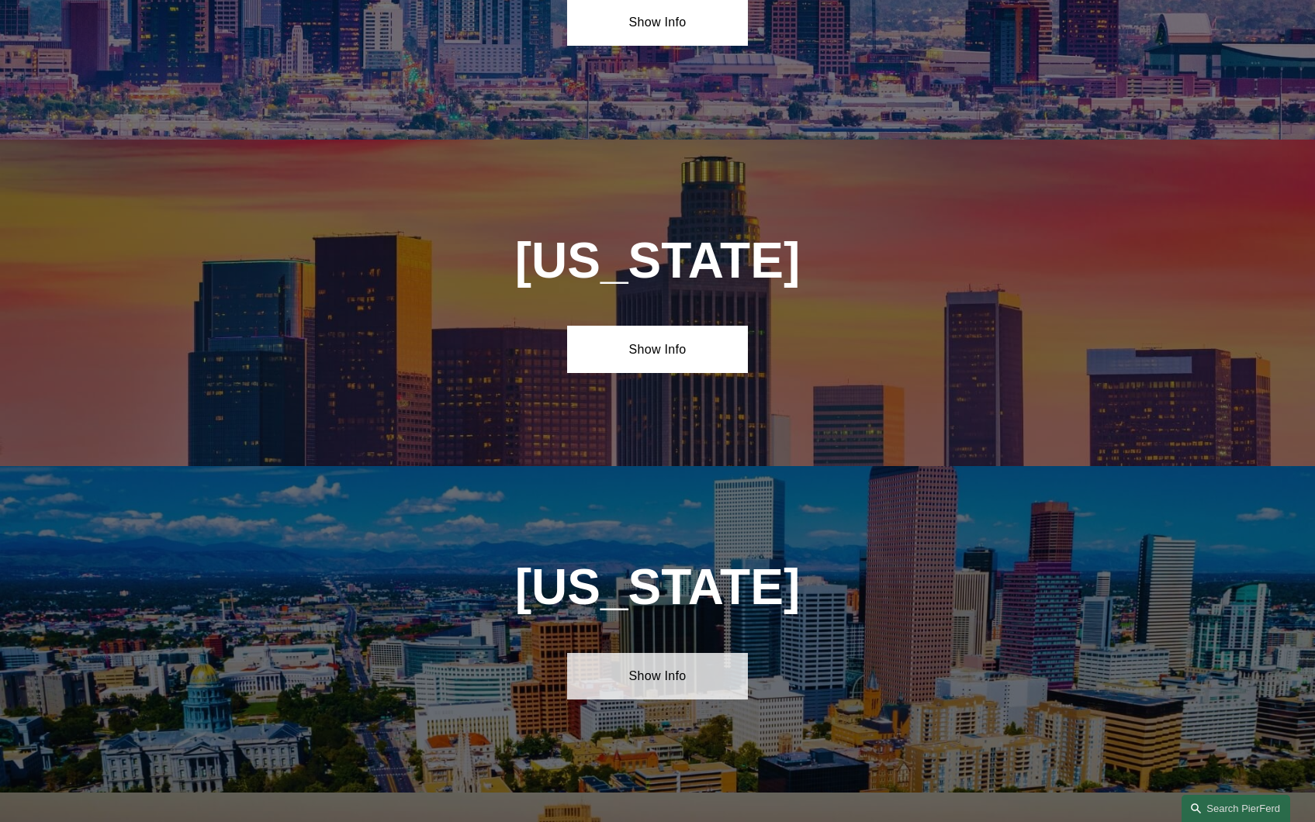
click at [668, 371] on link "Show Info" at bounding box center [657, 349] width 181 height 47
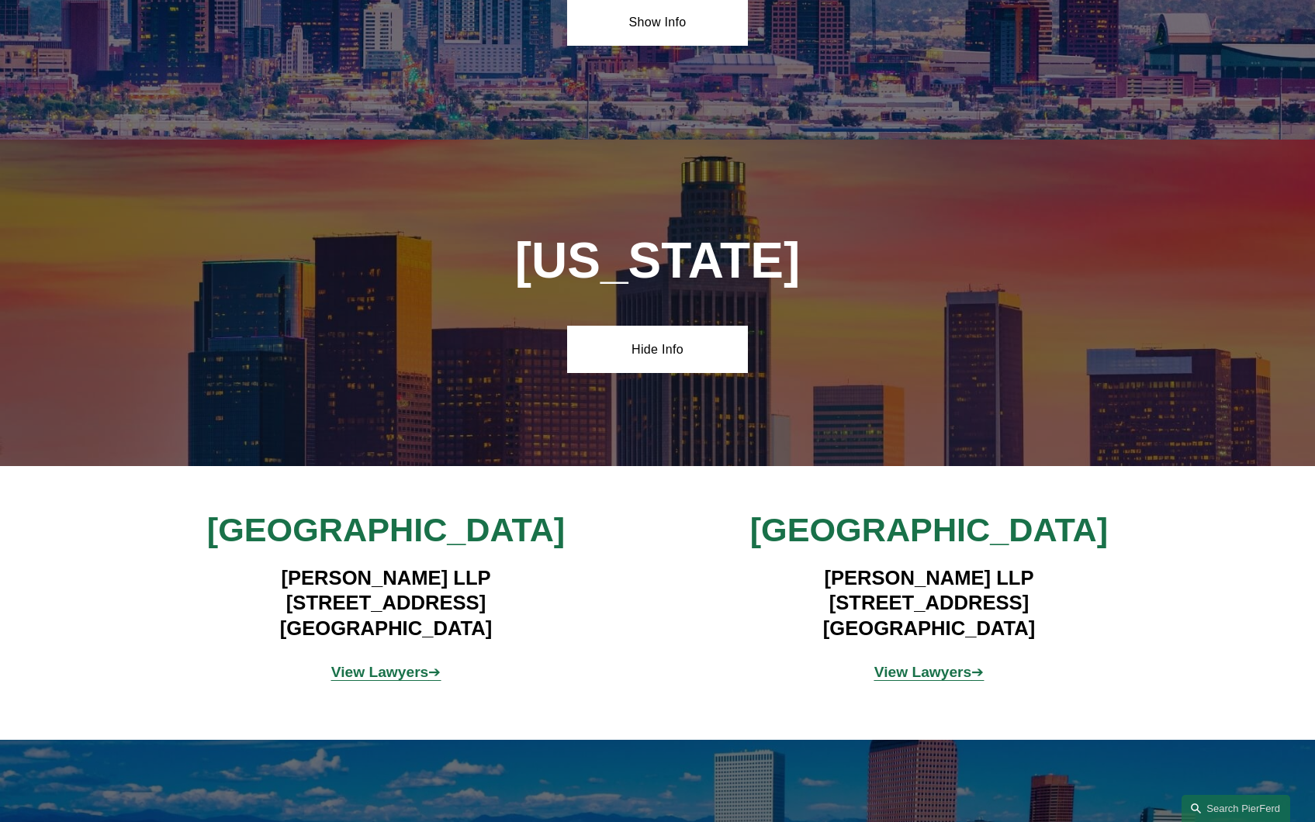
click at [668, 371] on link "Hide Info" at bounding box center [657, 349] width 181 height 47
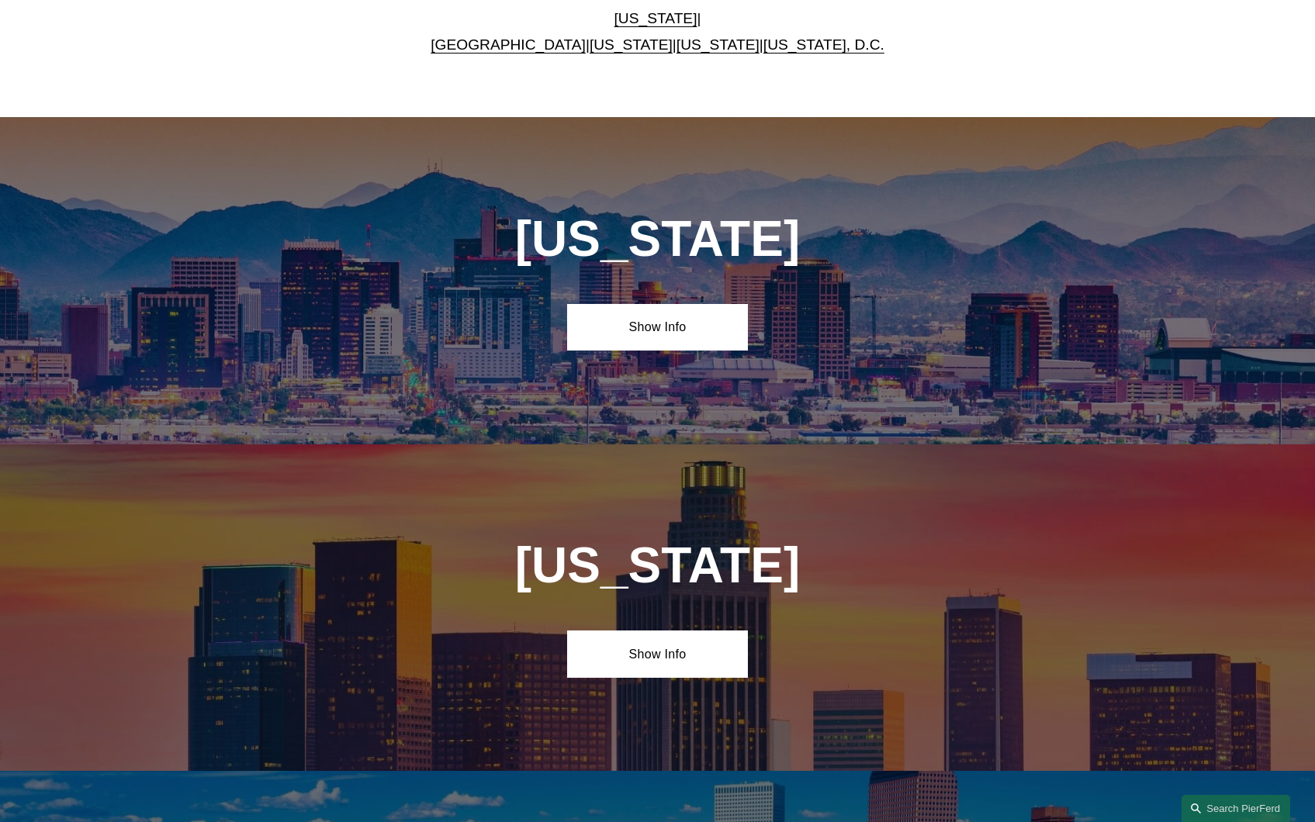
scroll to position [603, 0]
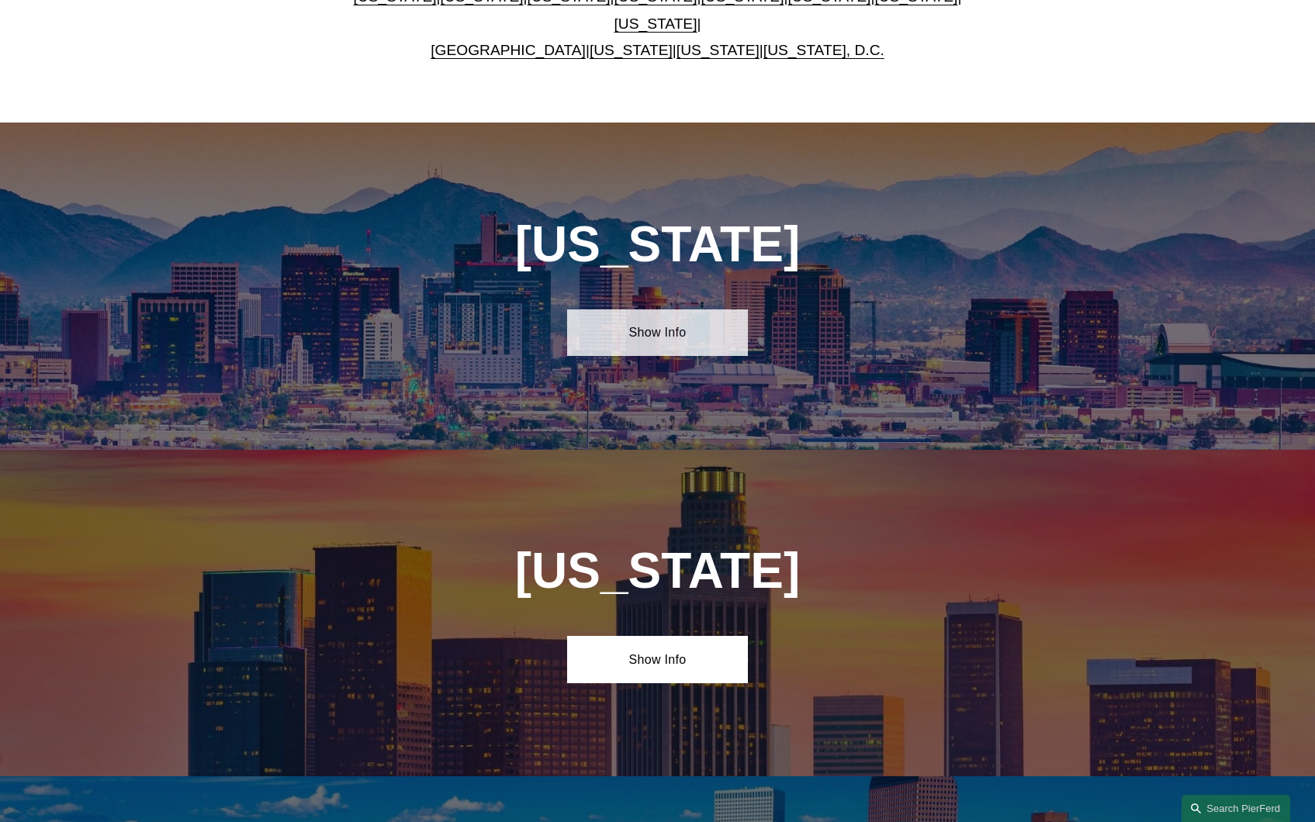
click at [687, 334] on link "Show Info" at bounding box center [657, 332] width 181 height 47
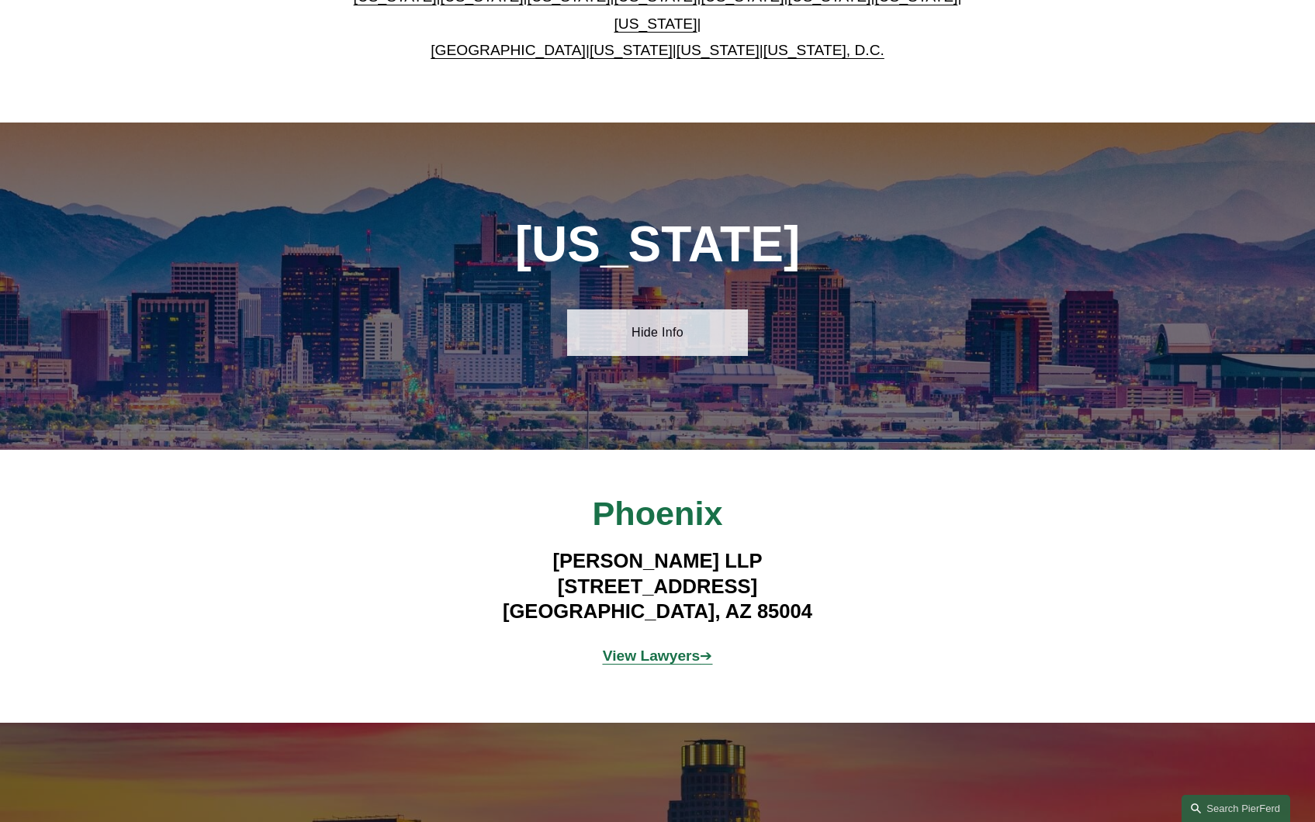
click at [687, 334] on link "Hide Info" at bounding box center [657, 332] width 181 height 47
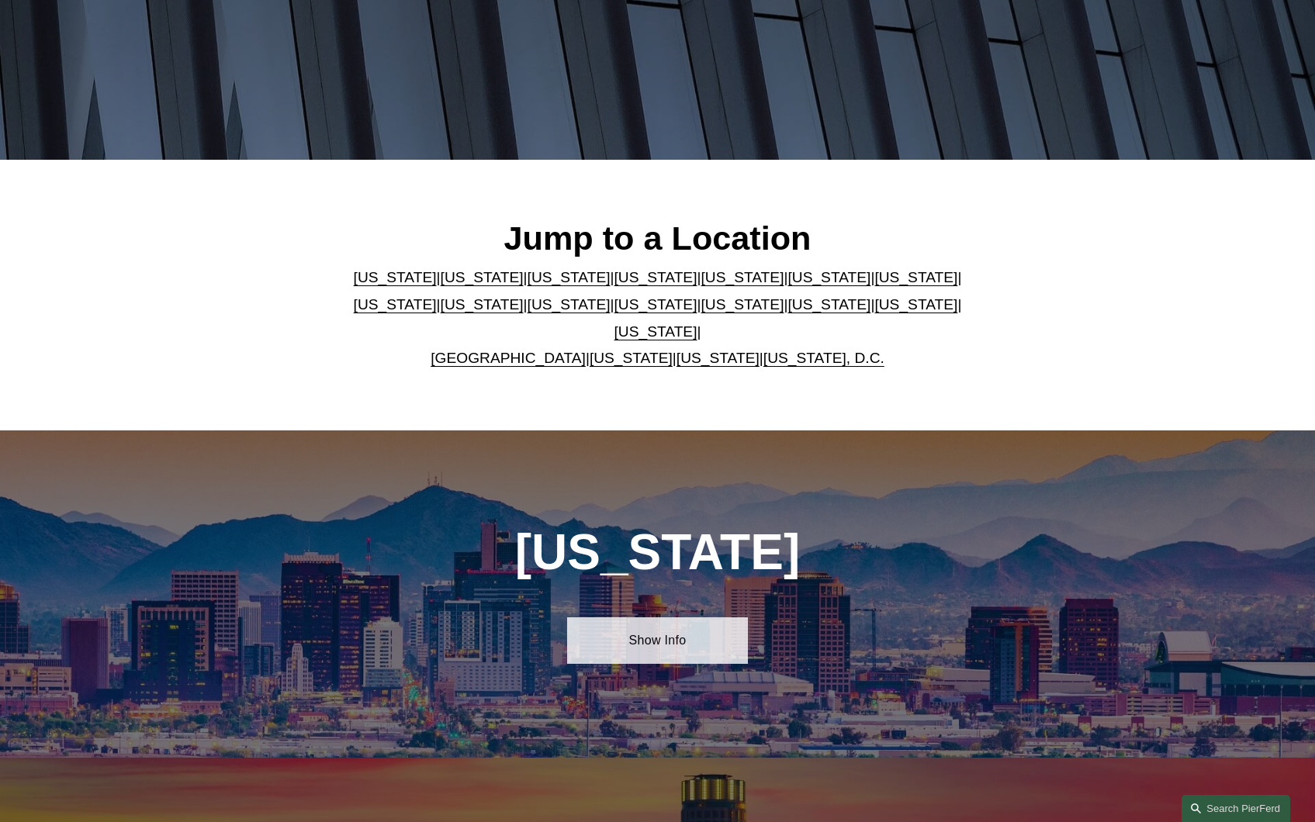
scroll to position [292, 0]
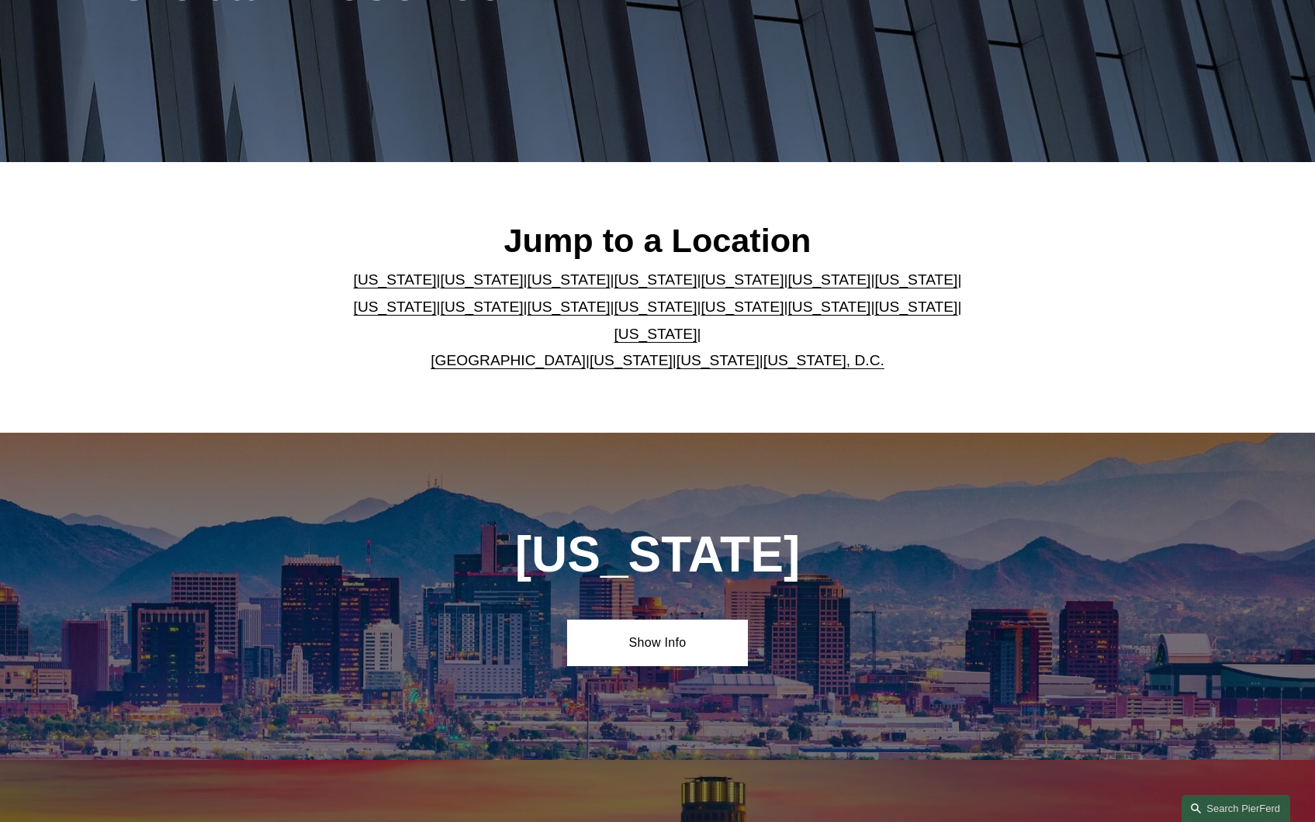
click at [874, 315] on link "Pennsylvania" at bounding box center [915, 307] width 83 height 16
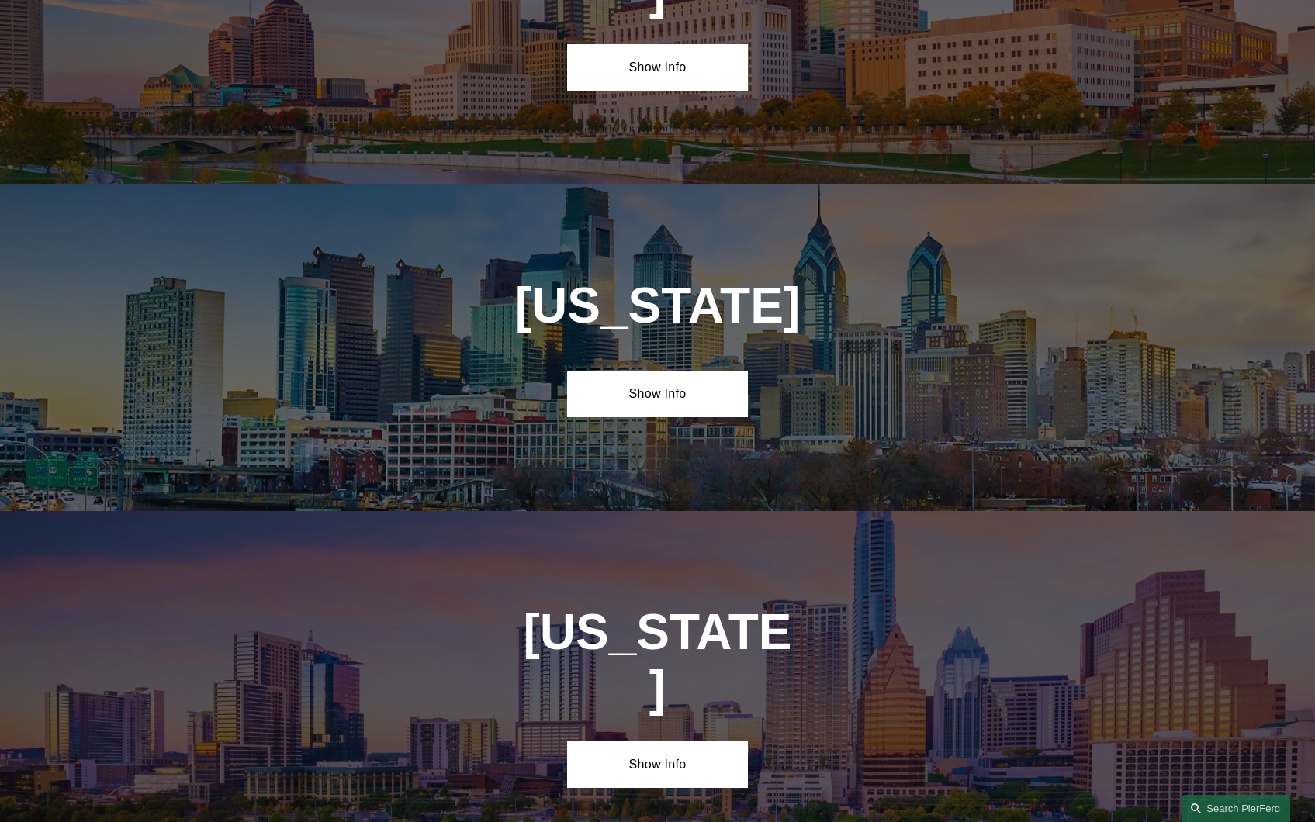
scroll to position [6094, 0]
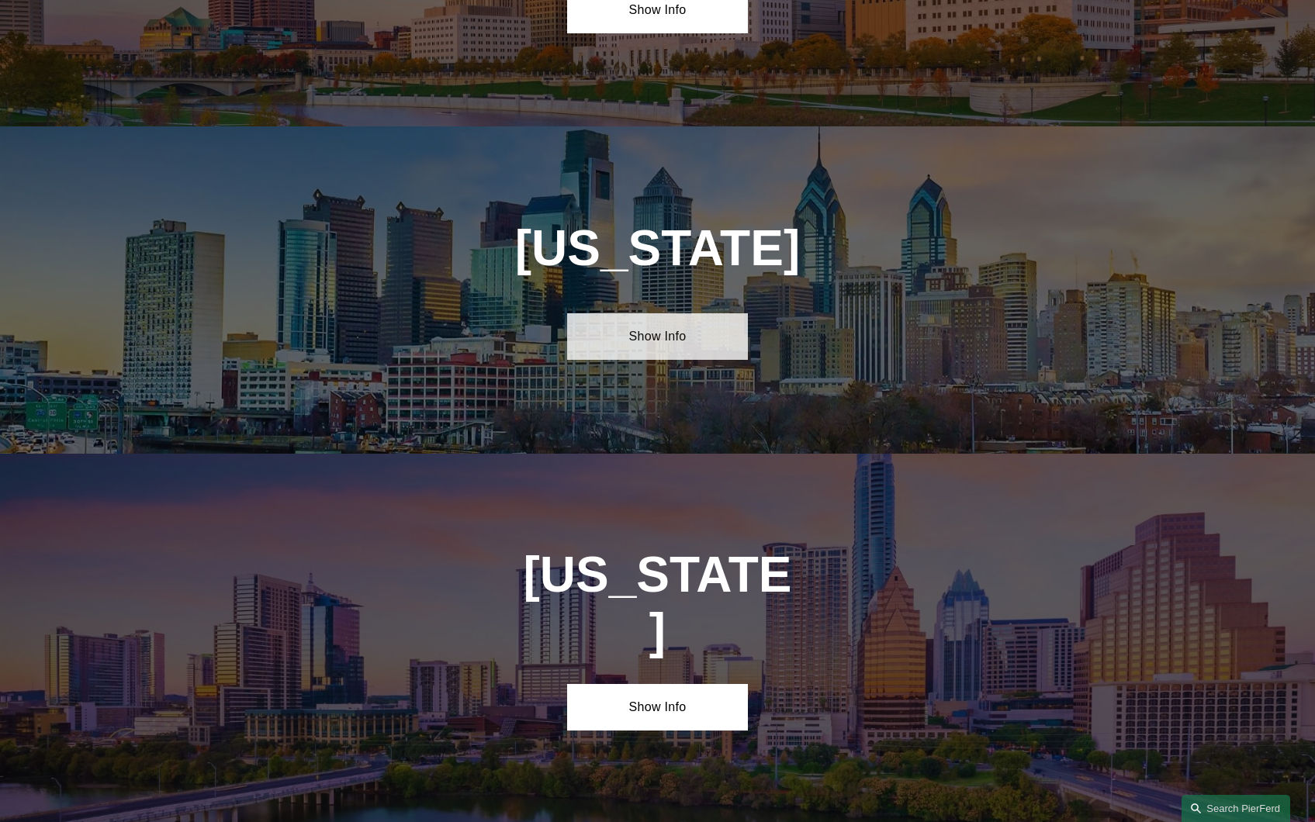
click at [695, 313] on link "Show Info" at bounding box center [657, 336] width 181 height 47
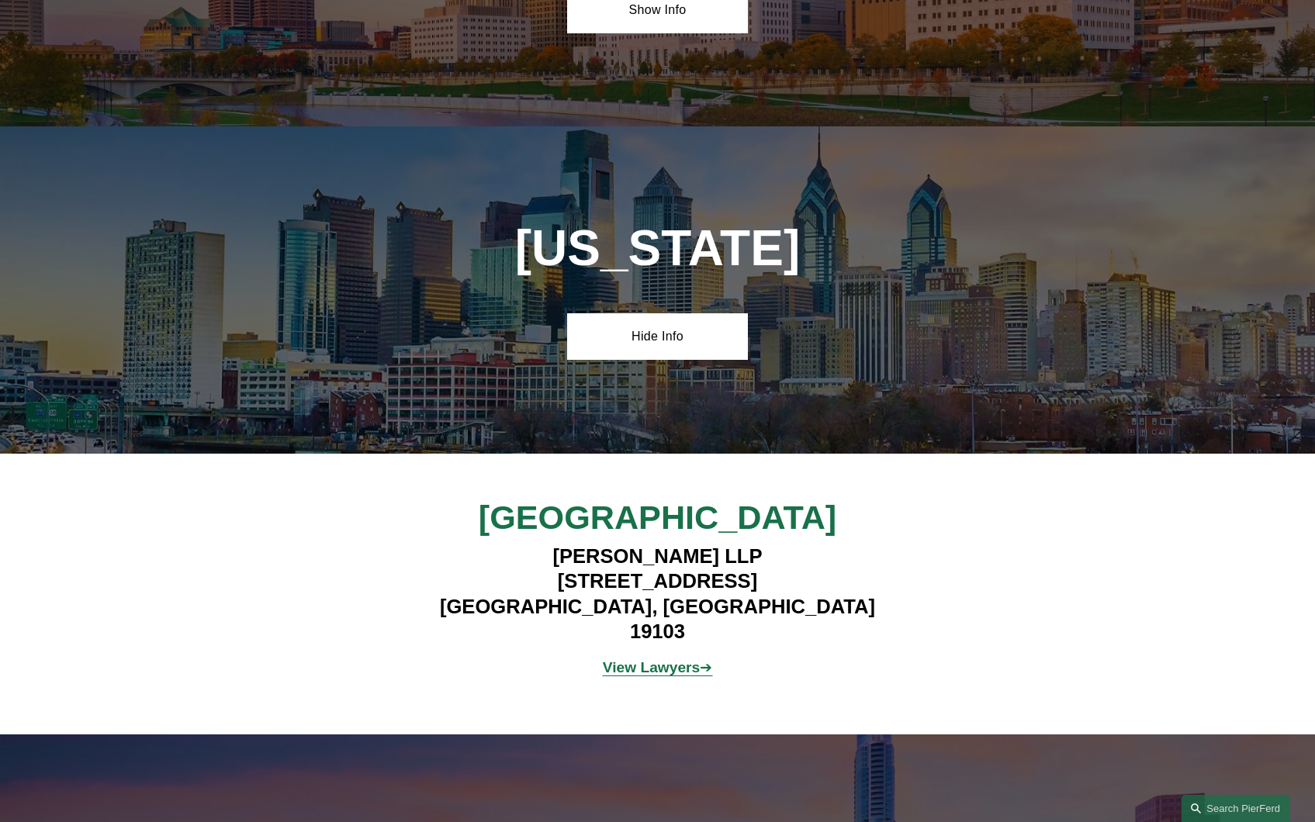
click at [630, 659] on strong "View Lawyers" at bounding box center [652, 667] width 98 height 16
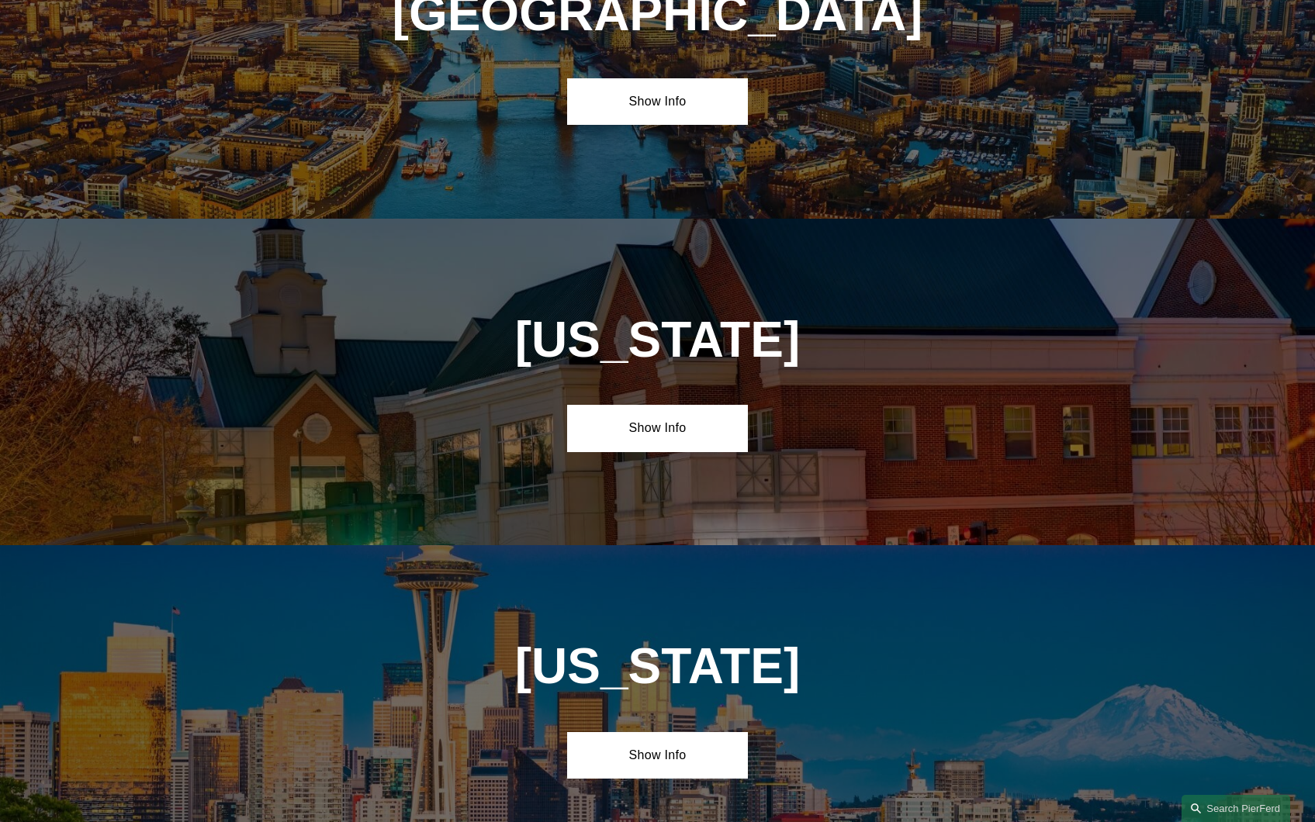
scroll to position [7349, 0]
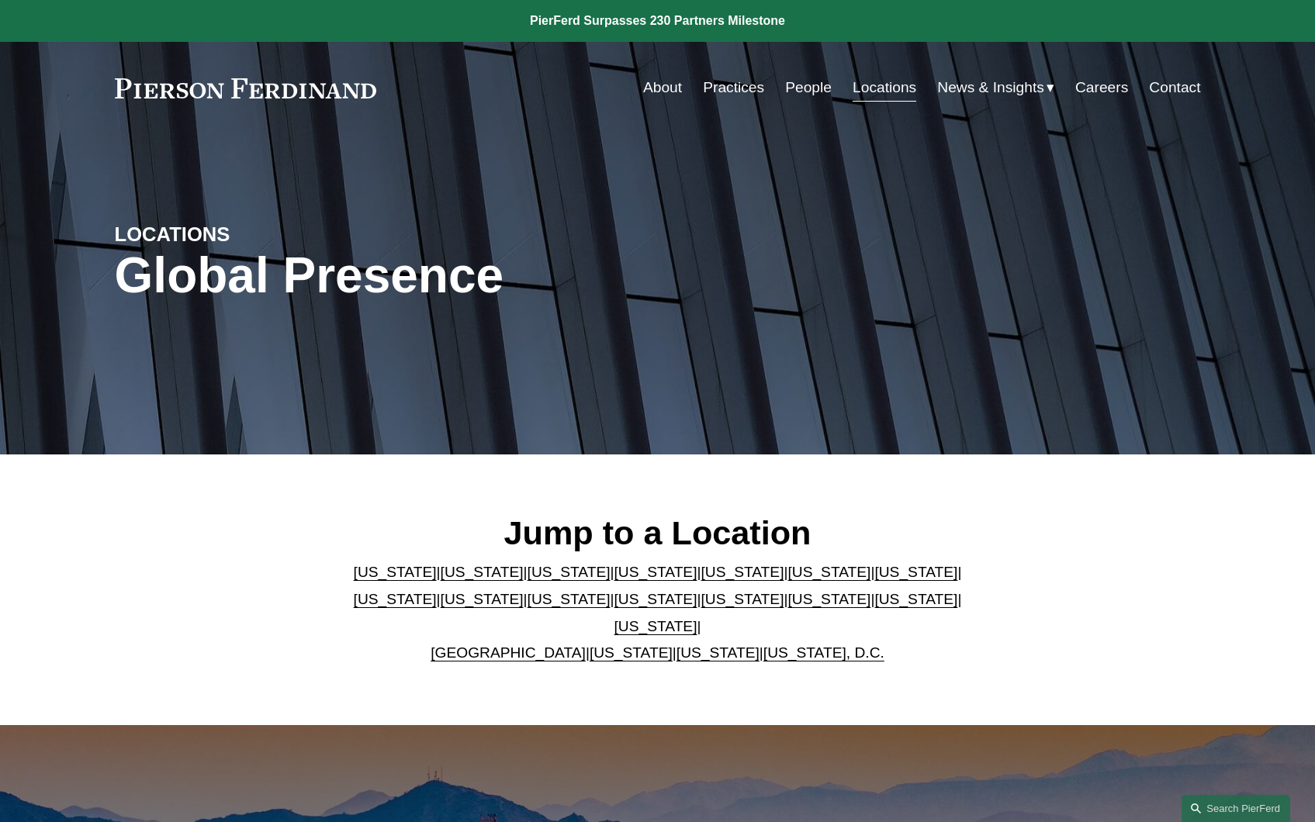
click at [732, 91] on link "Practices" at bounding box center [733, 87] width 61 height 29
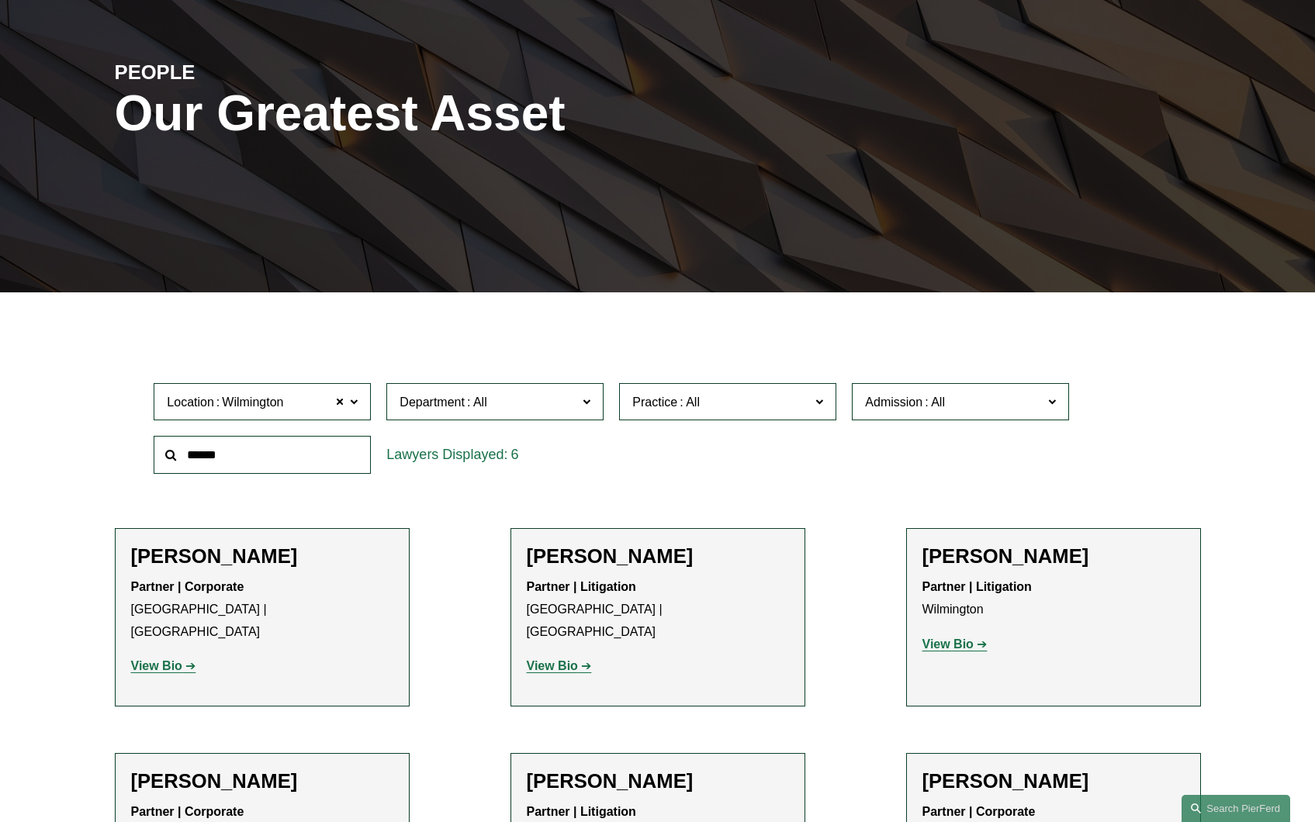
scroll to position [155, 0]
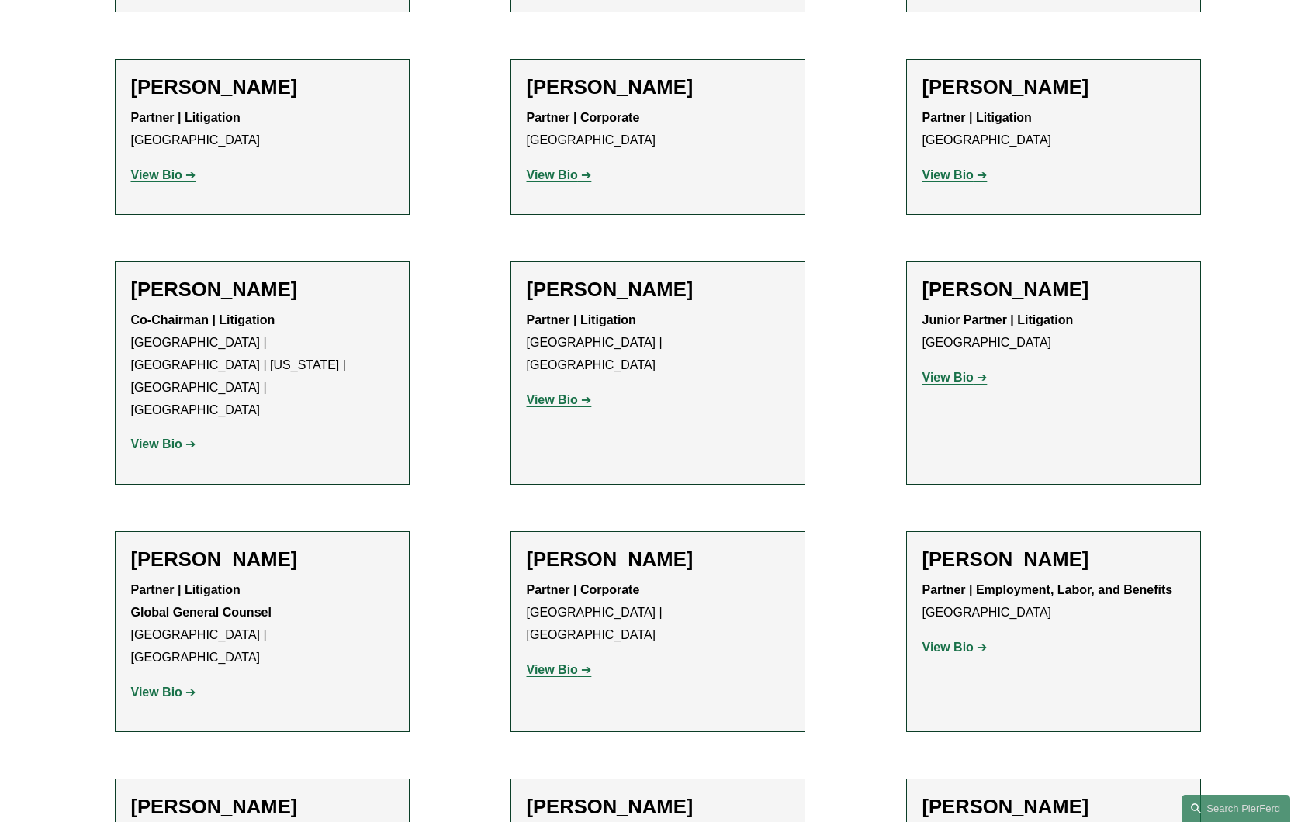
scroll to position [1086, 0]
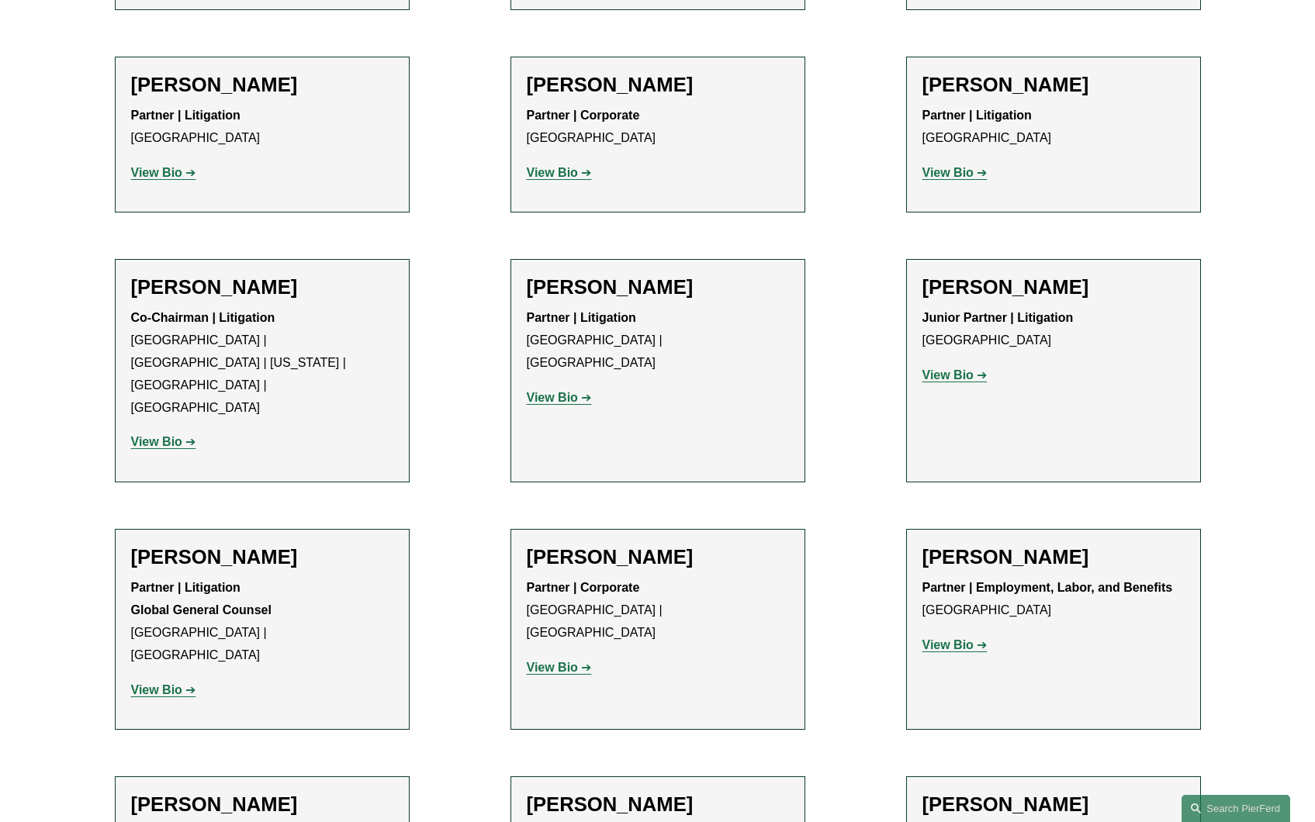
click at [971, 638] on strong "View Bio" at bounding box center [947, 644] width 51 height 13
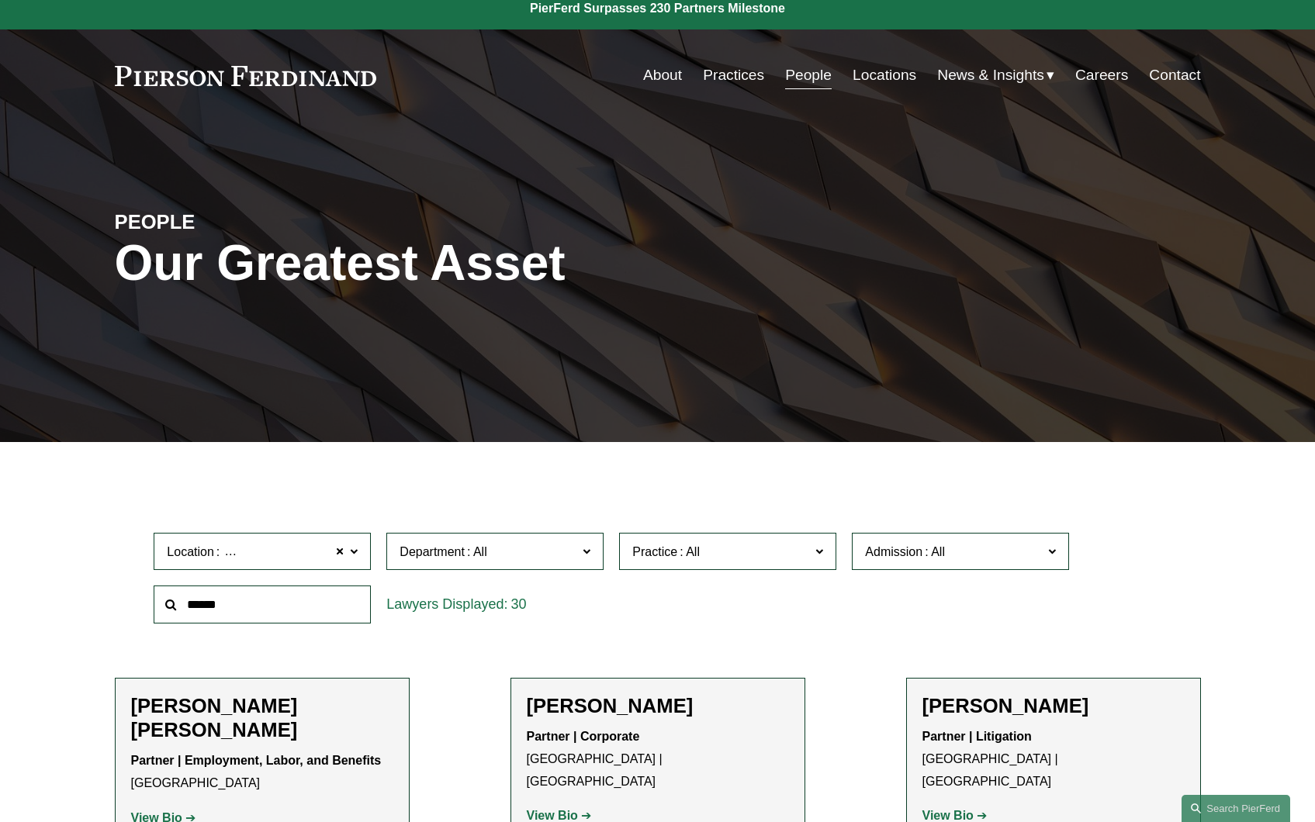
scroll to position [0, 0]
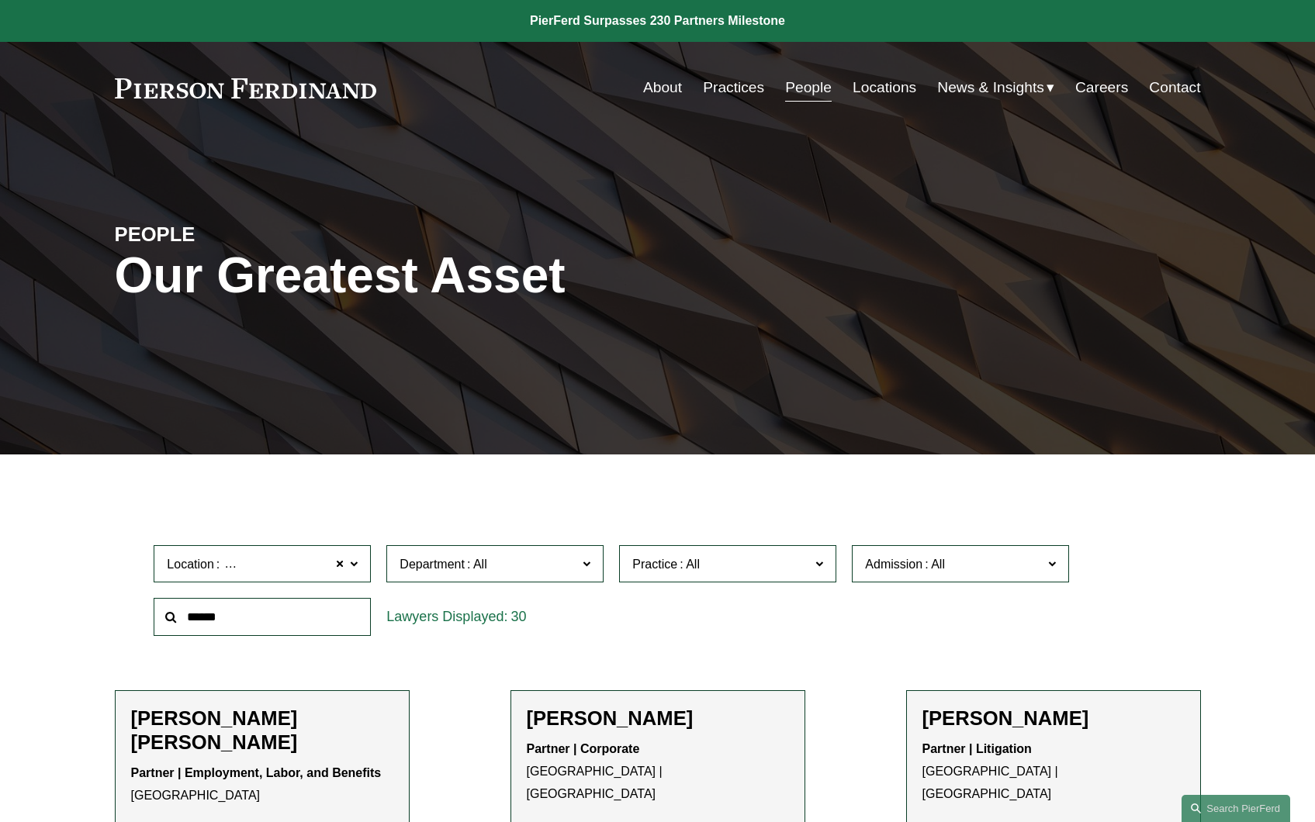
click at [647, 92] on link "About" at bounding box center [662, 87] width 39 height 29
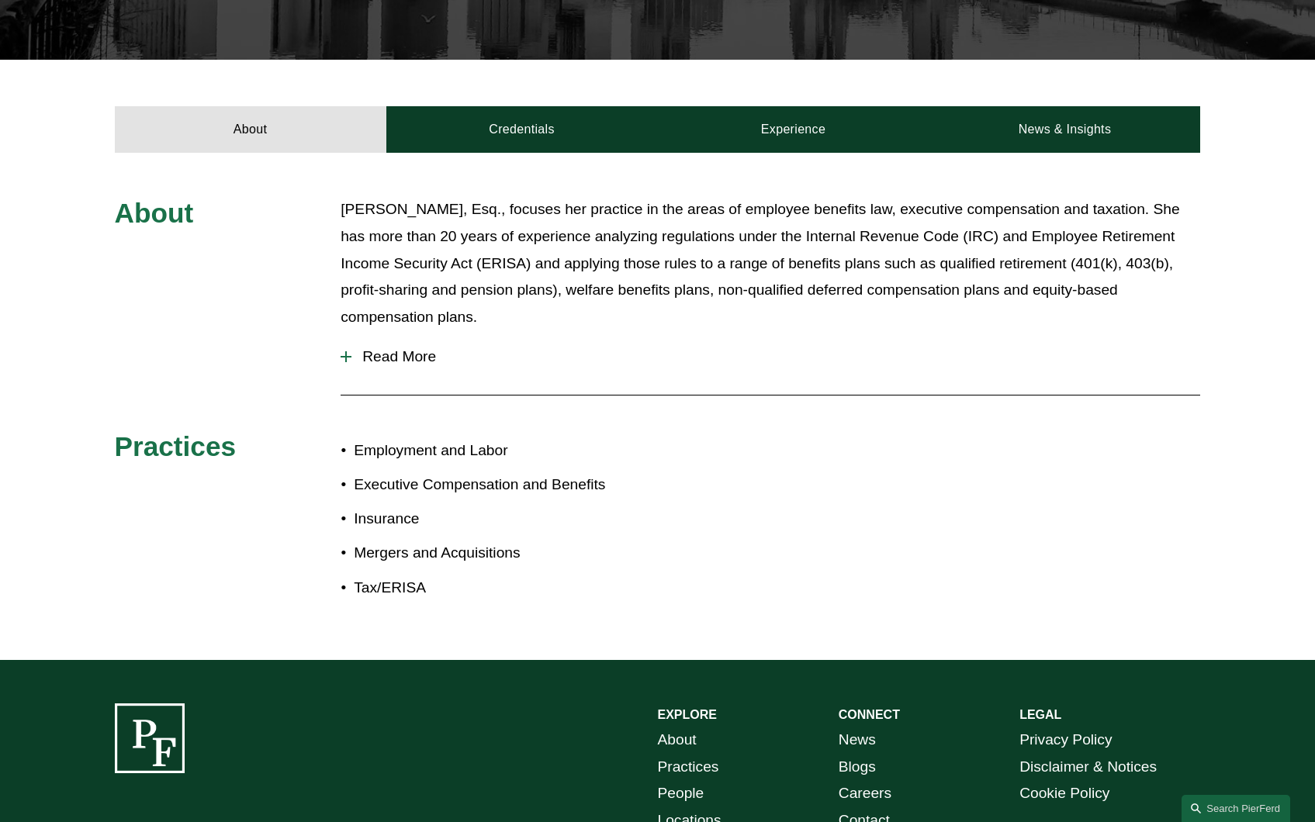
scroll to position [388, 0]
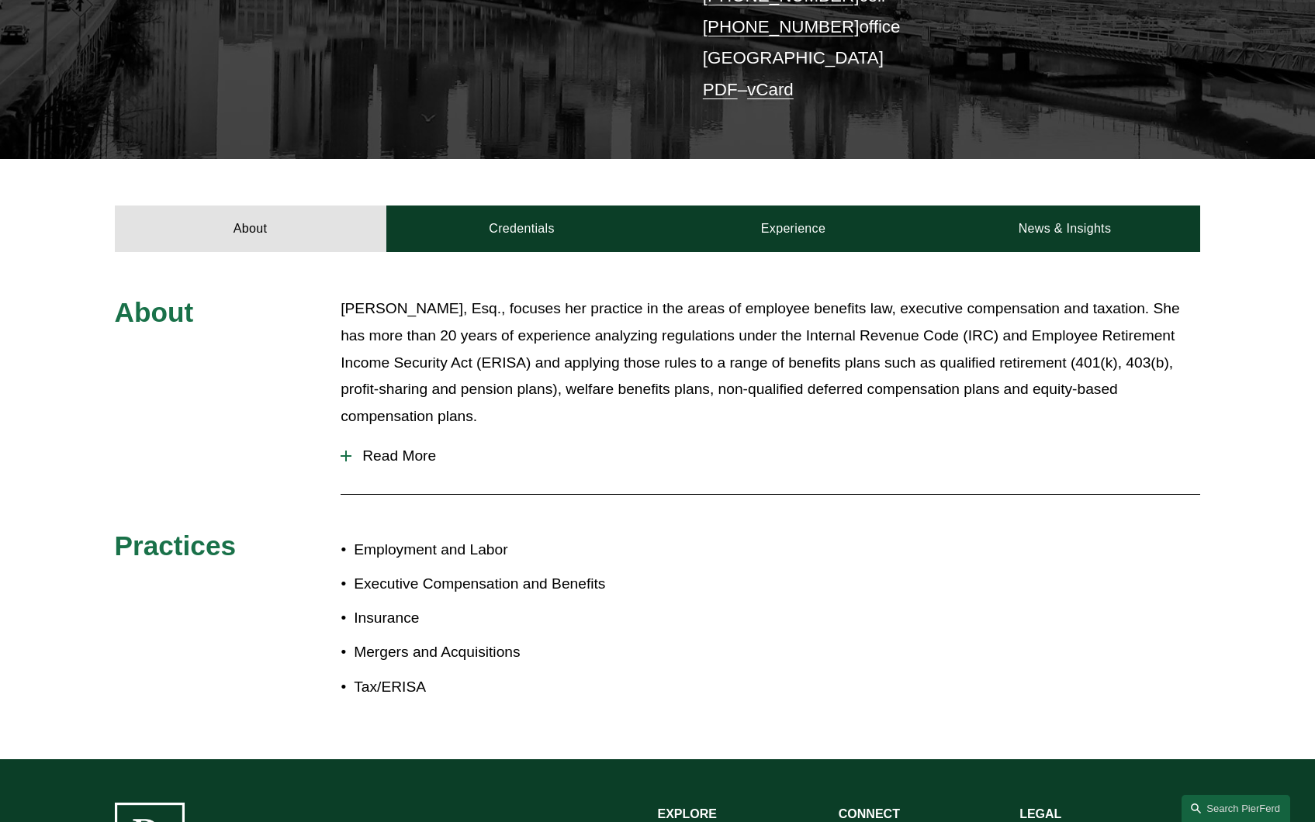
click at [369, 463] on span "Read More" at bounding box center [775, 456] width 848 height 17
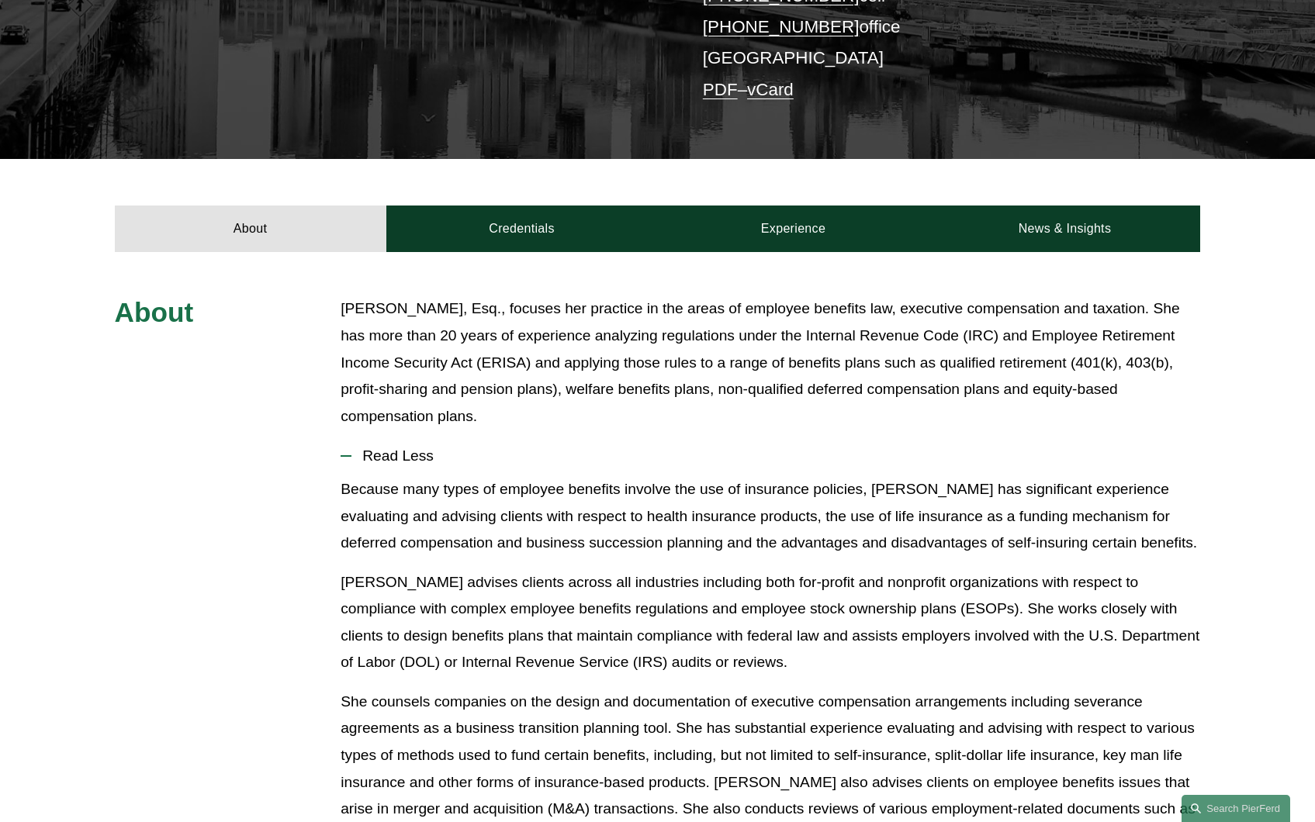
click at [369, 463] on span "Read Less" at bounding box center [775, 456] width 848 height 17
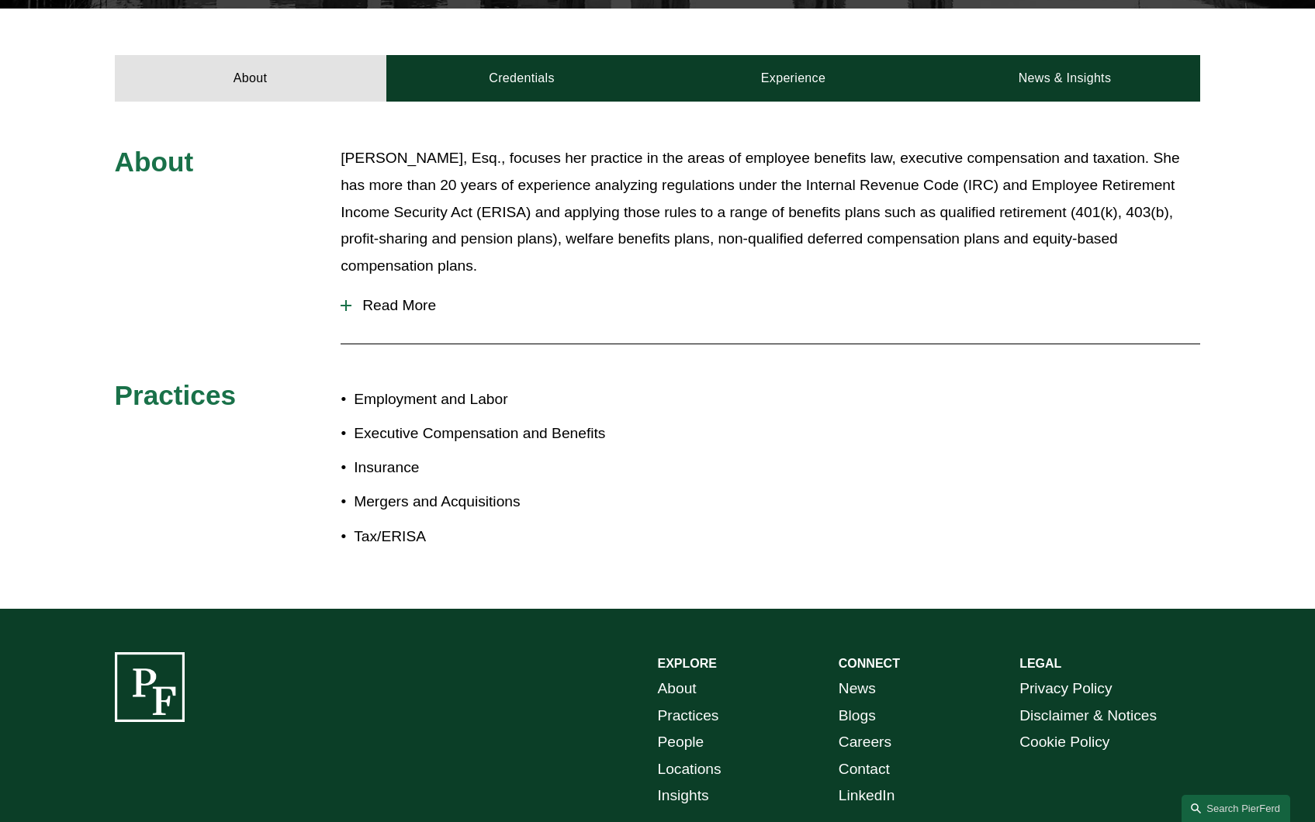
scroll to position [437, 0]
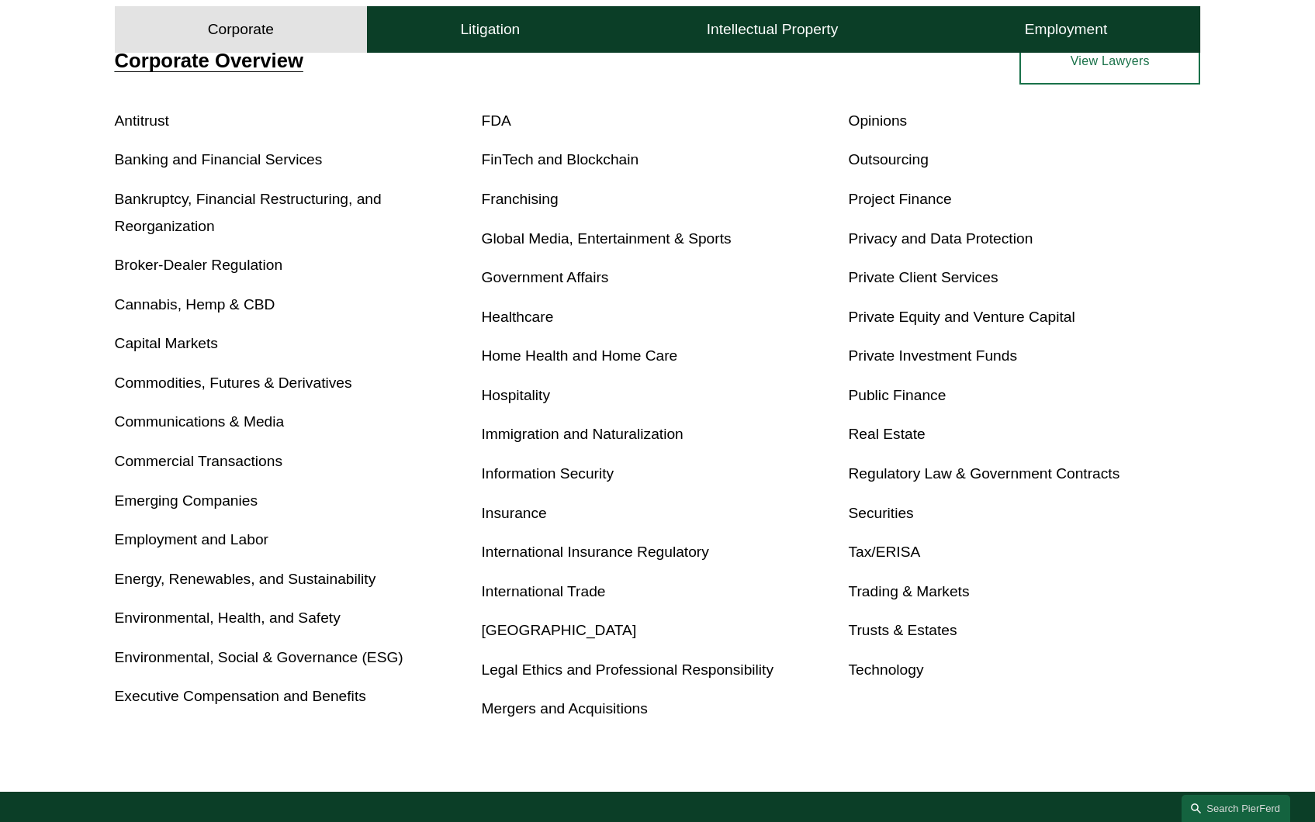
scroll to position [620, 0]
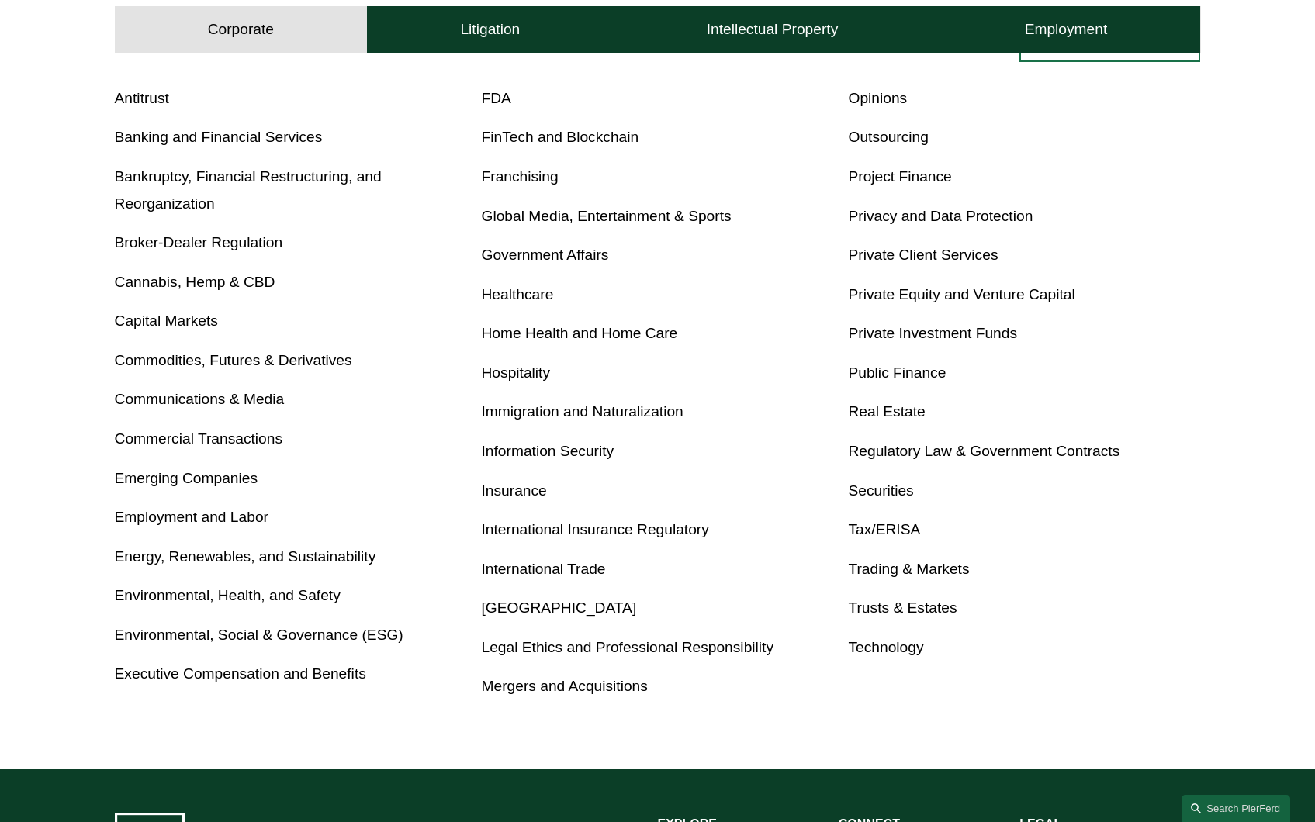
click at [926, 609] on link "Trusts & Estates" at bounding box center [902, 608] width 109 height 16
click at [903, 526] on link "Tax/ERISA" at bounding box center [884, 529] width 72 height 16
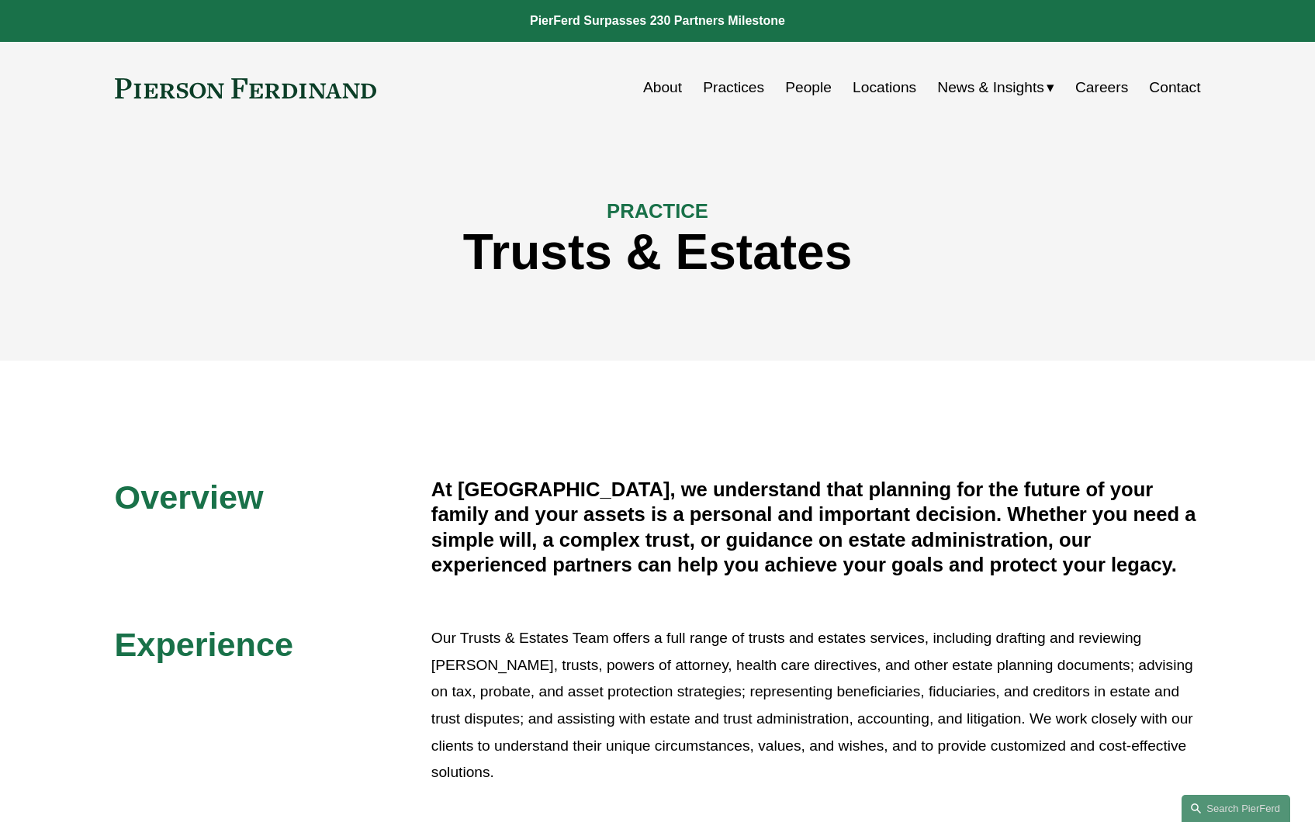
click at [809, 88] on link "People" at bounding box center [808, 87] width 47 height 29
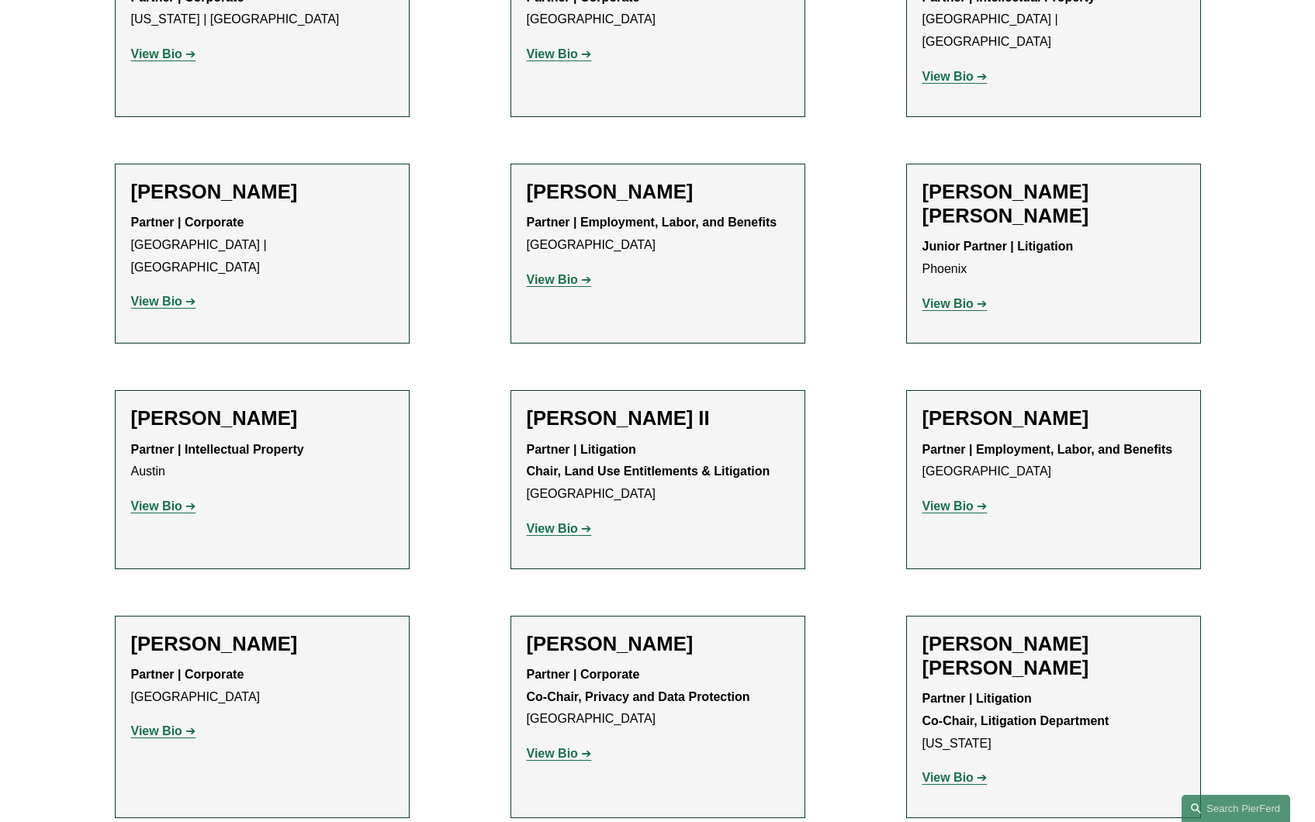
scroll to position [1396, 0]
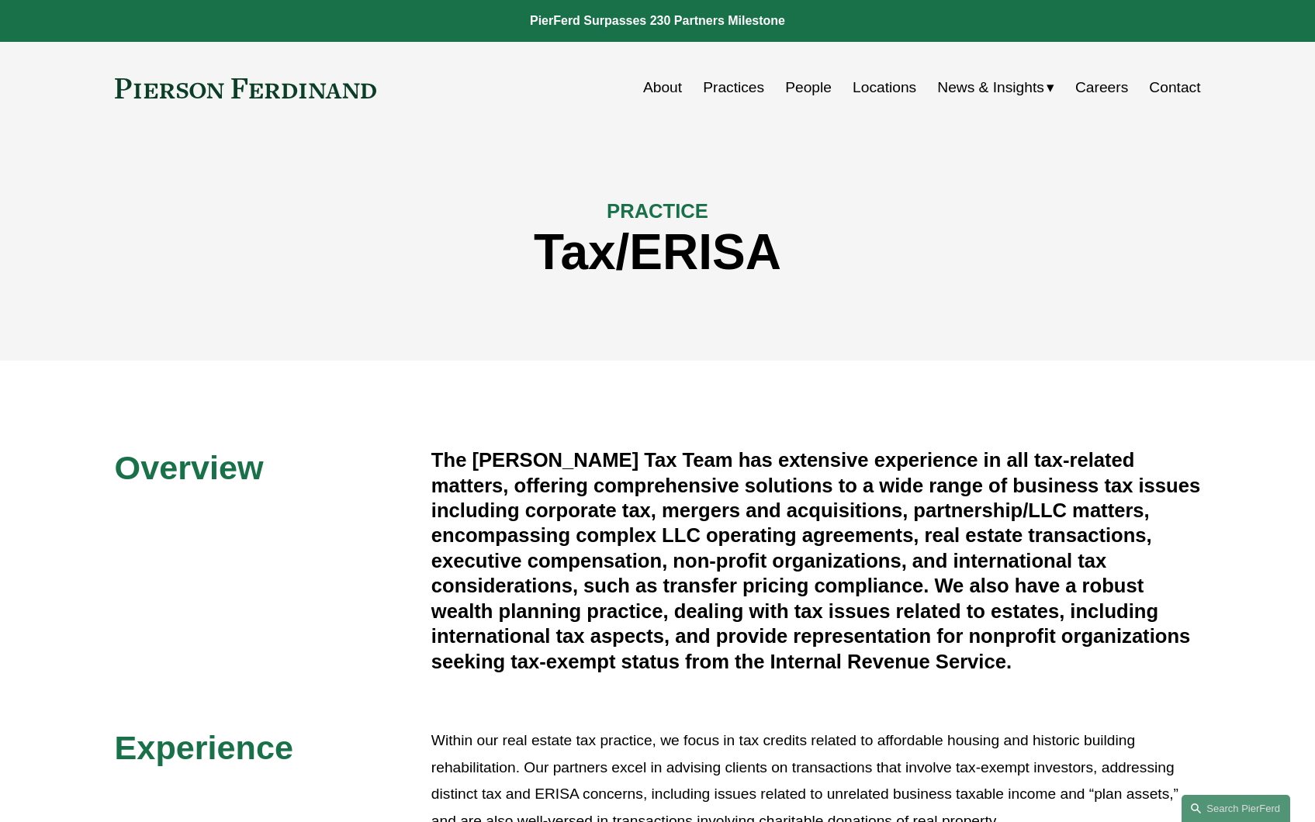
click at [721, 87] on link "Practices" at bounding box center [733, 87] width 61 height 29
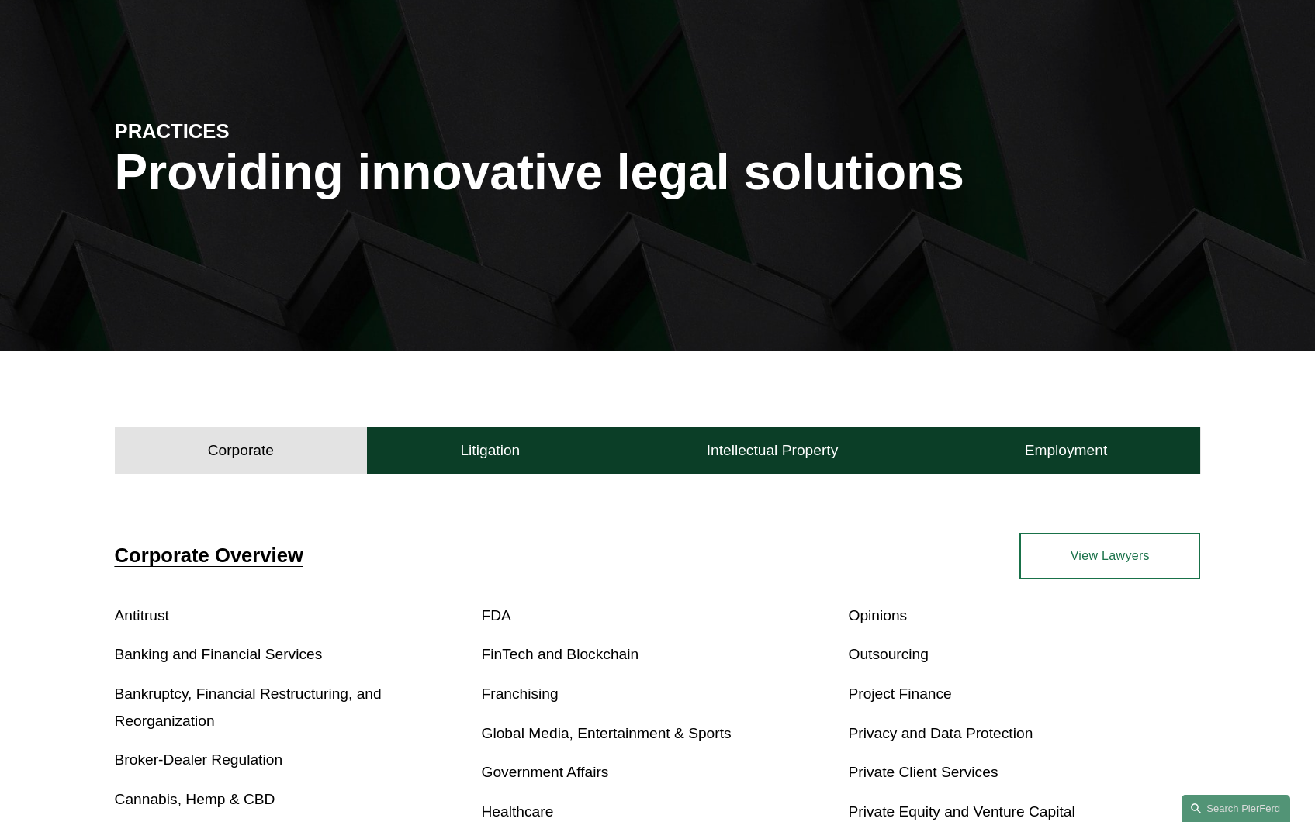
scroll to position [310, 0]
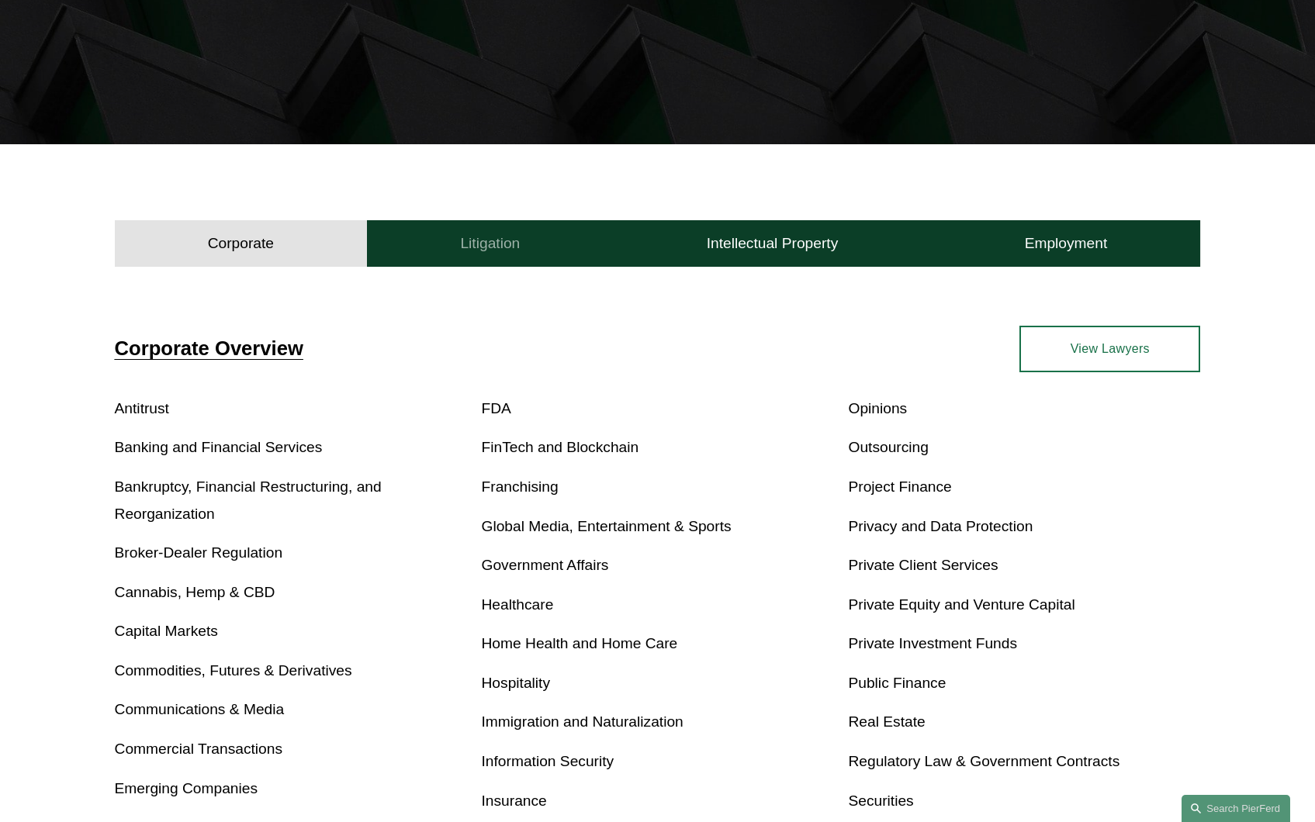
click at [480, 249] on h4 "Litigation" at bounding box center [490, 243] width 60 height 19
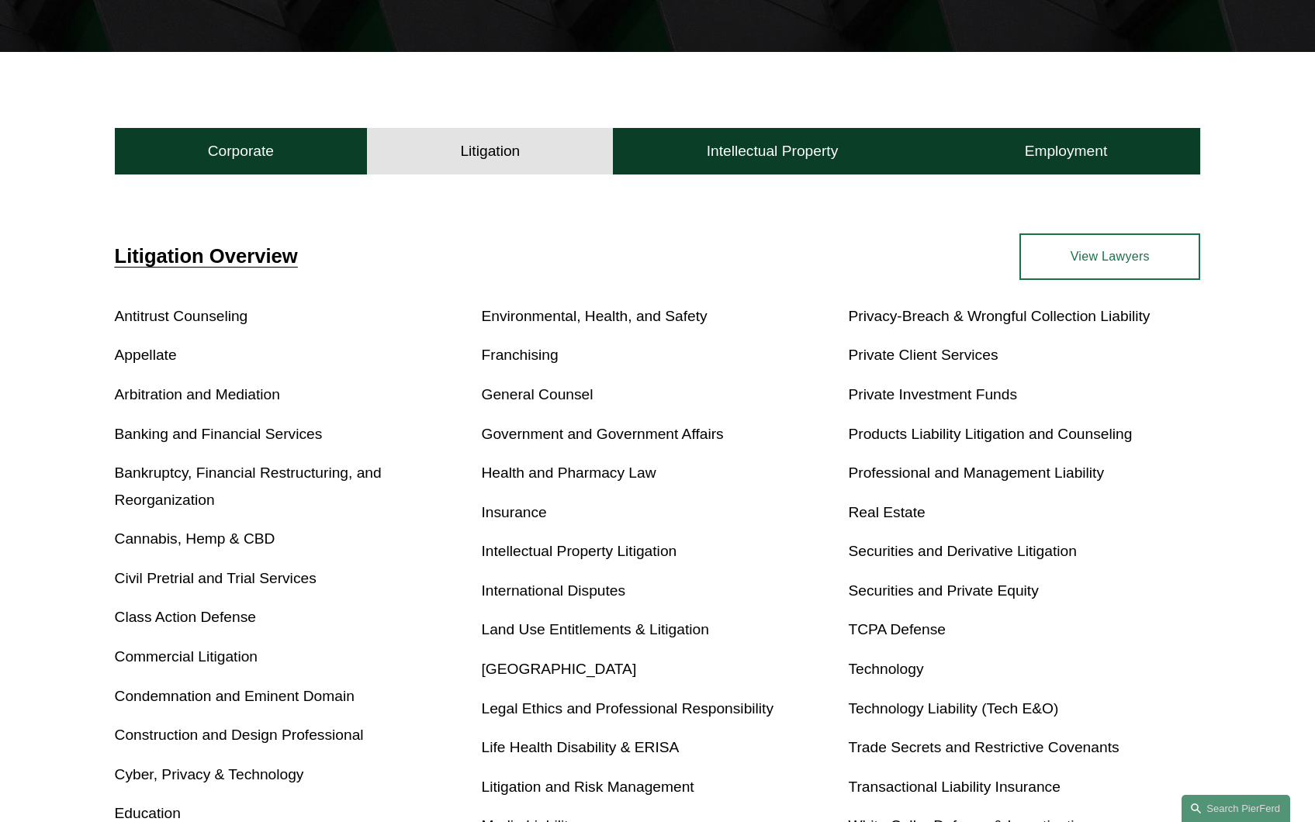
scroll to position [388, 0]
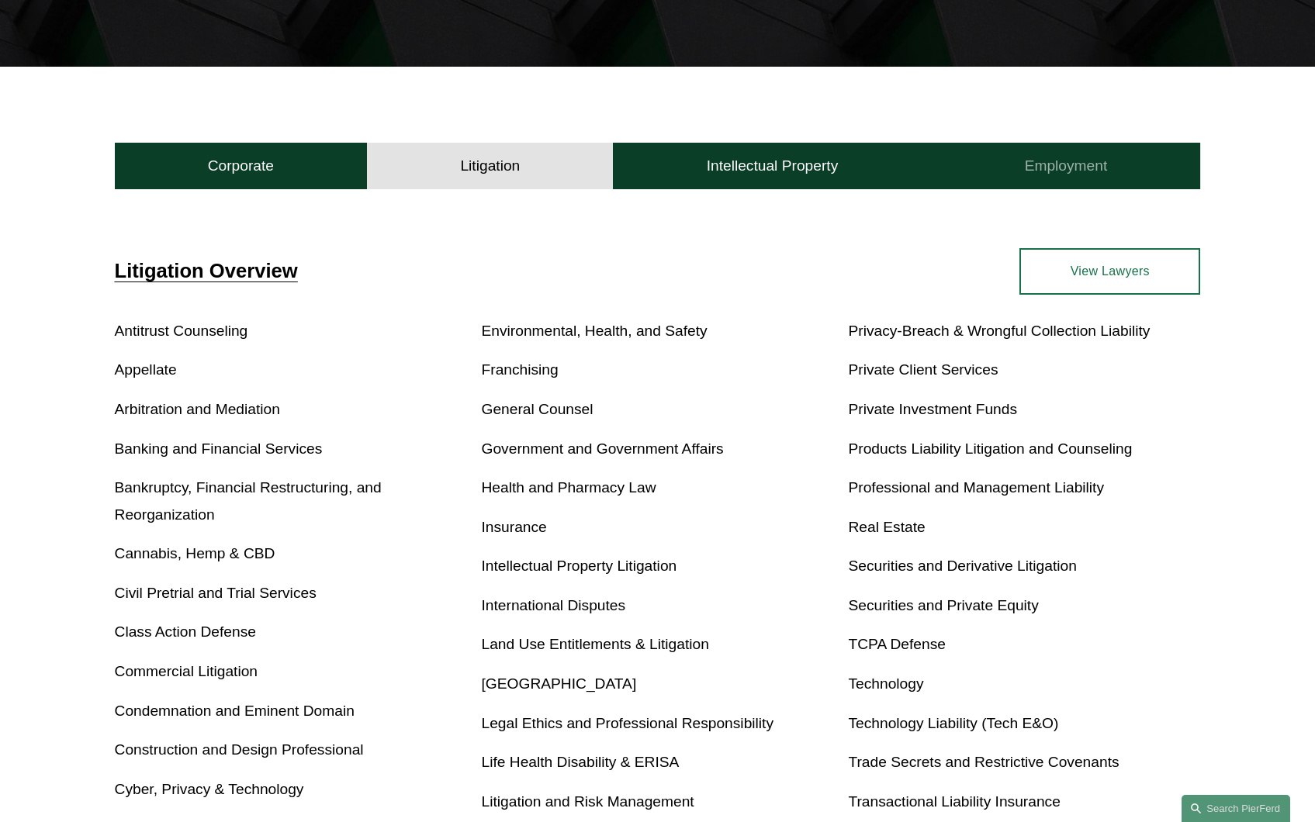
click at [1019, 168] on button "Employment" at bounding box center [1065, 166] width 269 height 47
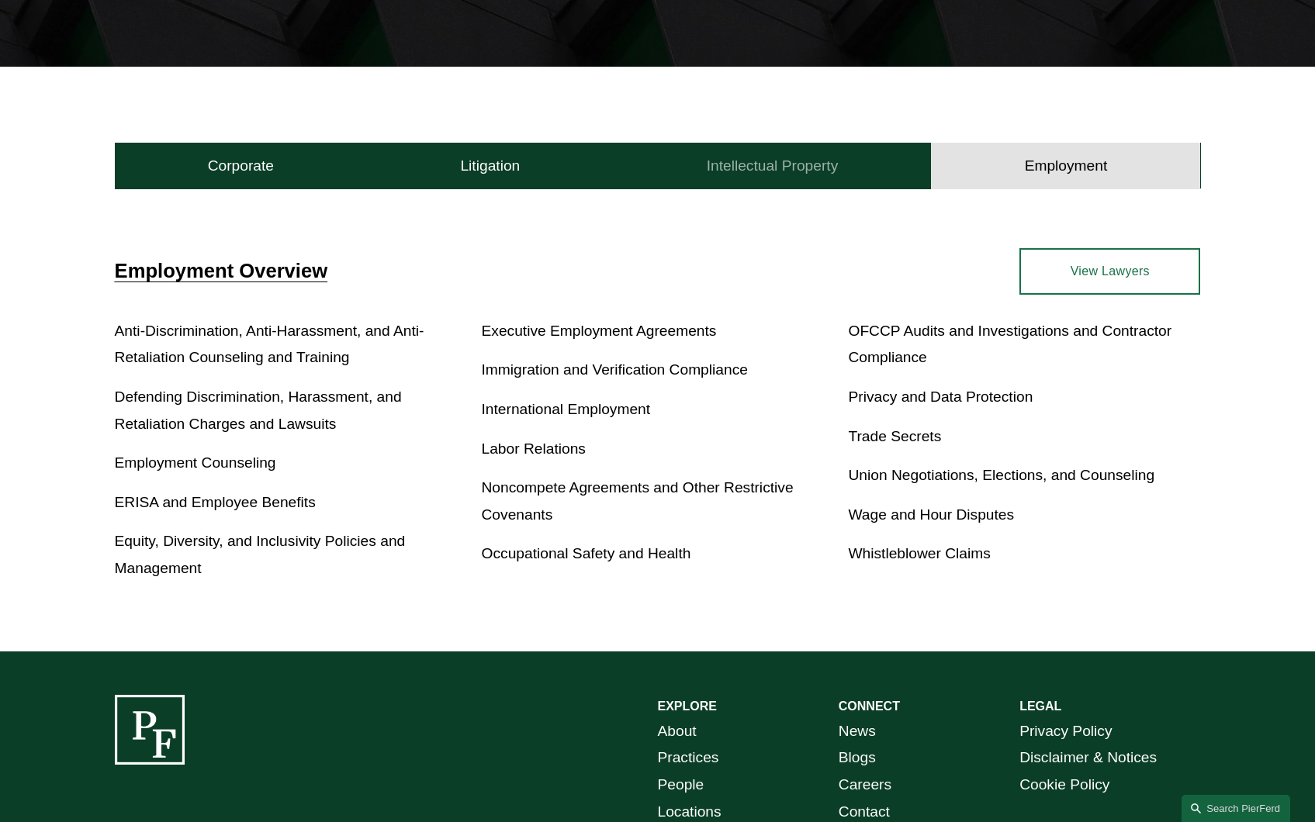
click at [721, 174] on h4 "Intellectual Property" at bounding box center [773, 166] width 132 height 19
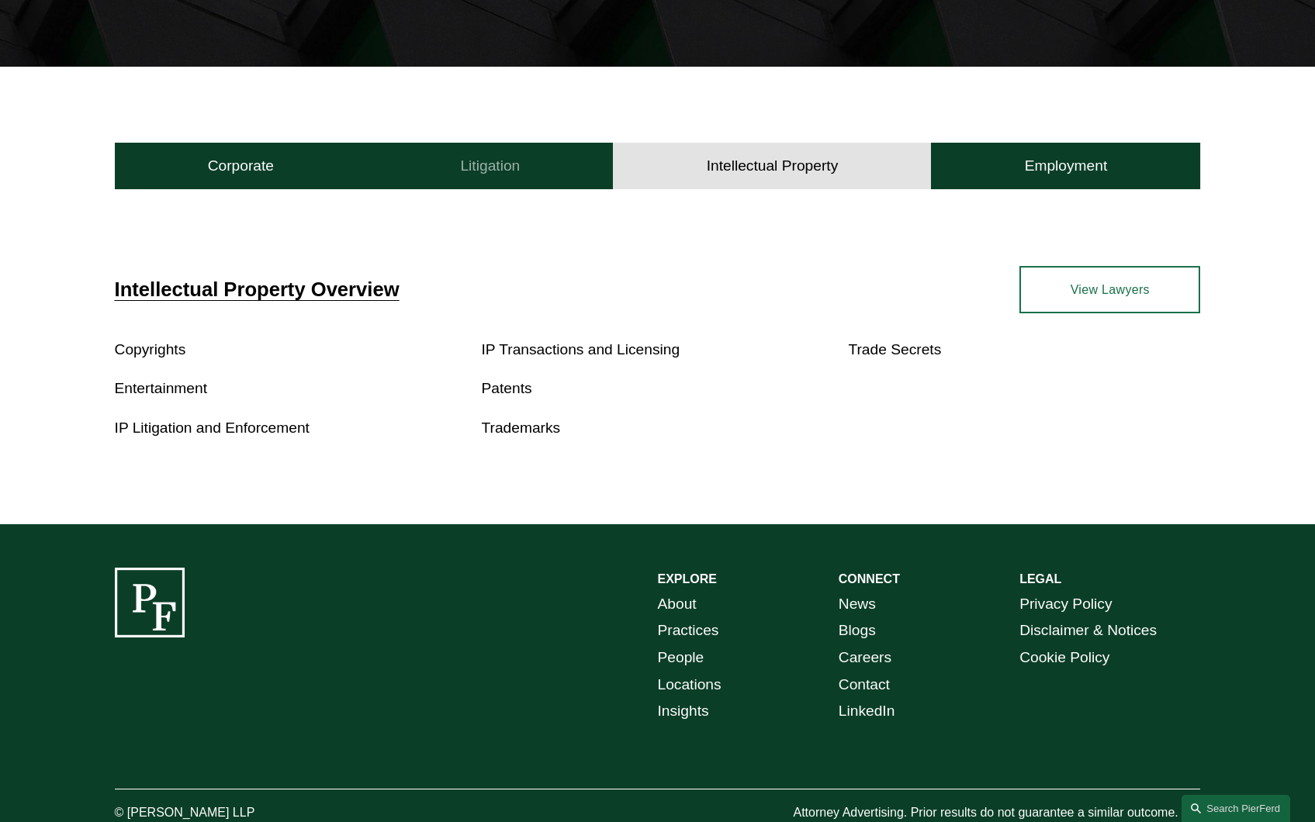
click at [547, 173] on button "Litigation" at bounding box center [490, 166] width 246 height 47
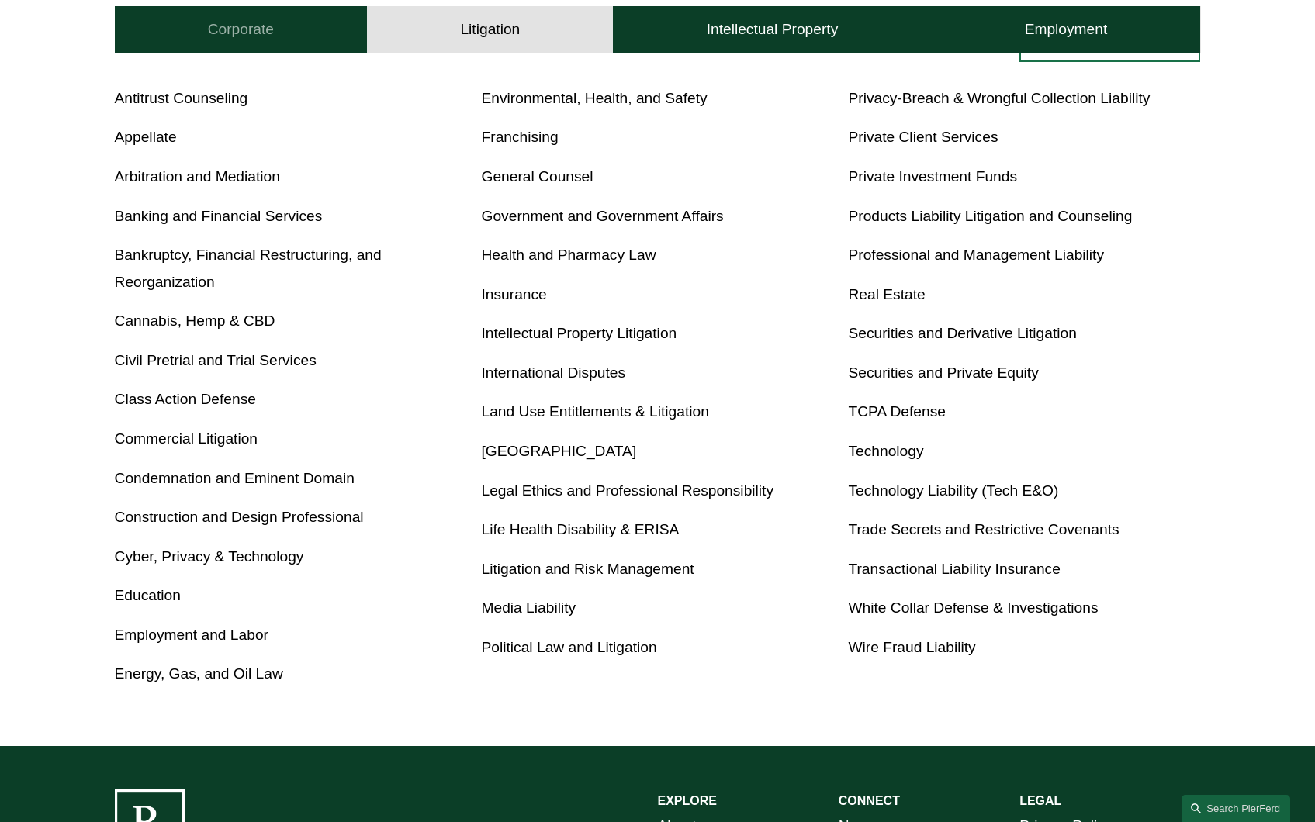
click at [263, 18] on button "Corporate" at bounding box center [241, 29] width 253 height 47
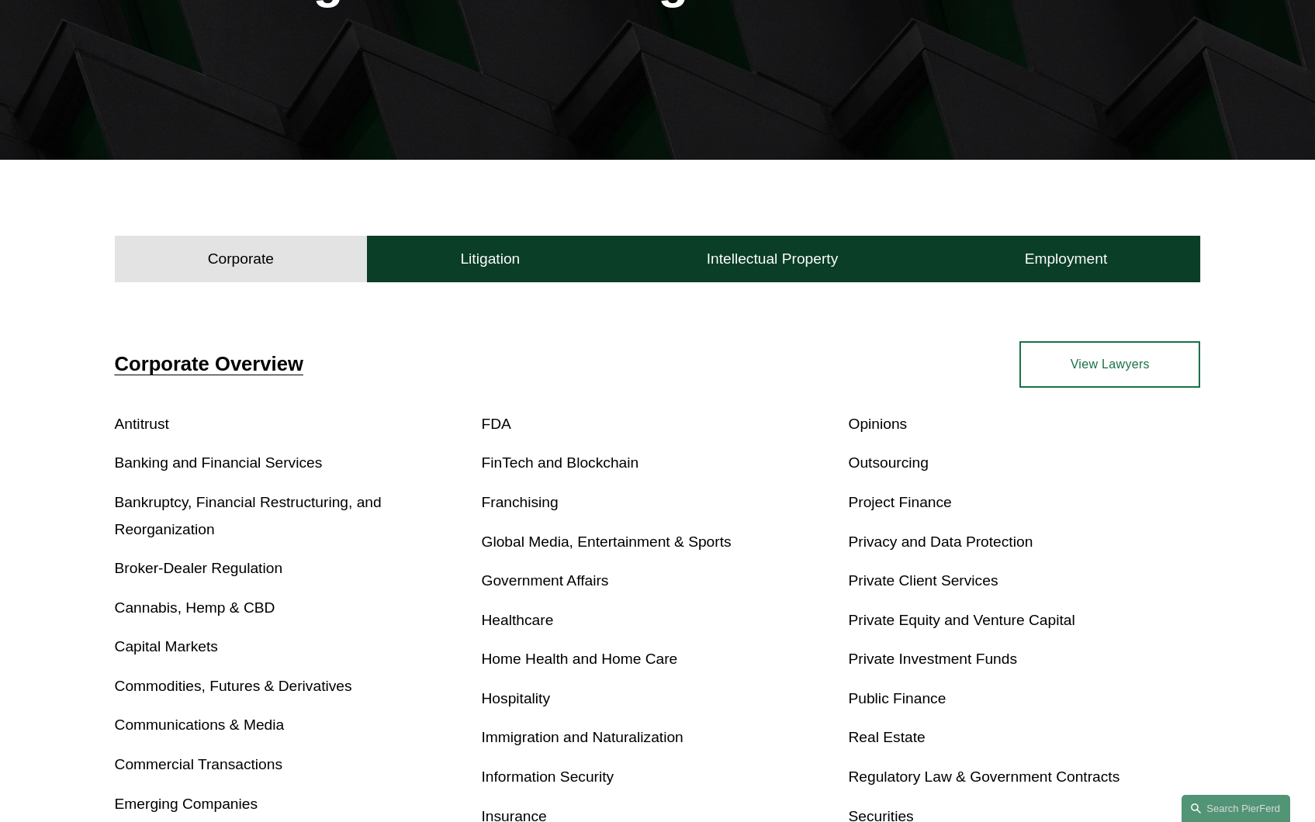
scroll to position [0, 0]
